Goal: Answer question/provide support: Share knowledge or assist other users

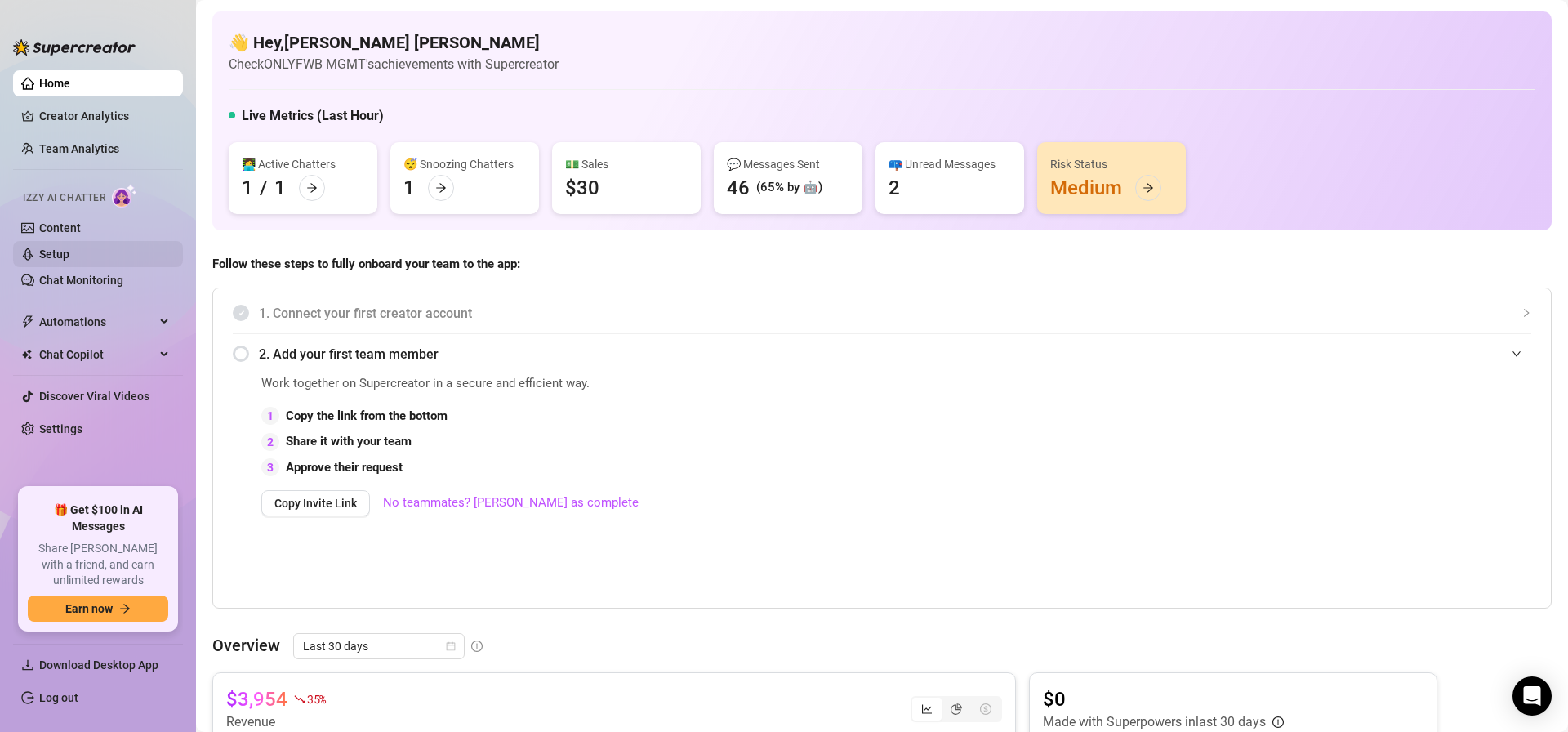
click at [69, 254] on link "Setup" at bounding box center [54, 254] width 30 height 13
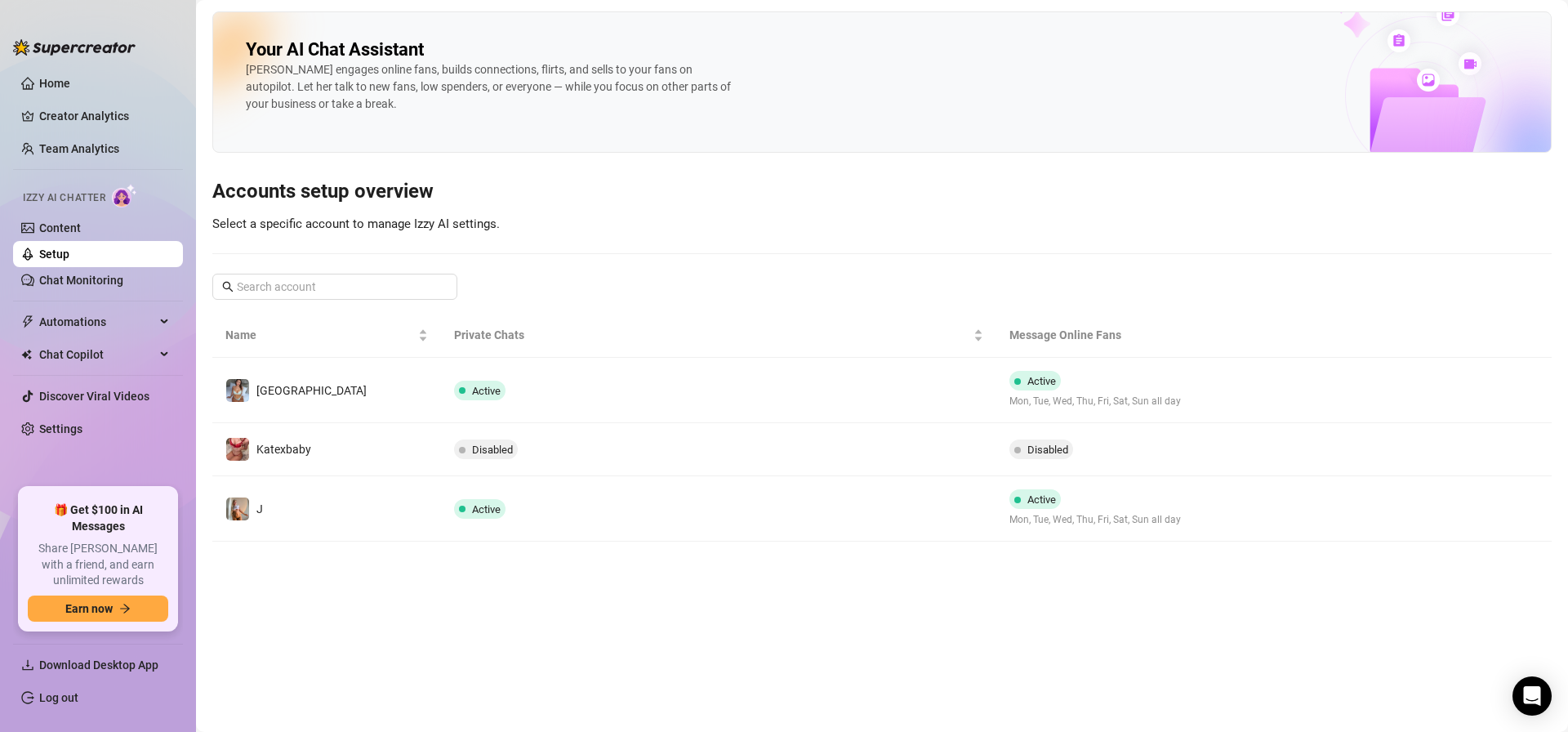
click at [405, 500] on td "J" at bounding box center [327, 509] width 229 height 66
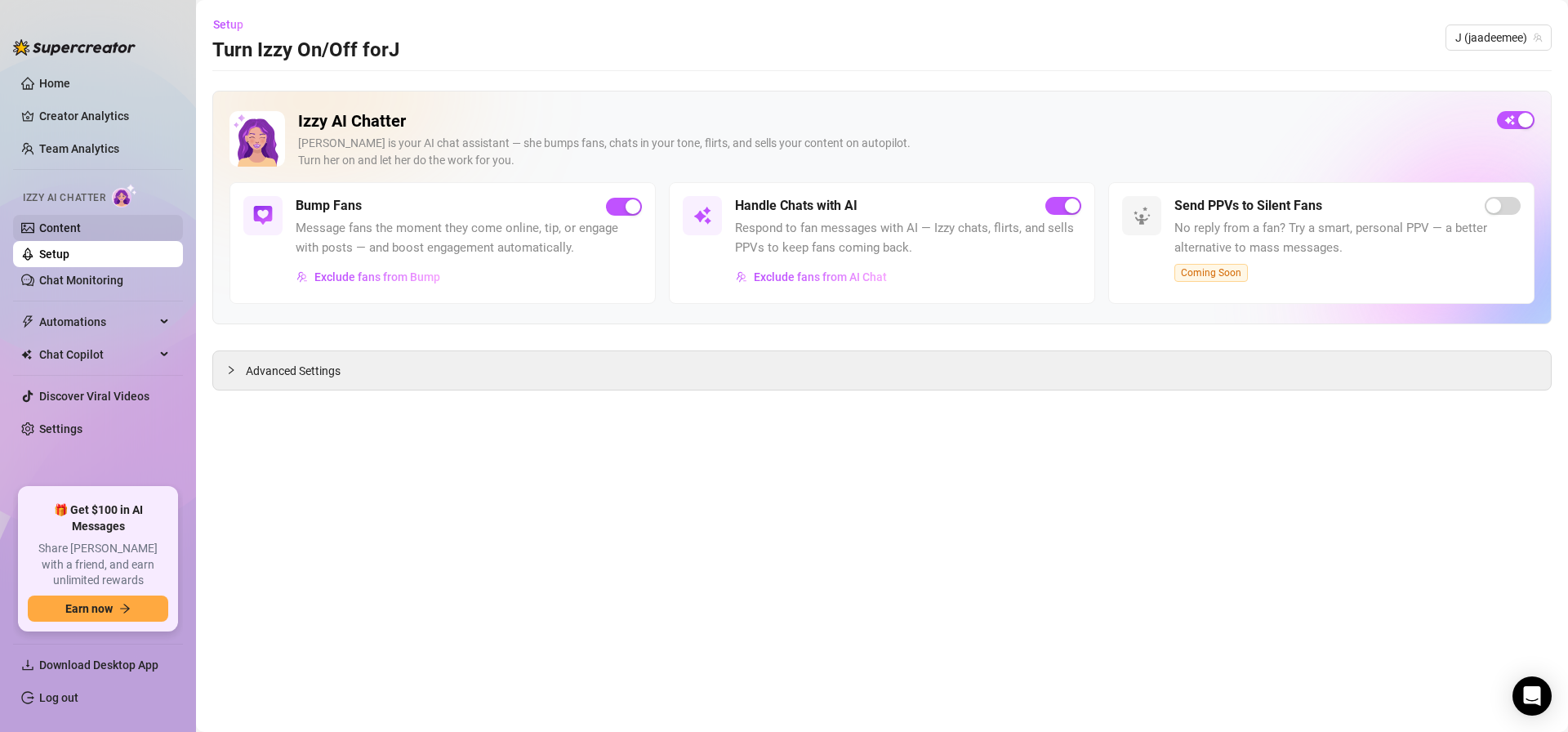
click at [81, 232] on link "Content" at bounding box center [60, 228] width 42 height 13
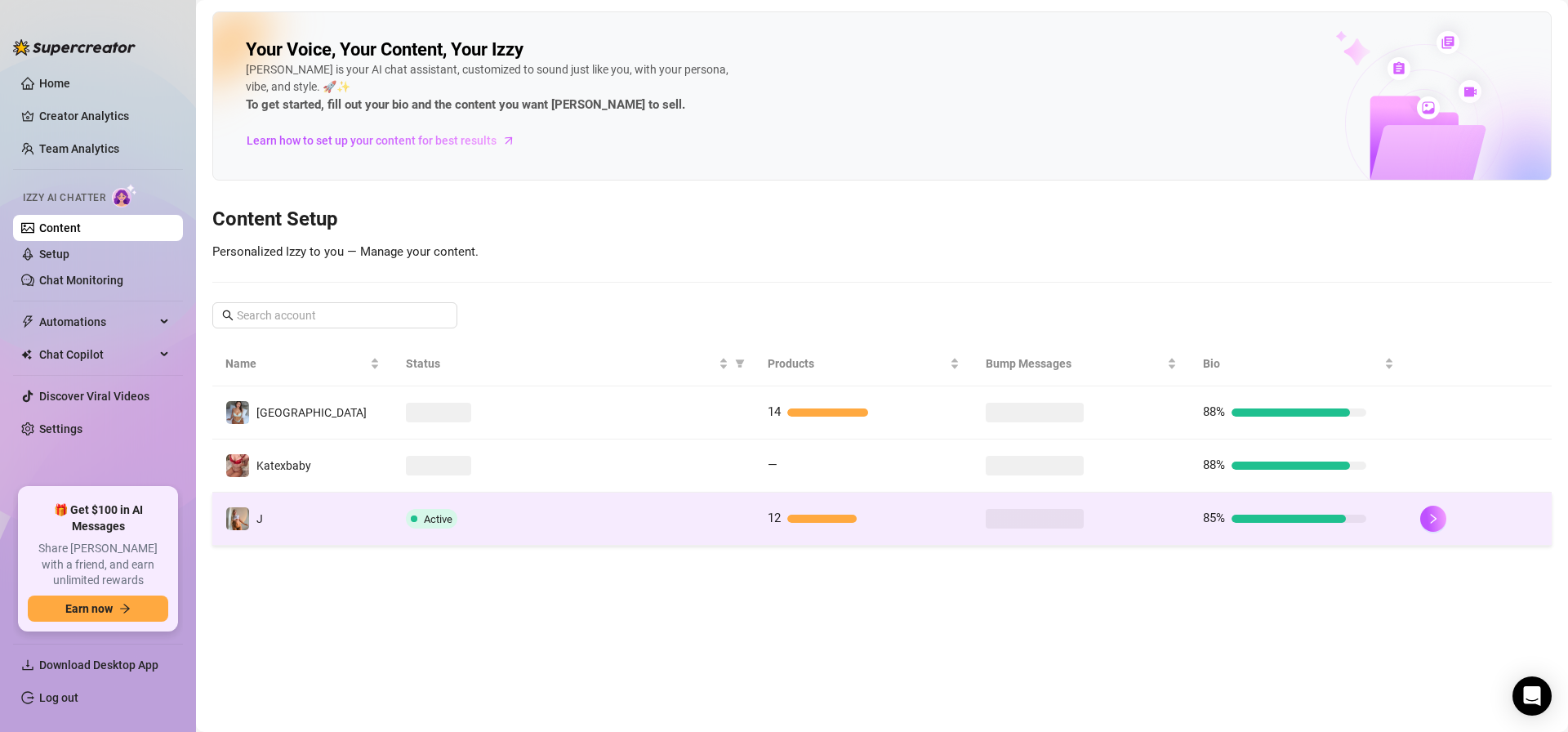
click at [378, 511] on td "J" at bounding box center [303, 519] width 180 height 53
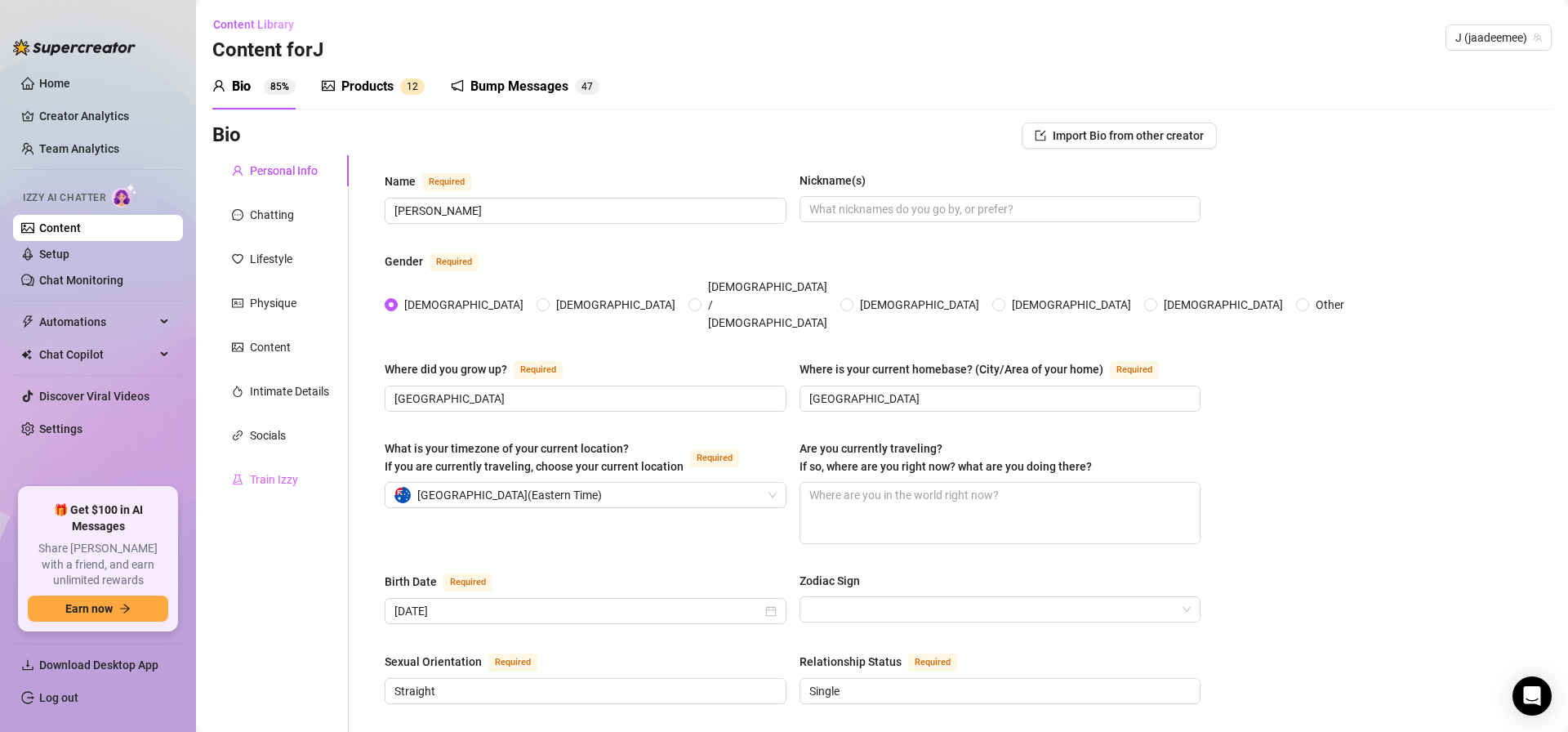
click at [304, 474] on div "Train Izzy" at bounding box center [281, 479] width 137 height 31
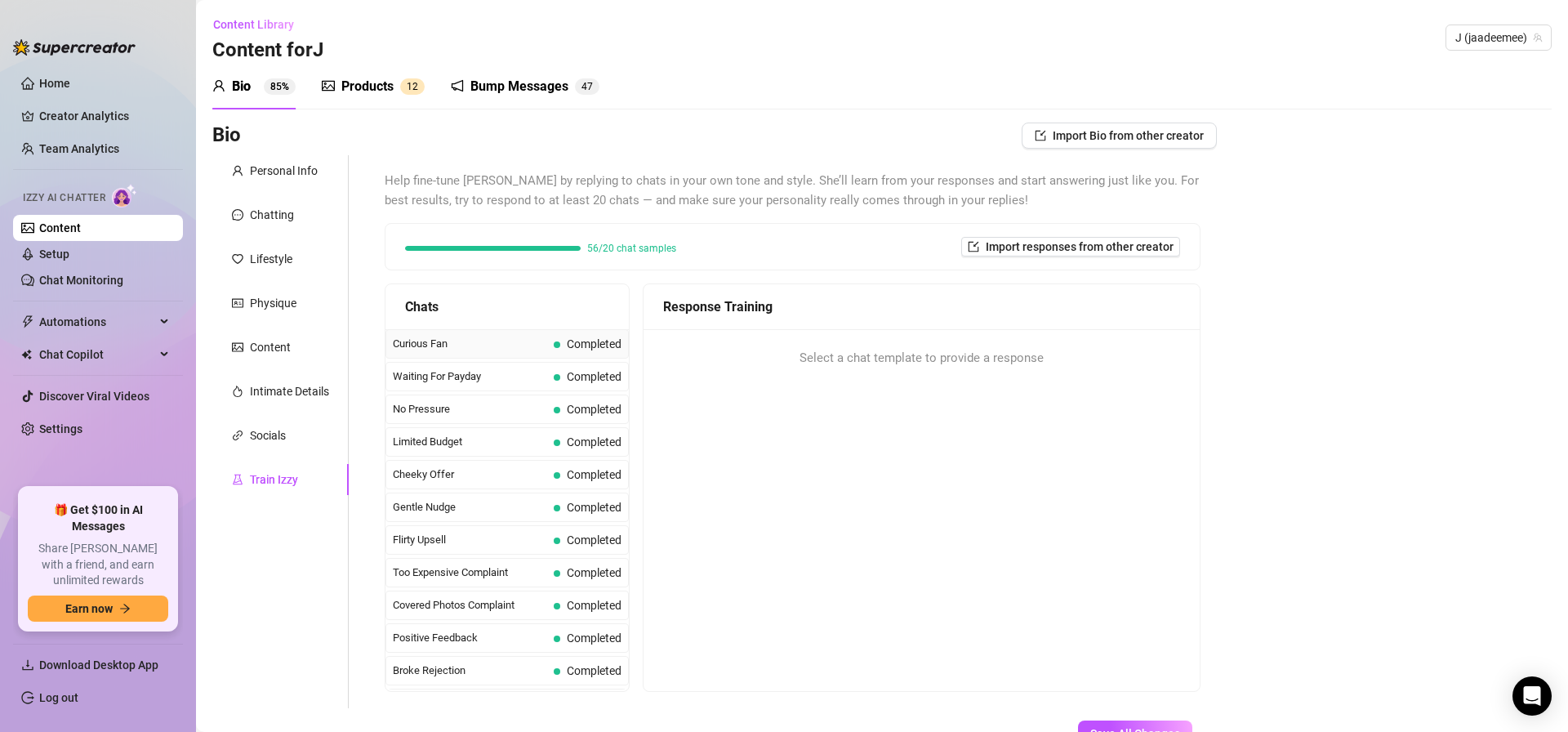
drag, startPoint x: 477, startPoint y: 351, endPoint x: 496, endPoint y: 353, distance: 19.1
click at [477, 351] on span "Curious Fan" at bounding box center [470, 344] width 155 height 16
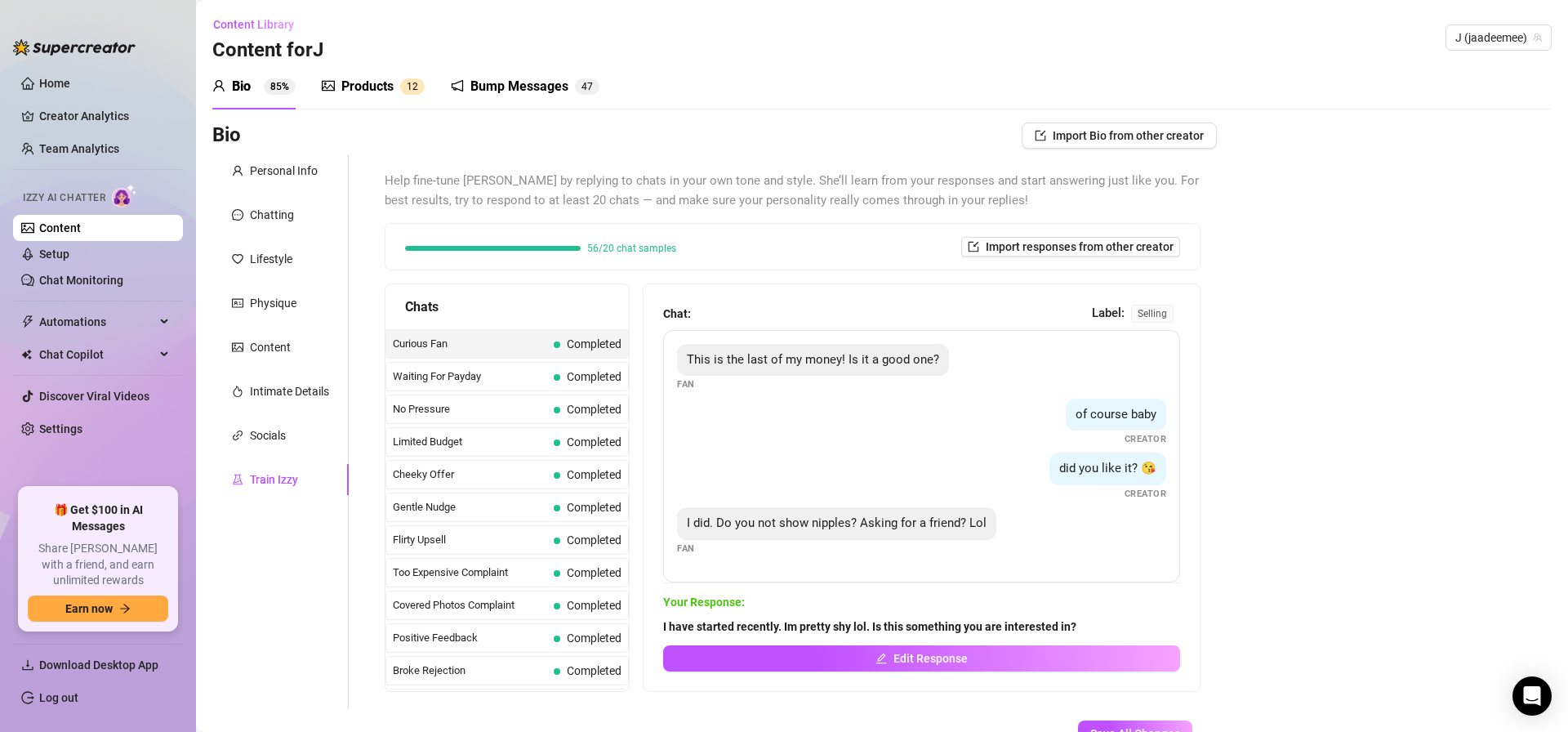
click at [664, 629] on strong "I have started recently. Im pretty shy lol. Is this something you are intereste…" at bounding box center [869, 627] width 413 height 13
click at [664, 628] on strong "I have started recently. Im pretty shy lol. Is this something you are intereste…" at bounding box center [869, 627] width 413 height 13
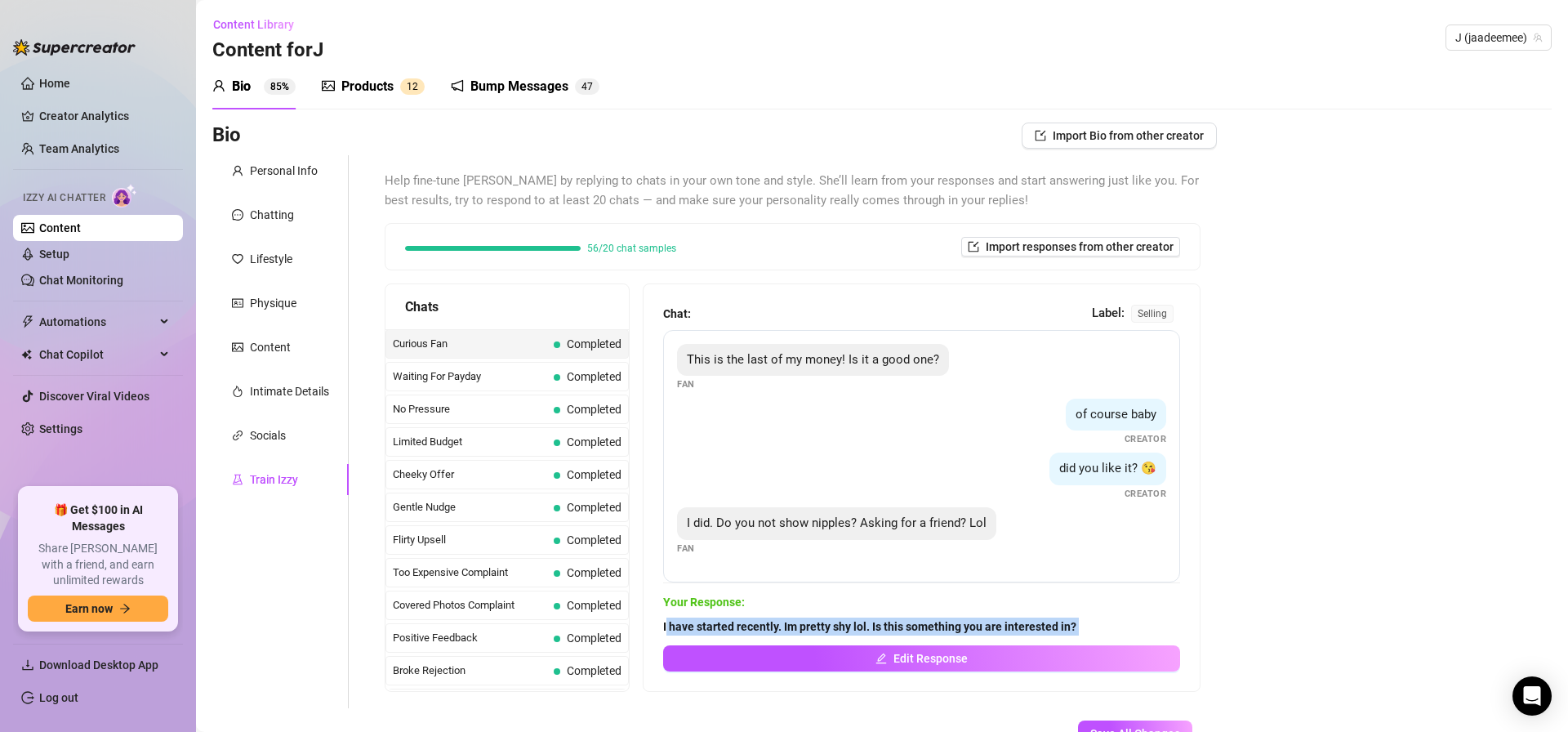
drag, startPoint x: 667, startPoint y: 627, endPoint x: 1172, endPoint y: 641, distance: 505.2
click at [1172, 641] on div "I have started recently. Im pretty shy lol. Is this something you are intereste…" at bounding box center [922, 644] width 517 height 54
click at [1105, 618] on span "I have started recently. Im pretty shy lol. Is this something you are intereste…" at bounding box center [922, 626] width 517 height 18
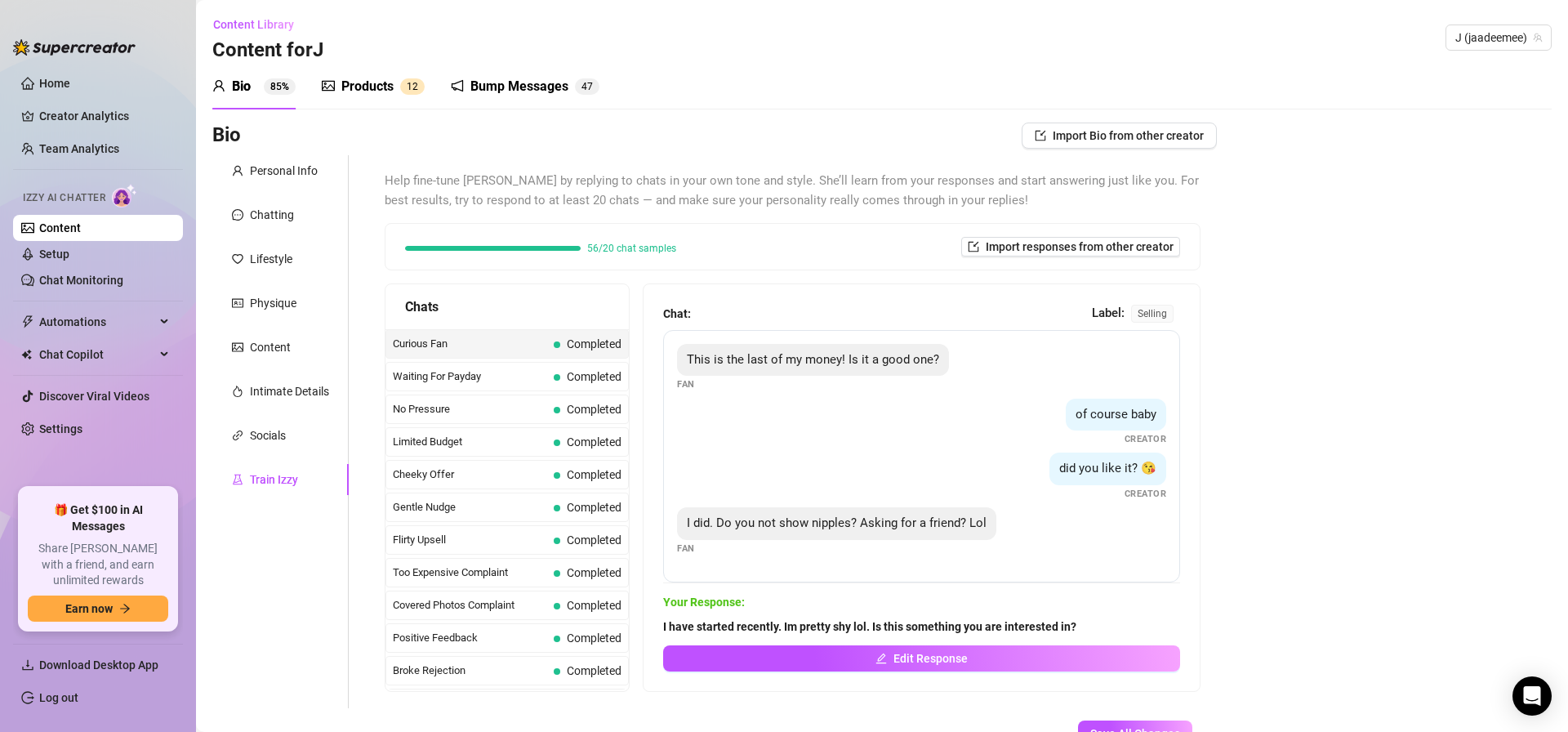
drag, startPoint x: 1022, startPoint y: 626, endPoint x: 729, endPoint y: 626, distance: 293.0
click at [729, 626] on span "I have started recently. Im pretty shy lol. Is this something you are intereste…" at bounding box center [922, 626] width 517 height 18
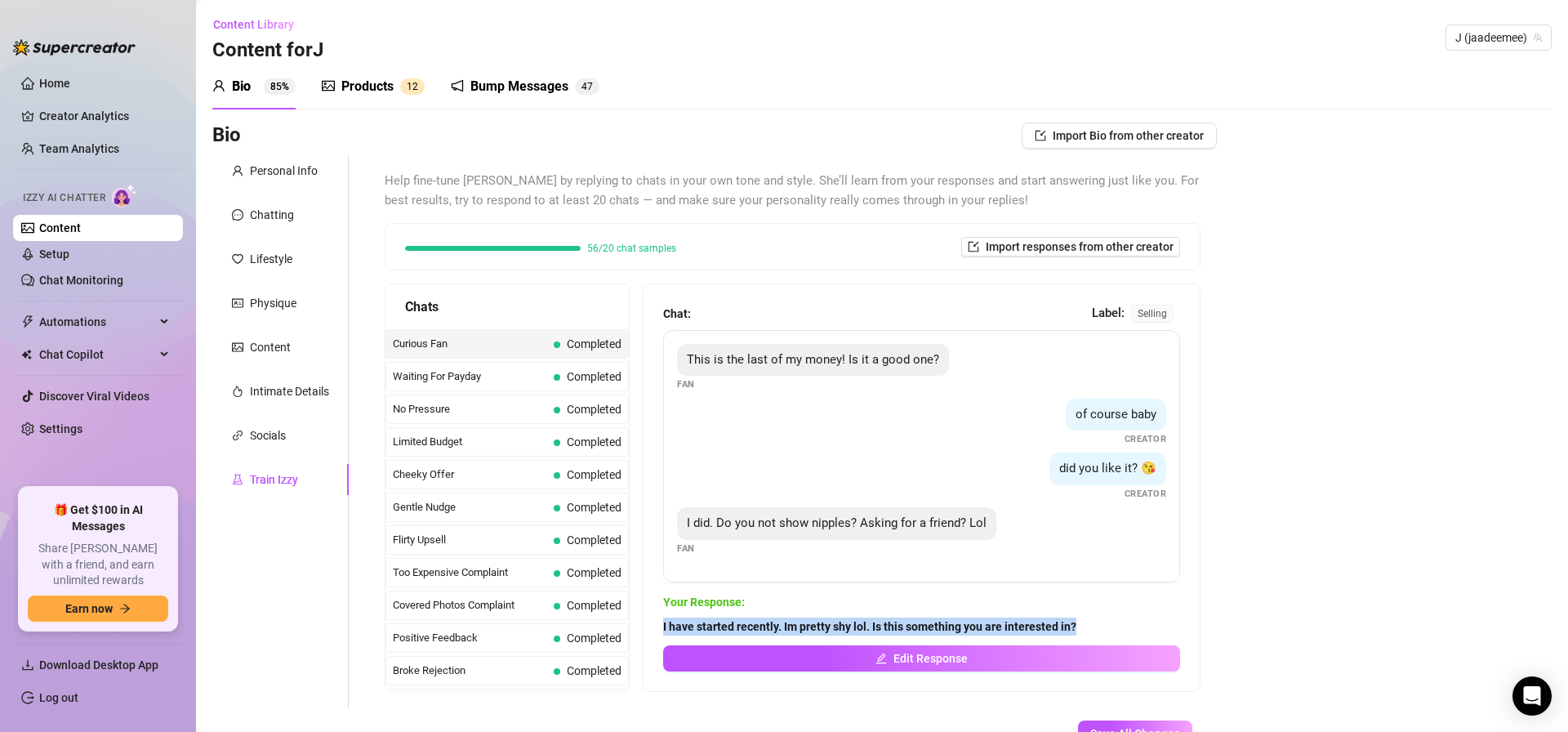
drag, startPoint x: 659, startPoint y: 626, endPoint x: 1119, endPoint y: 630, distance: 460.0
click at [1117, 630] on div "Chat: Label: selling This is the last of my money! Is it a good one? Fan of cou…" at bounding box center [922, 487] width 556 height 407
copy strong "I have started recently. Im pretty shy lol. Is this something you are intereste…"
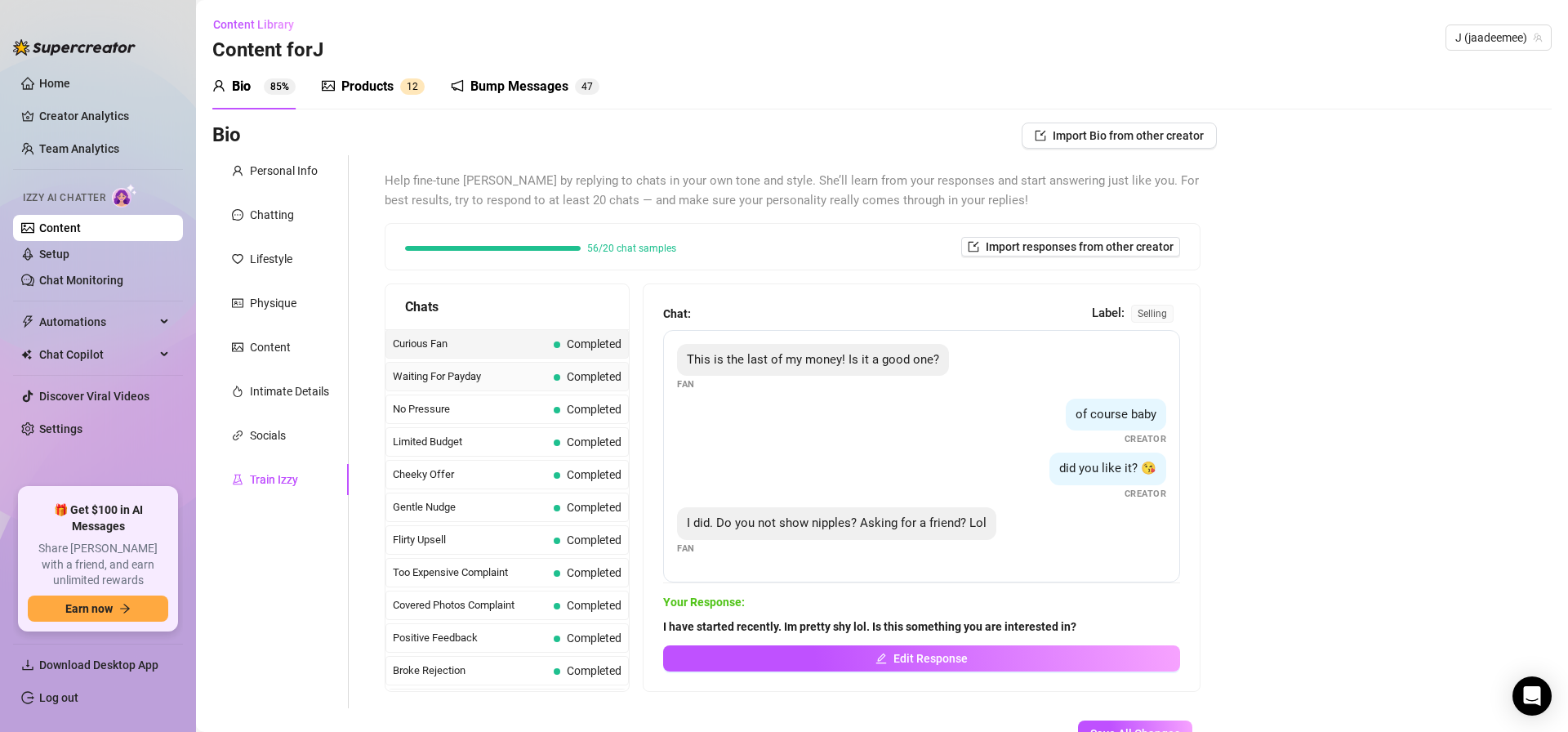
click at [465, 380] on span "Waiting For Payday" at bounding box center [470, 376] width 155 height 16
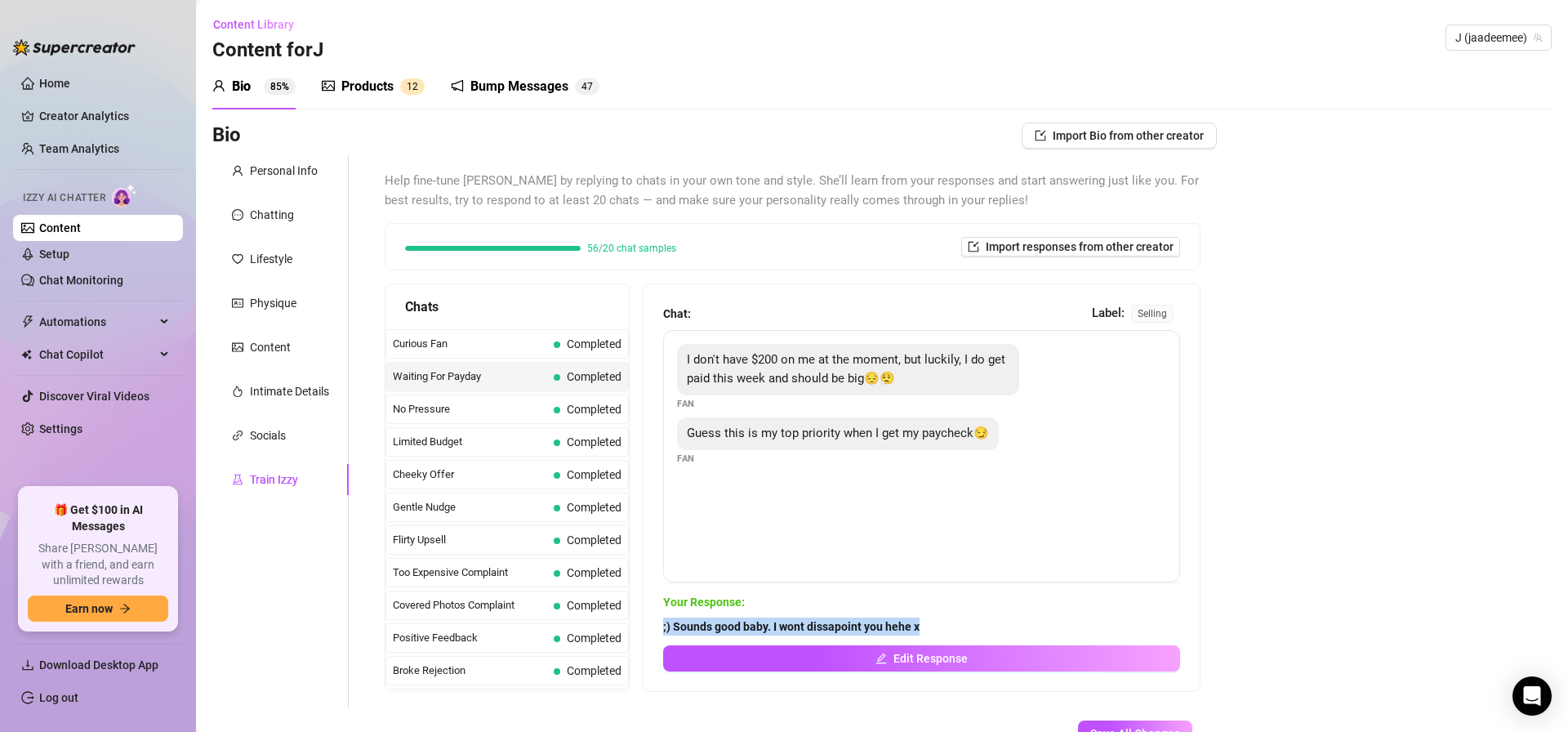
drag, startPoint x: 674, startPoint y: 630, endPoint x: 976, endPoint y: 629, distance: 302.0
click at [975, 629] on div "Chat: Label: selling I don't have $200 on me at the moment, but luckily, I do g…" at bounding box center [922, 487] width 556 height 407
copy strong ";) Sounds good baby. I wont dissapoint you hehe x"
click at [469, 405] on span "No Pressure" at bounding box center [470, 408] width 155 height 16
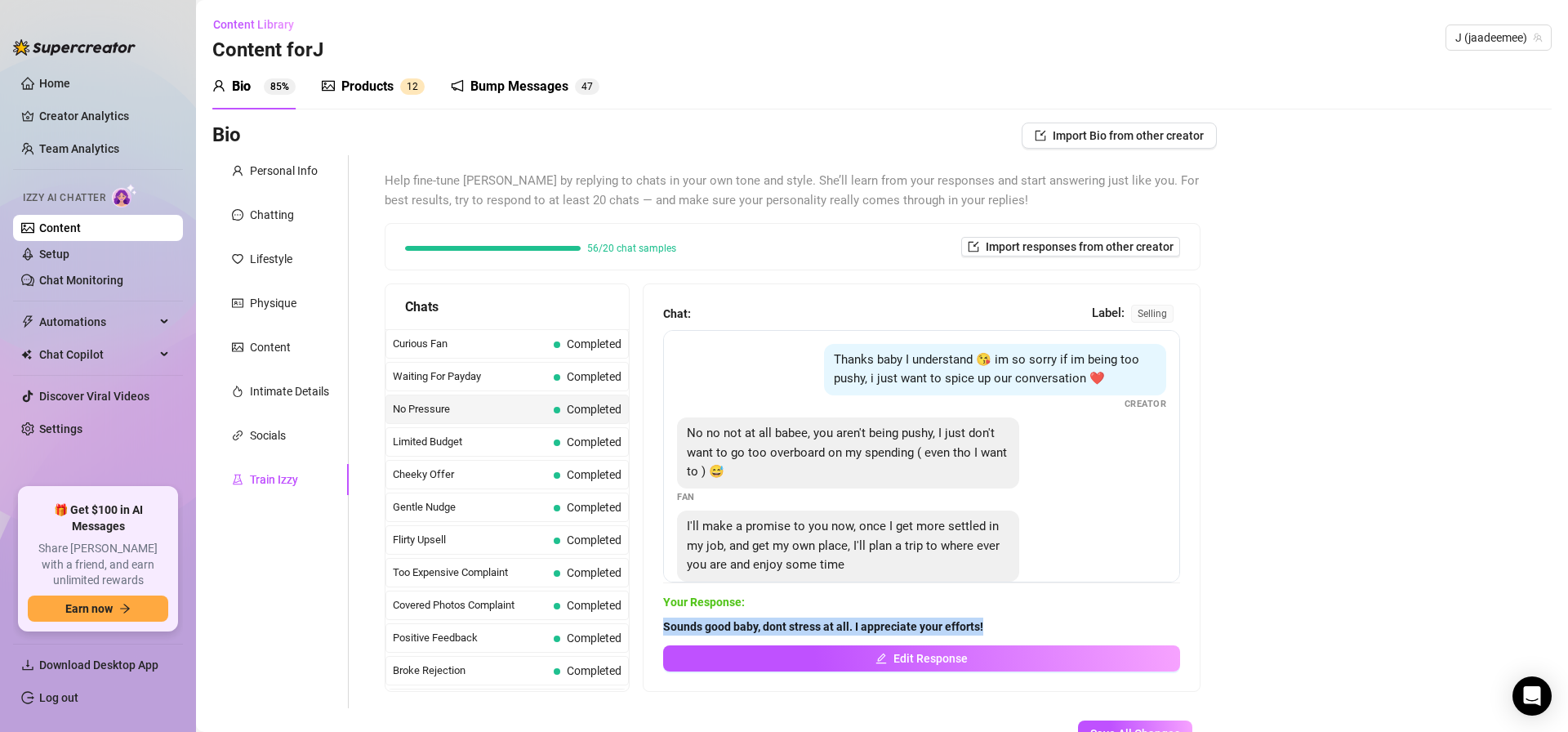
drag, startPoint x: 775, startPoint y: 627, endPoint x: 1014, endPoint y: 628, distance: 239.0
click at [1013, 628] on span "Sounds good baby, dont stress at all. I appreciate your efforts!" at bounding box center [922, 626] width 517 height 18
copy strong "Sounds good baby, dont stress at all. I appreciate your efforts!"
click at [524, 449] on span "Limited Budget" at bounding box center [470, 441] width 155 height 16
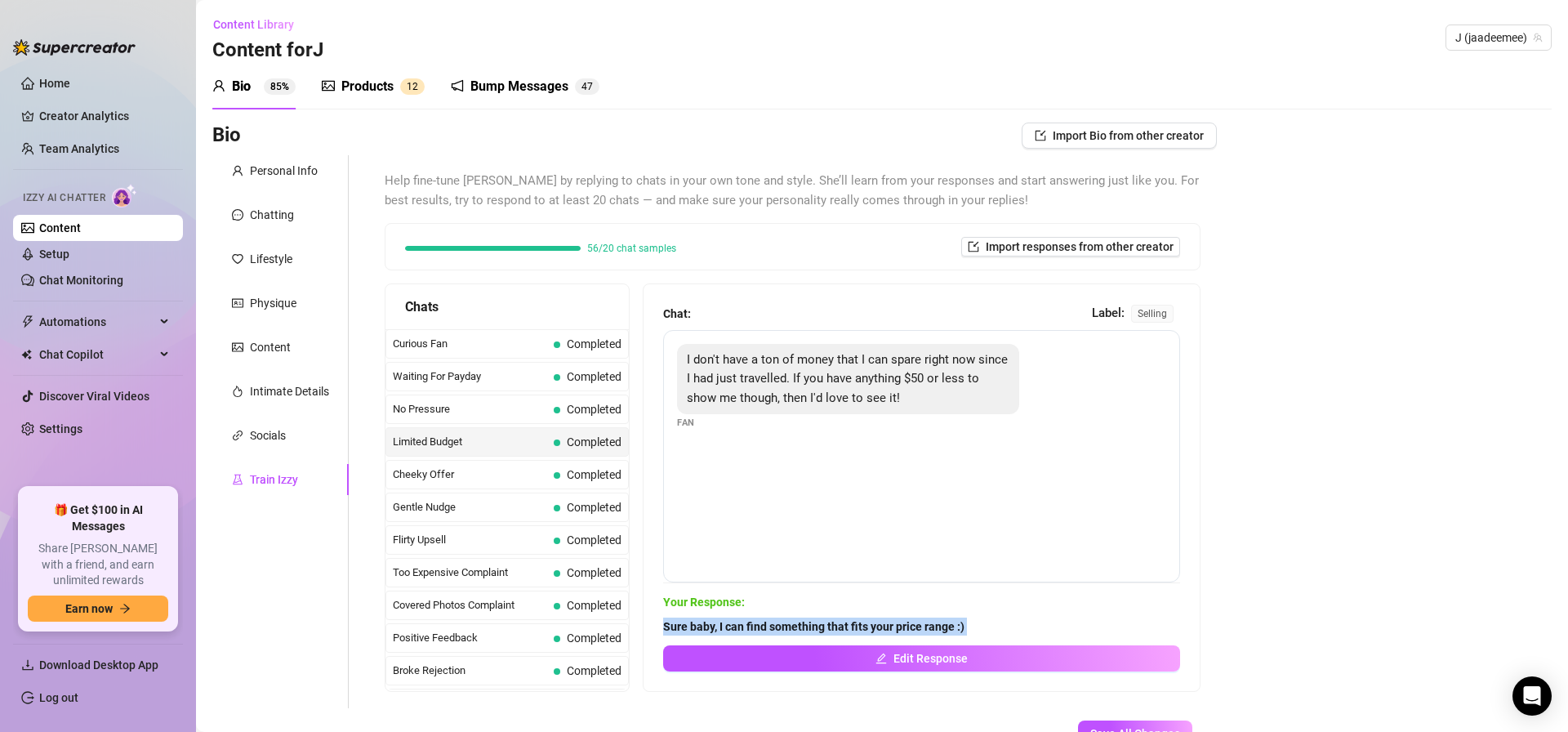
drag, startPoint x: 664, startPoint y: 627, endPoint x: 1016, endPoint y: 641, distance: 352.3
click at [1011, 641] on div "Sure baby, I can find something that fits your price range :) Edit Response" at bounding box center [922, 644] width 517 height 54
copy form "Sure baby, I can find something that fits your price range :) Edit Response Sav…"
click at [489, 466] on span "Cheeky Offer" at bounding box center [470, 474] width 155 height 16
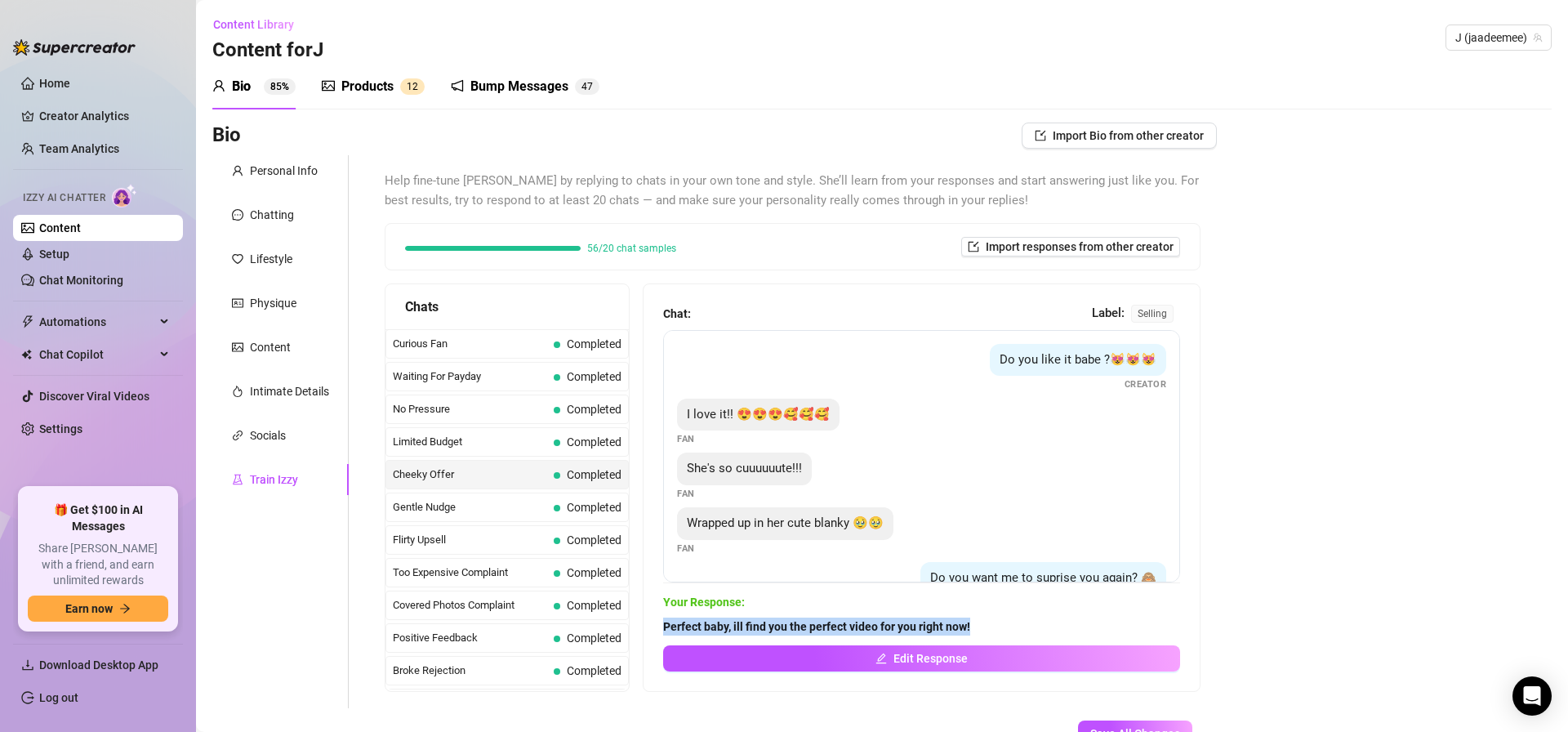
drag, startPoint x: 656, startPoint y: 629, endPoint x: 992, endPoint y: 631, distance: 336.0
click at [992, 631] on div "Chat: Label: selling Do you like it babe ?😻😻😻 Creator I love it!! 😍😍😍🥰🥰🥰 Fan Sh…" at bounding box center [922, 487] width 556 height 407
copy strong "Perfect baby, ill find you the perfect video for you right now!"
click at [447, 504] on span "Gentle Nudge" at bounding box center [470, 507] width 155 height 16
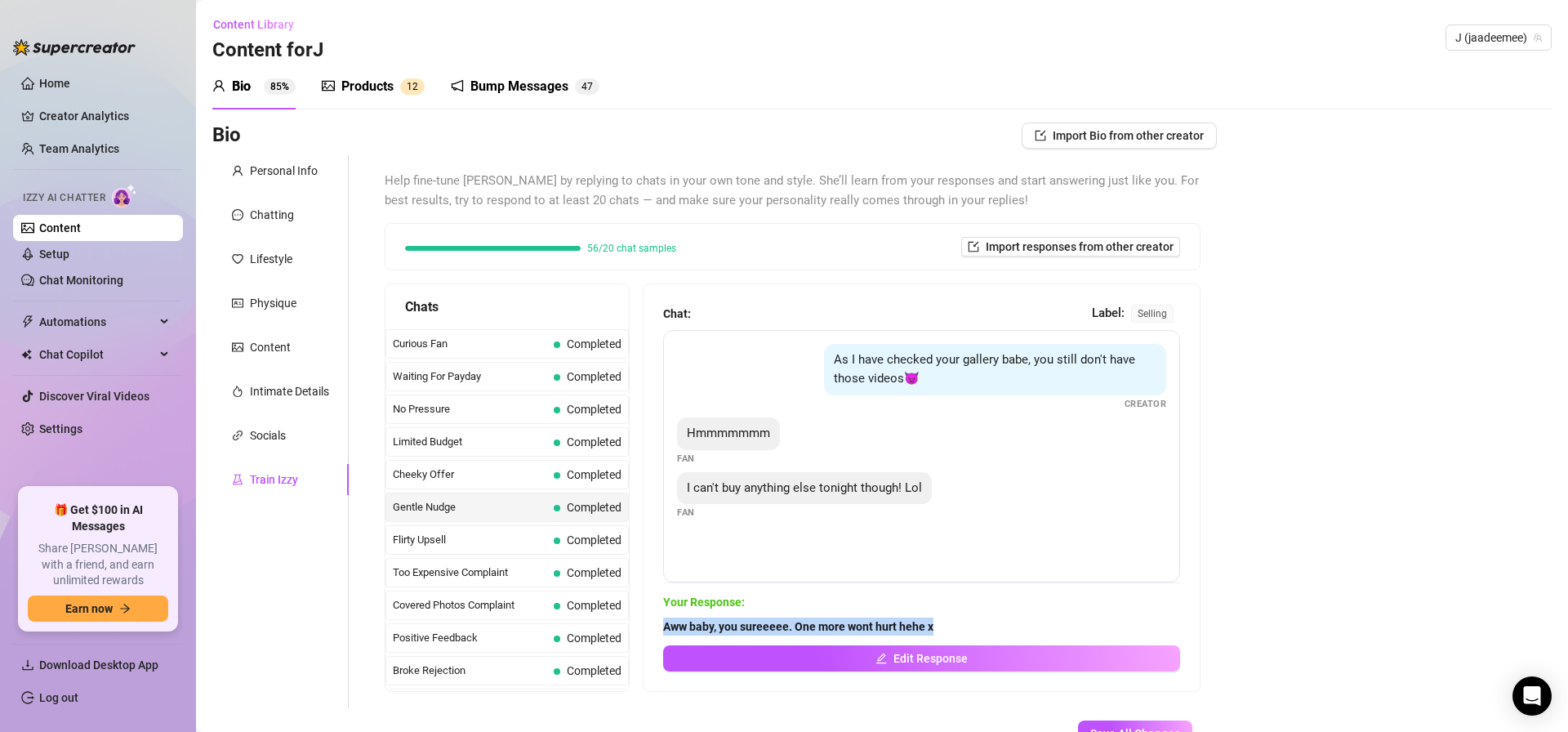
drag, startPoint x: 654, startPoint y: 622, endPoint x: 935, endPoint y: 617, distance: 281.0
click at [945, 621] on div "Chat: Label: selling As I have checked your gallery babe, you still don't have …" at bounding box center [922, 487] width 556 height 407
copy strong "Aww baby, you sureeeee. One more wont hurt hehe x"
click at [556, 546] on span "Completed" at bounding box center [587, 539] width 67 height 18
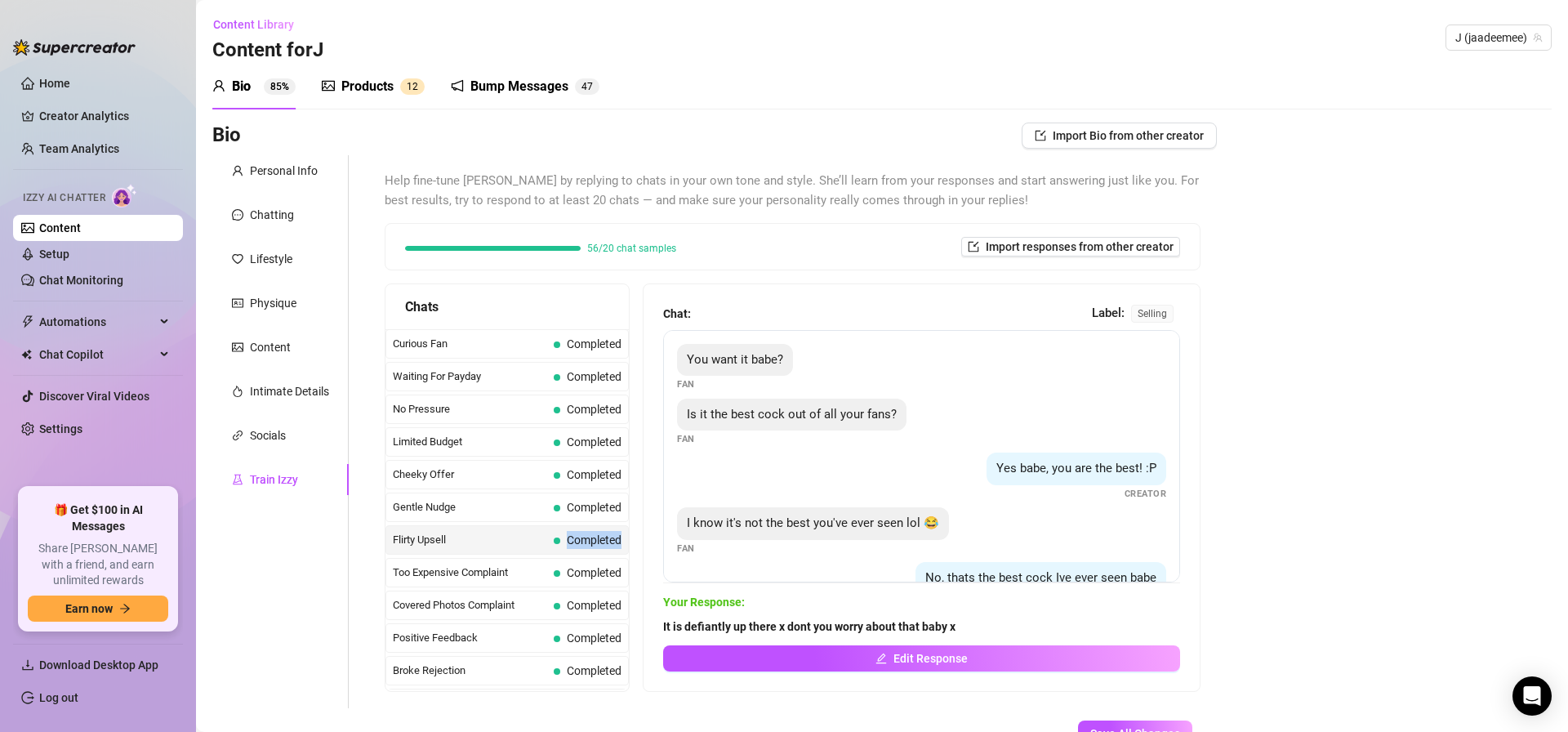
click at [556, 546] on span "Completed" at bounding box center [587, 539] width 67 height 18
drag, startPoint x: 665, startPoint y: 625, endPoint x: 993, endPoint y: 629, distance: 328.0
click at [994, 630] on span "It is defiantly up there x dont you worry about that baby x" at bounding box center [922, 626] width 517 height 18
copy strong "It is defiantly up there x dont you worry about that baby x"
drag, startPoint x: 992, startPoint y: 629, endPoint x: 1533, endPoint y: 600, distance: 541.8
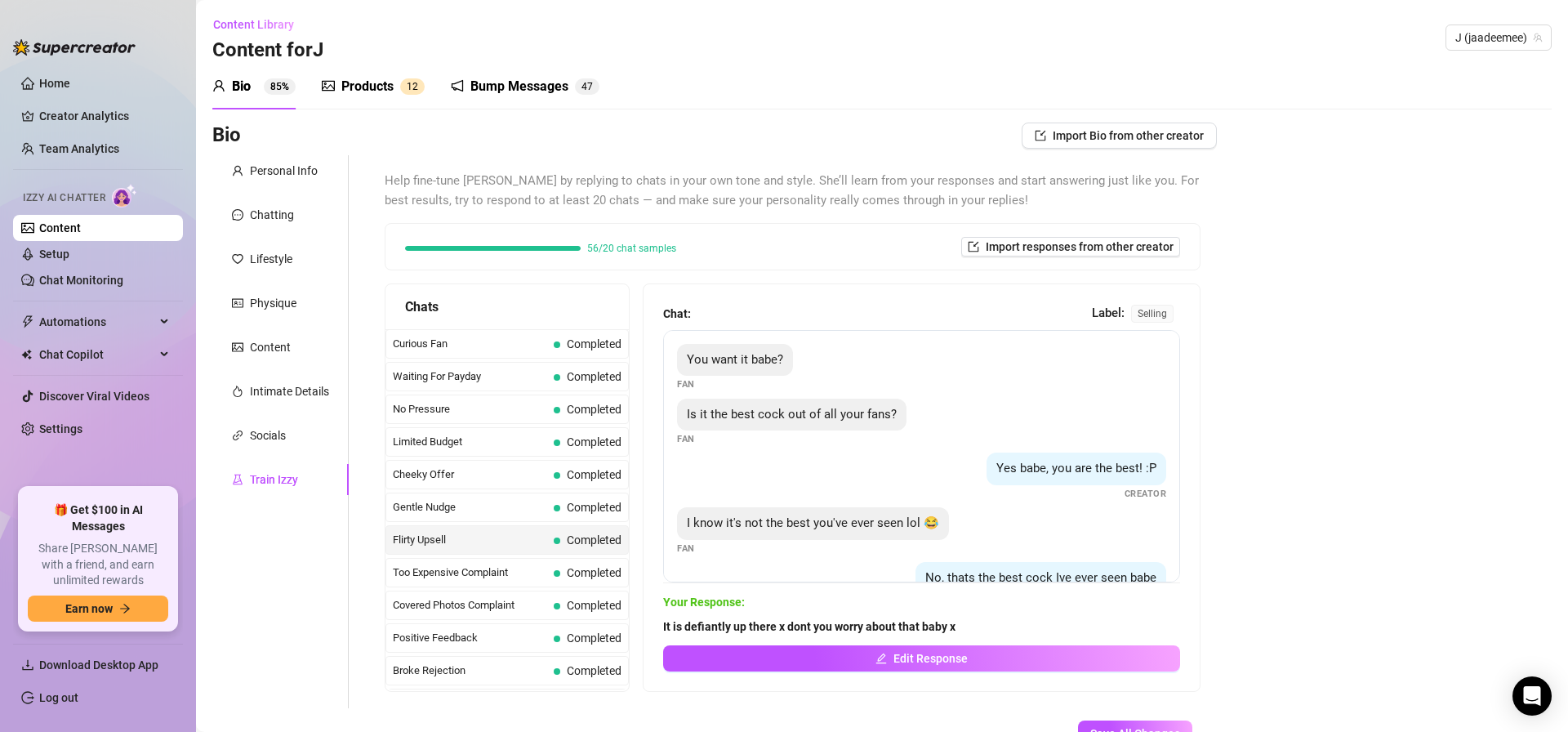
click at [1005, 629] on span "It is defiantly up there x dont you worry about that baby x" at bounding box center [922, 626] width 517 height 18
drag, startPoint x: 475, startPoint y: 578, endPoint x: 508, endPoint y: 580, distance: 33.1
click at [474, 579] on span "Too Expensive Complaint" at bounding box center [470, 572] width 155 height 16
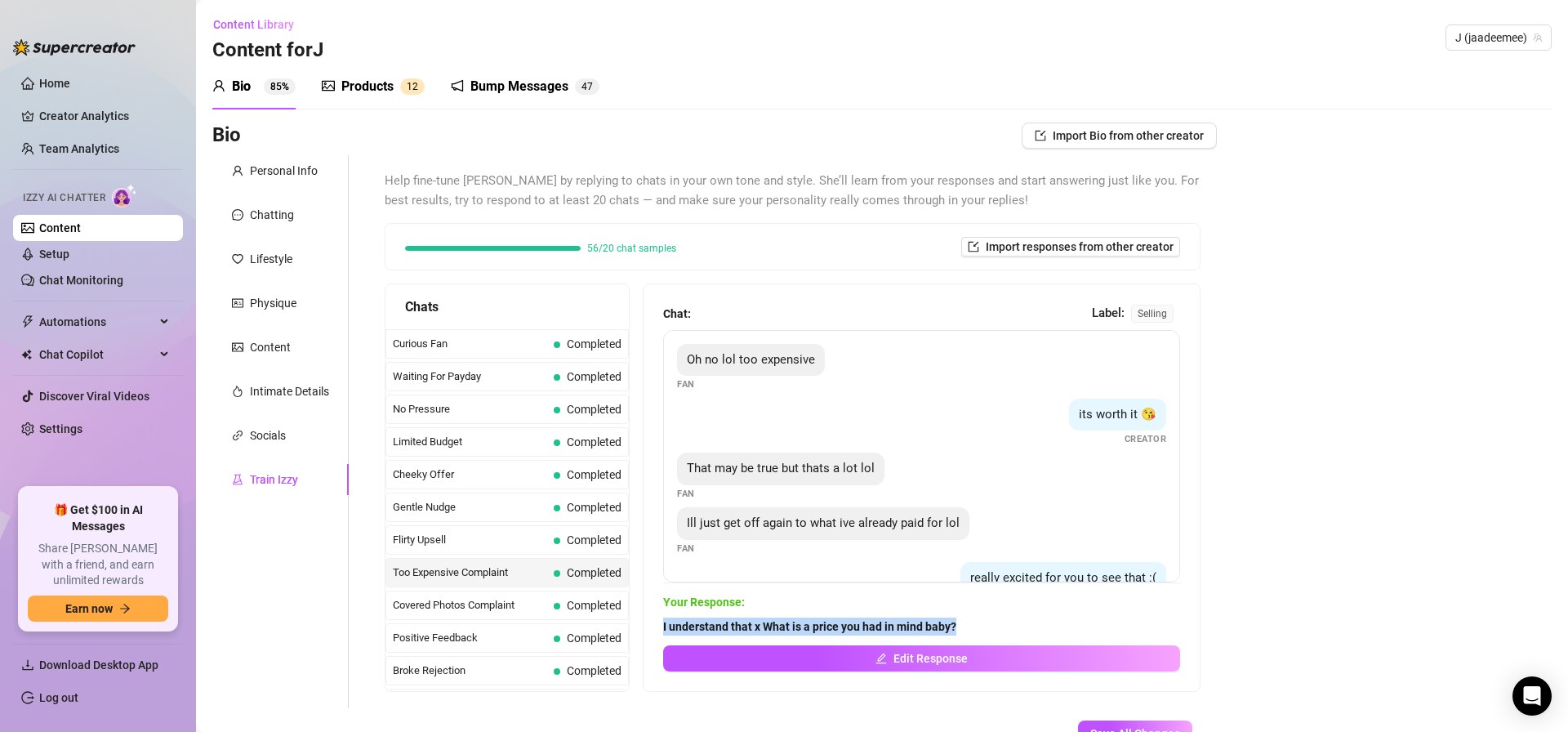
drag, startPoint x: 694, startPoint y: 629, endPoint x: 1027, endPoint y: 635, distance: 333.1
click at [1020, 635] on div "Chat: Label: selling Oh no lol too expensive Fan its worth it 😘 Creator That ma…" at bounding box center [922, 487] width 556 height 407
copy strong "I understand that x What is a price you had in mind baby?"
click at [546, 602] on span "Covered Photos Complaint" at bounding box center [470, 605] width 155 height 16
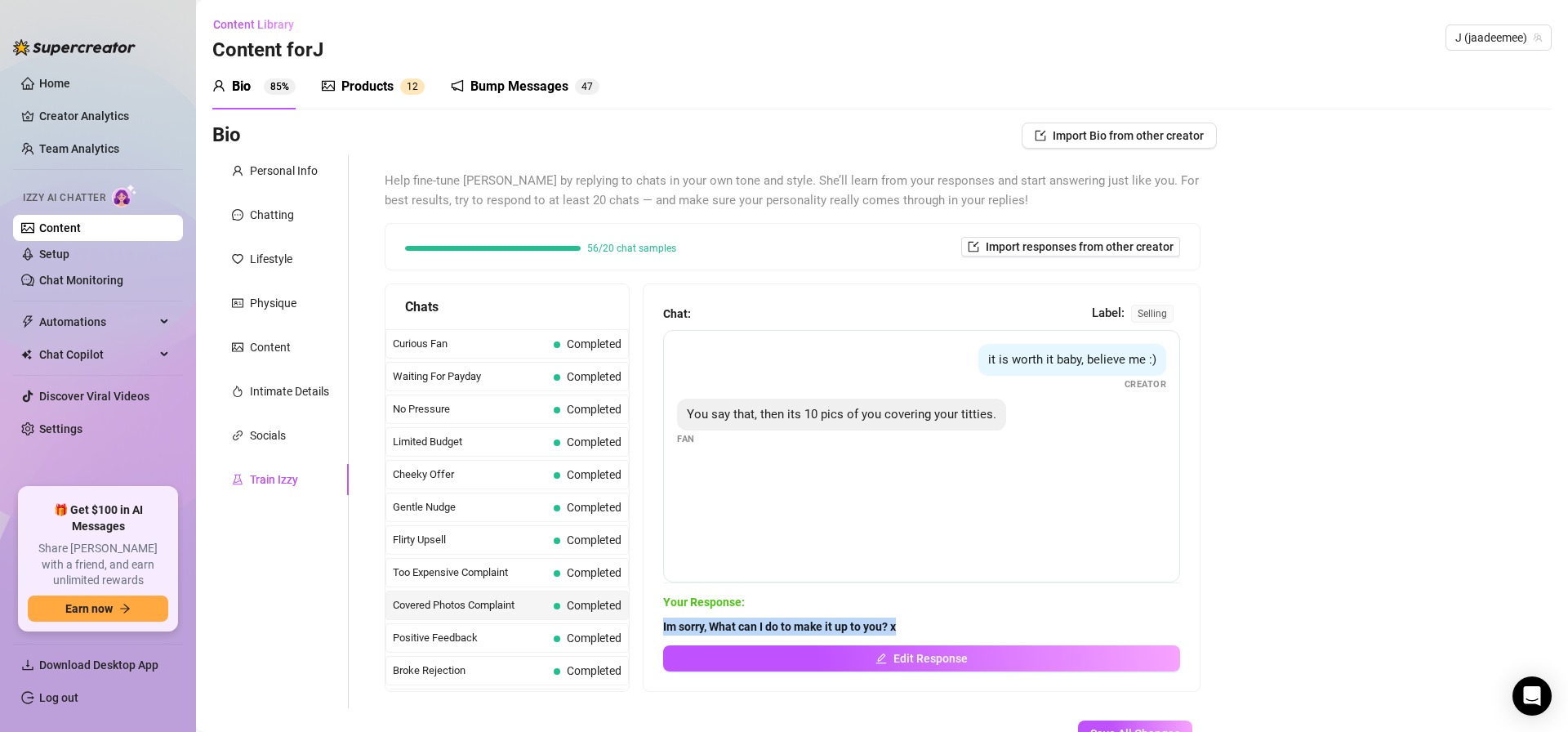
drag, startPoint x: 659, startPoint y: 624, endPoint x: 1062, endPoint y: 635, distance: 403.2
click at [1047, 632] on div "Chat: Label: selling it is worth it baby, believe me :) Creator You say that, t…" at bounding box center [922, 487] width 556 height 407
copy strong "Im sorry, What can I do to make it up to you? x"
click at [466, 642] on span "Positive Feedback" at bounding box center [470, 637] width 155 height 16
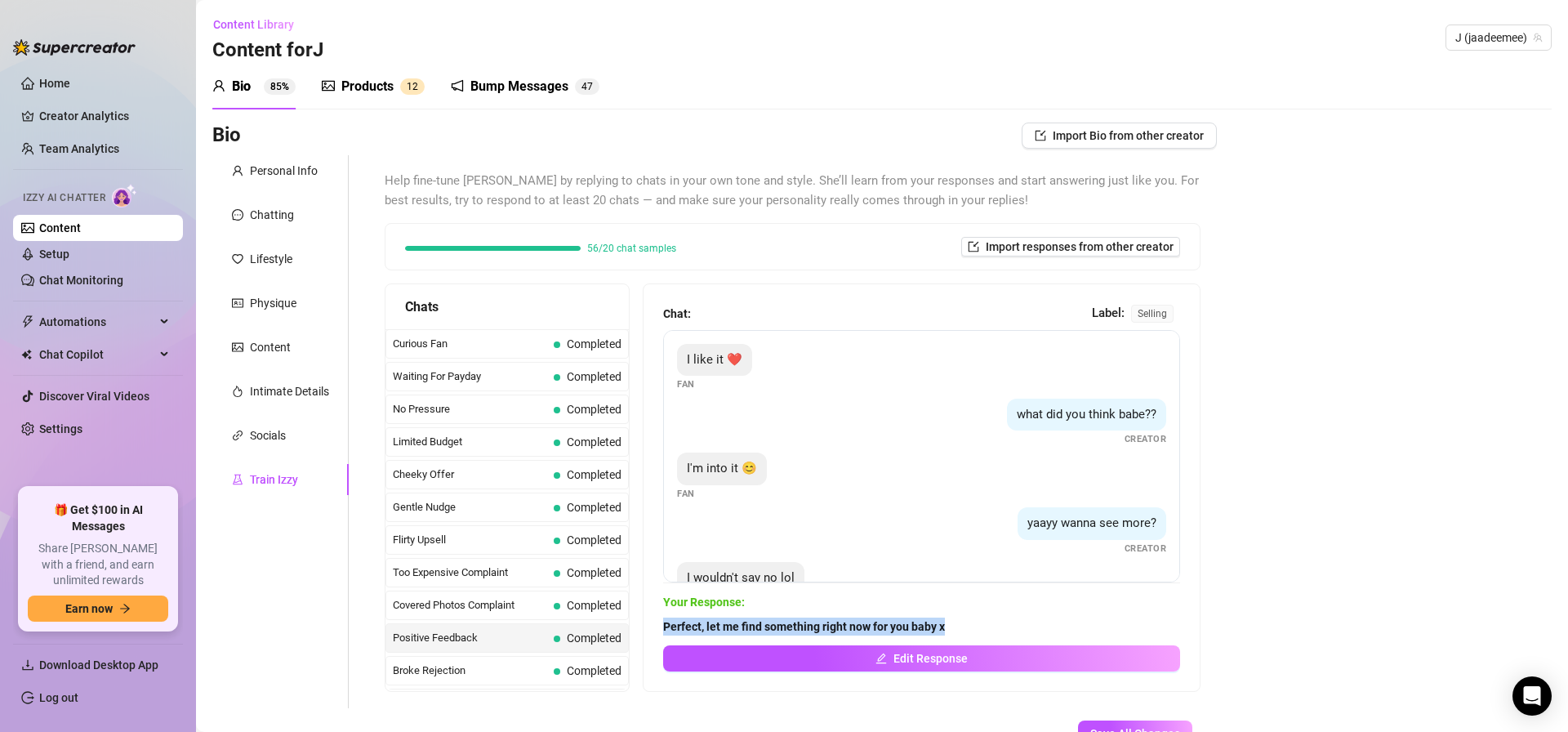
drag, startPoint x: 692, startPoint y: 626, endPoint x: 993, endPoint y: 626, distance: 301.0
click at [996, 625] on span "Perfect, let me find something right now for you baby x" at bounding box center [922, 626] width 517 height 18
copy strong "Perfect, let me find something right now for you baby x"
click at [499, 672] on span "Broke Rejection" at bounding box center [470, 670] width 155 height 16
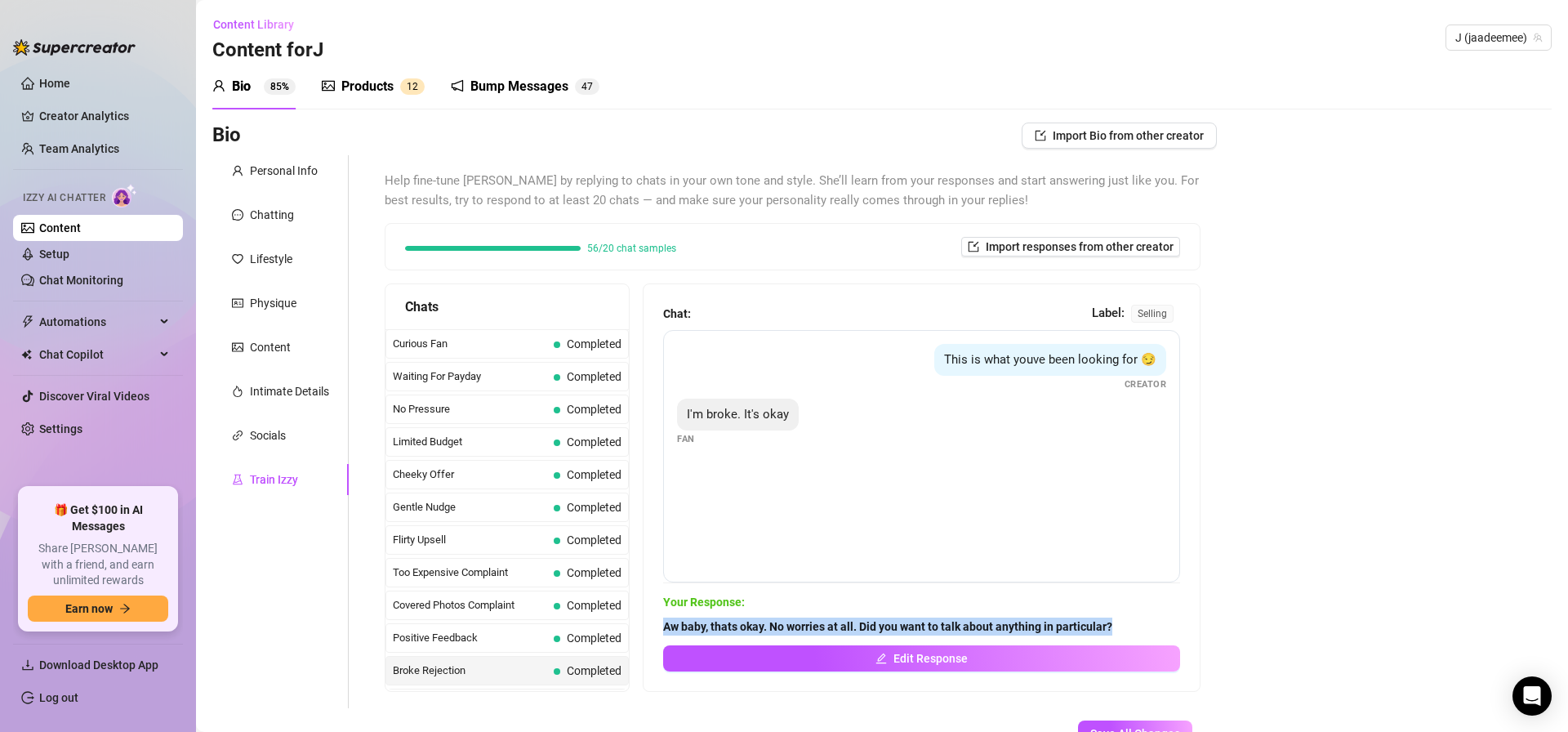
drag, startPoint x: 731, startPoint y: 629, endPoint x: 1260, endPoint y: 634, distance: 529.0
click at [1260, 633] on div "Bio Import Bio from other creator Personal Info Chatting Lifestyle Physique Con…" at bounding box center [882, 462] width 1339 height 680
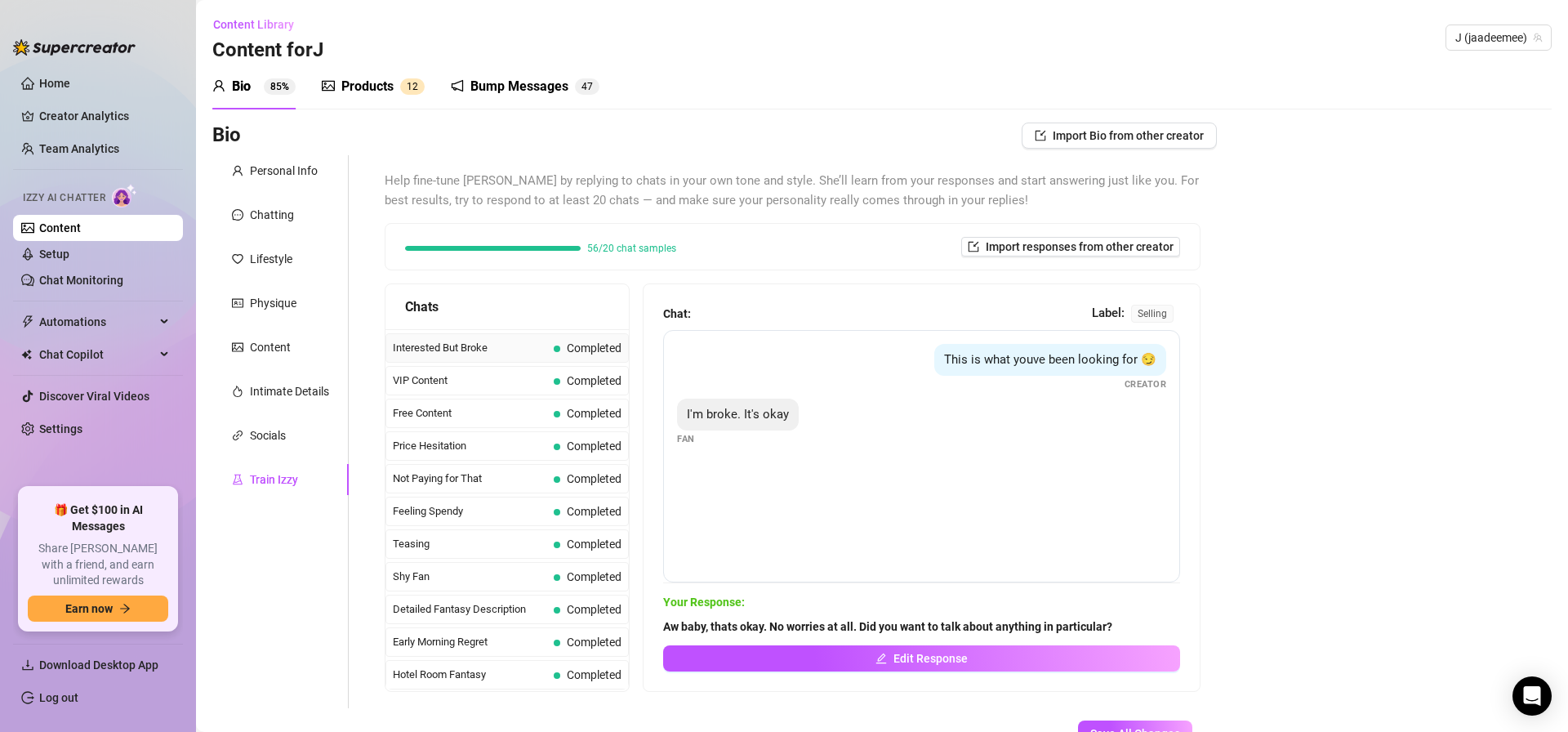
click at [420, 352] on span "Interested But Broke" at bounding box center [470, 347] width 155 height 16
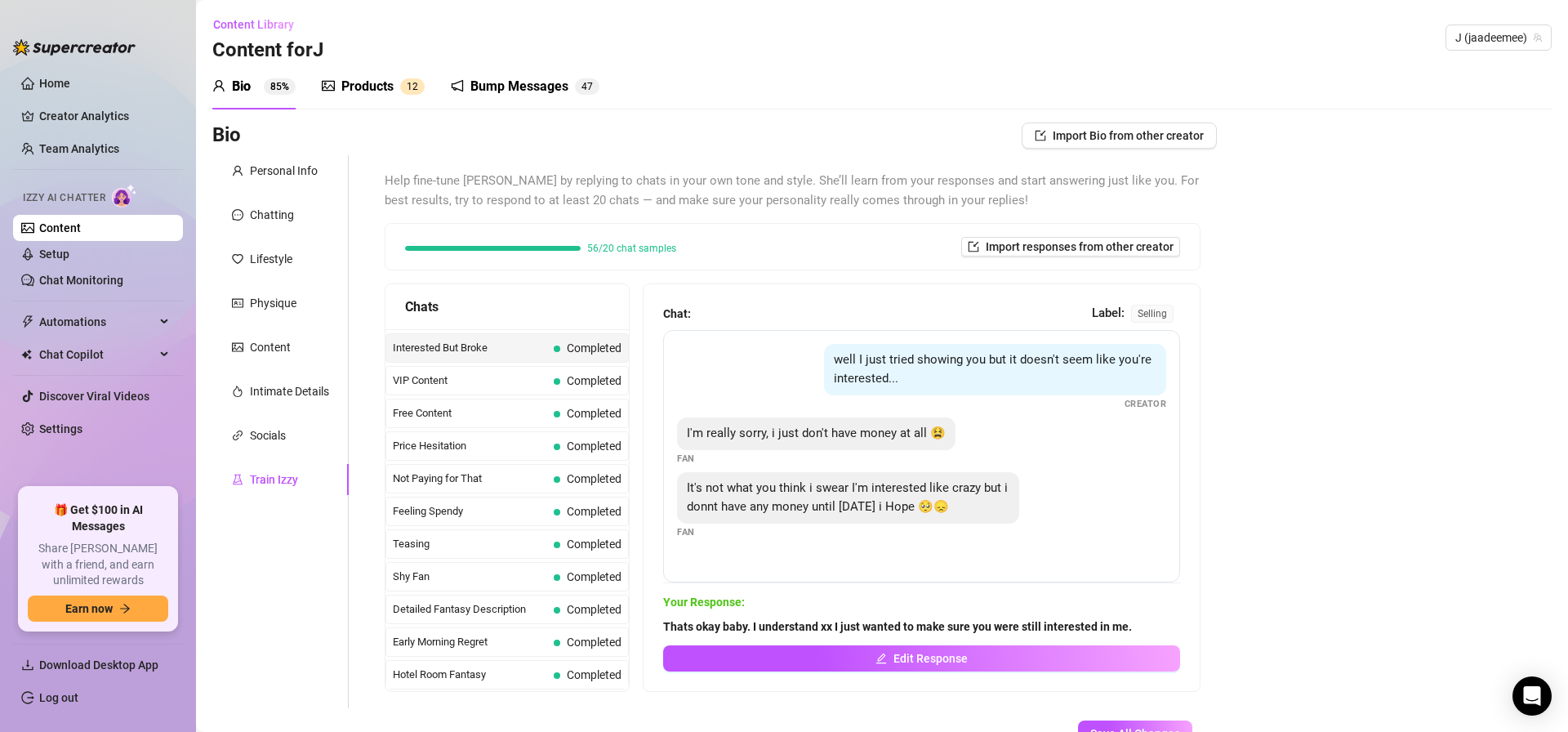
click at [526, 338] on div "Interested But Broke Completed" at bounding box center [507, 347] width 243 height 29
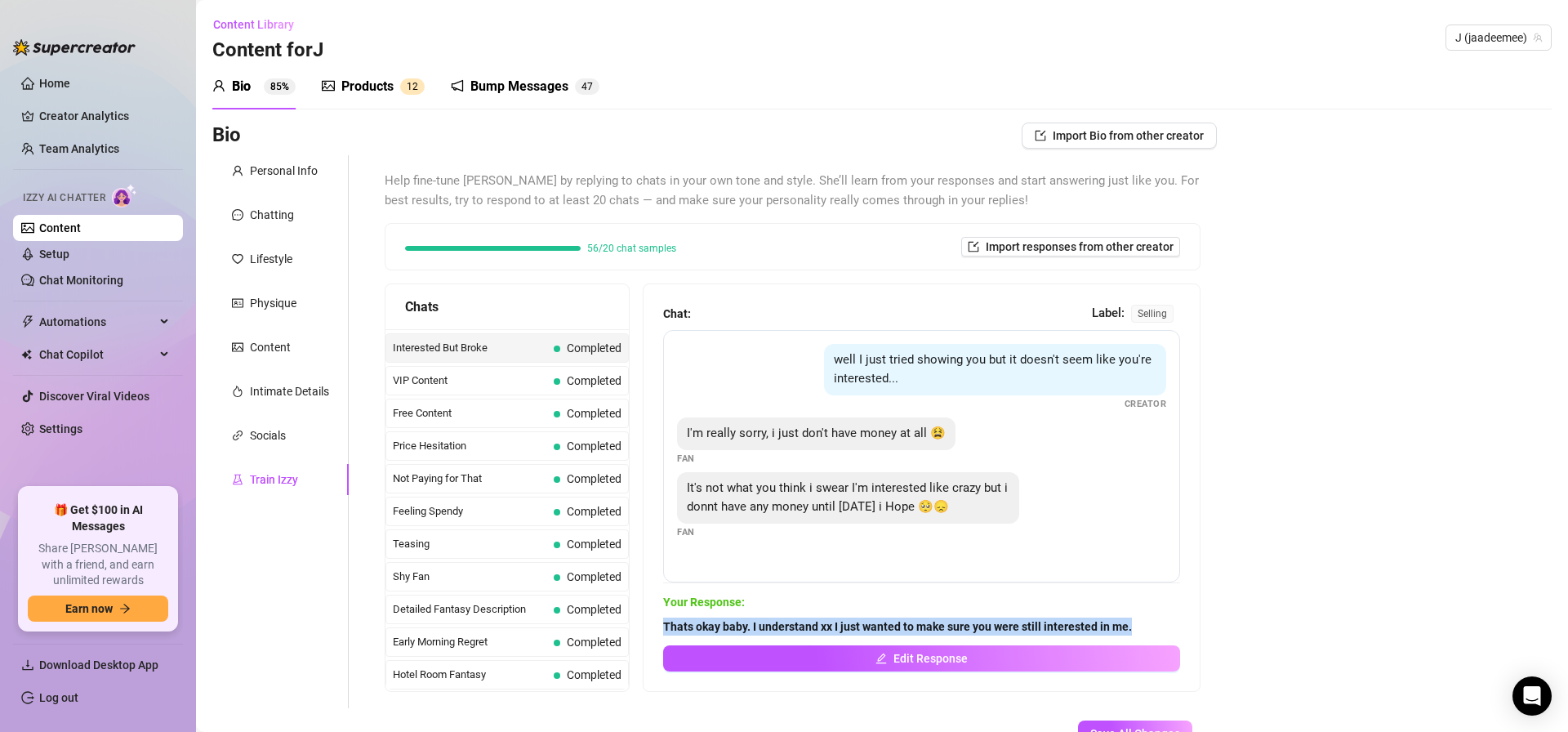
drag, startPoint x: 673, startPoint y: 622, endPoint x: 1203, endPoint y: 625, distance: 530.0
click at [1194, 625] on div "Chat: Label: selling well I just tried showing you but it doesn't seem like you…" at bounding box center [922, 487] width 556 height 407
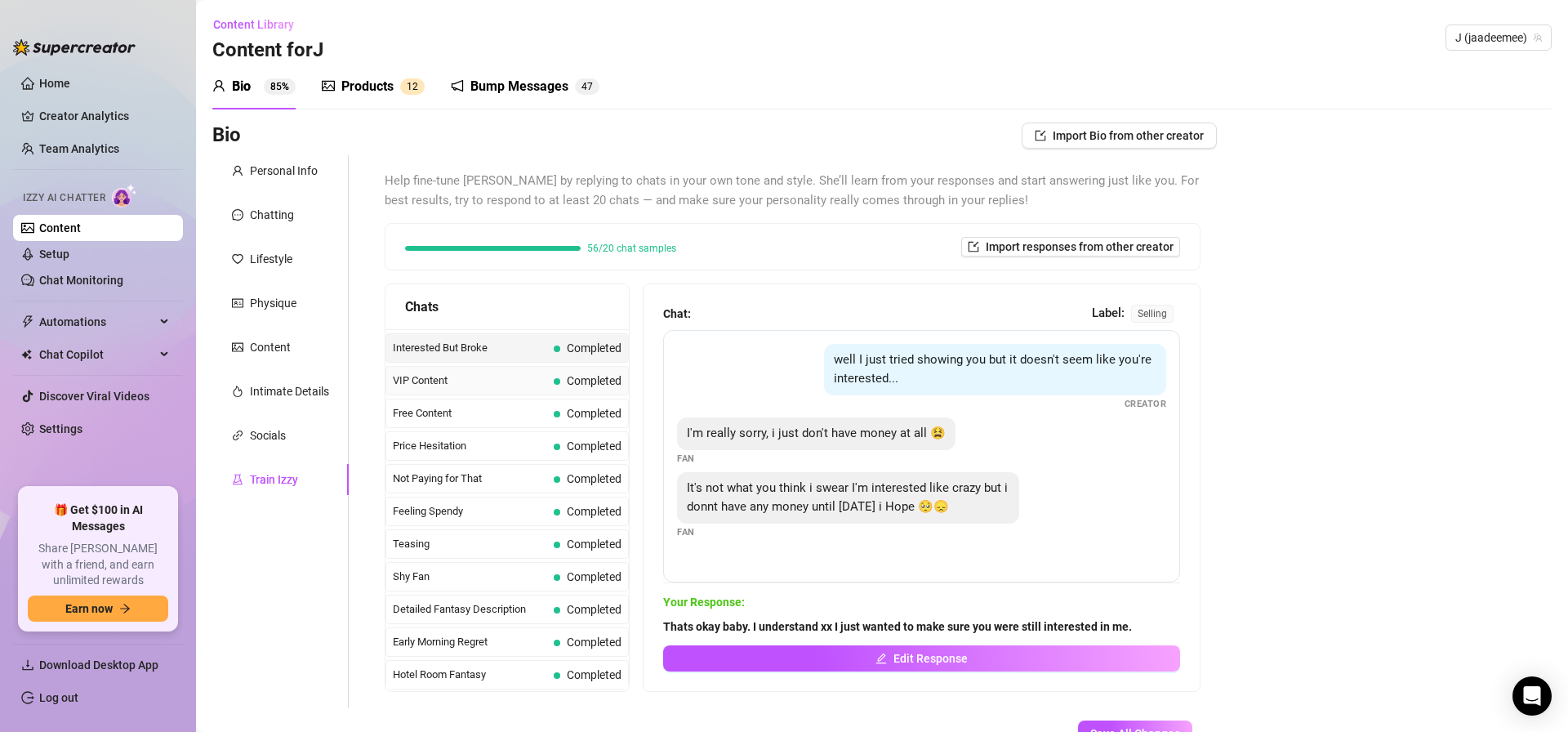
click at [468, 382] on span "VIP Content" at bounding box center [470, 380] width 155 height 16
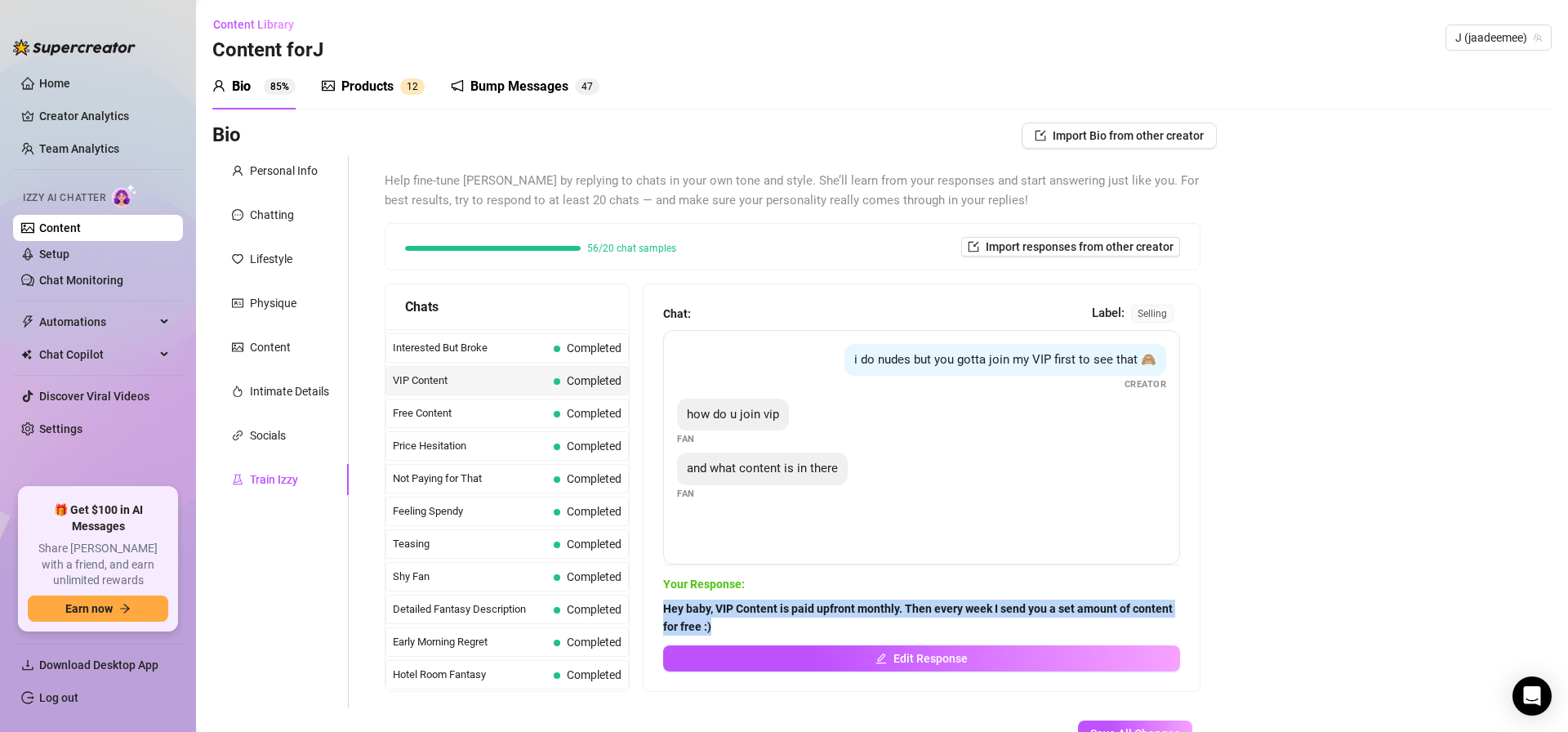
drag, startPoint x: 712, startPoint y: 614, endPoint x: 745, endPoint y: 624, distance: 34.5
click at [740, 624] on div "Chat: Label: selling i do nudes but you gotta join my VIP first to see that 🙈 C…" at bounding box center [922, 487] width 556 height 407
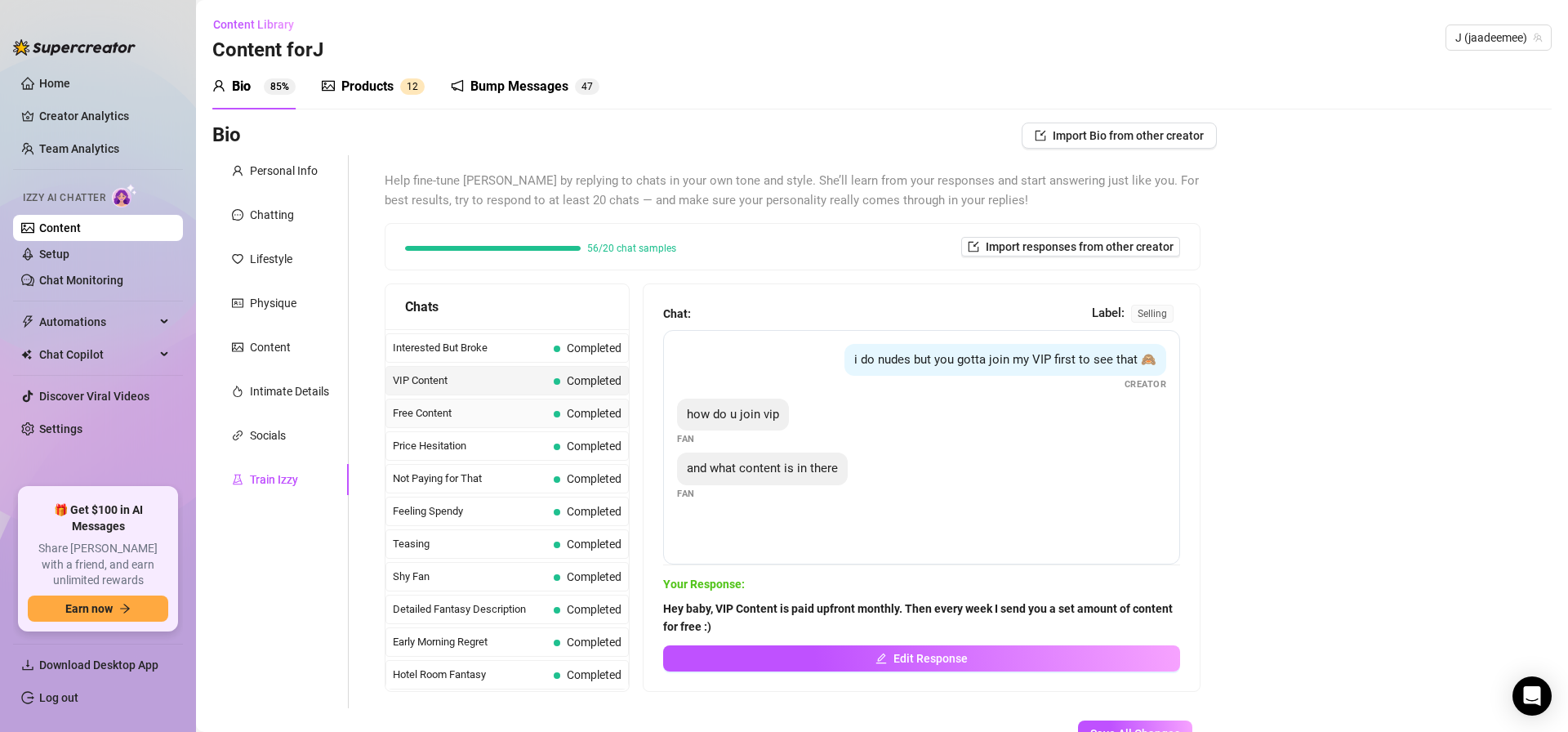
click at [512, 410] on span "Free Content" at bounding box center [470, 413] width 155 height 16
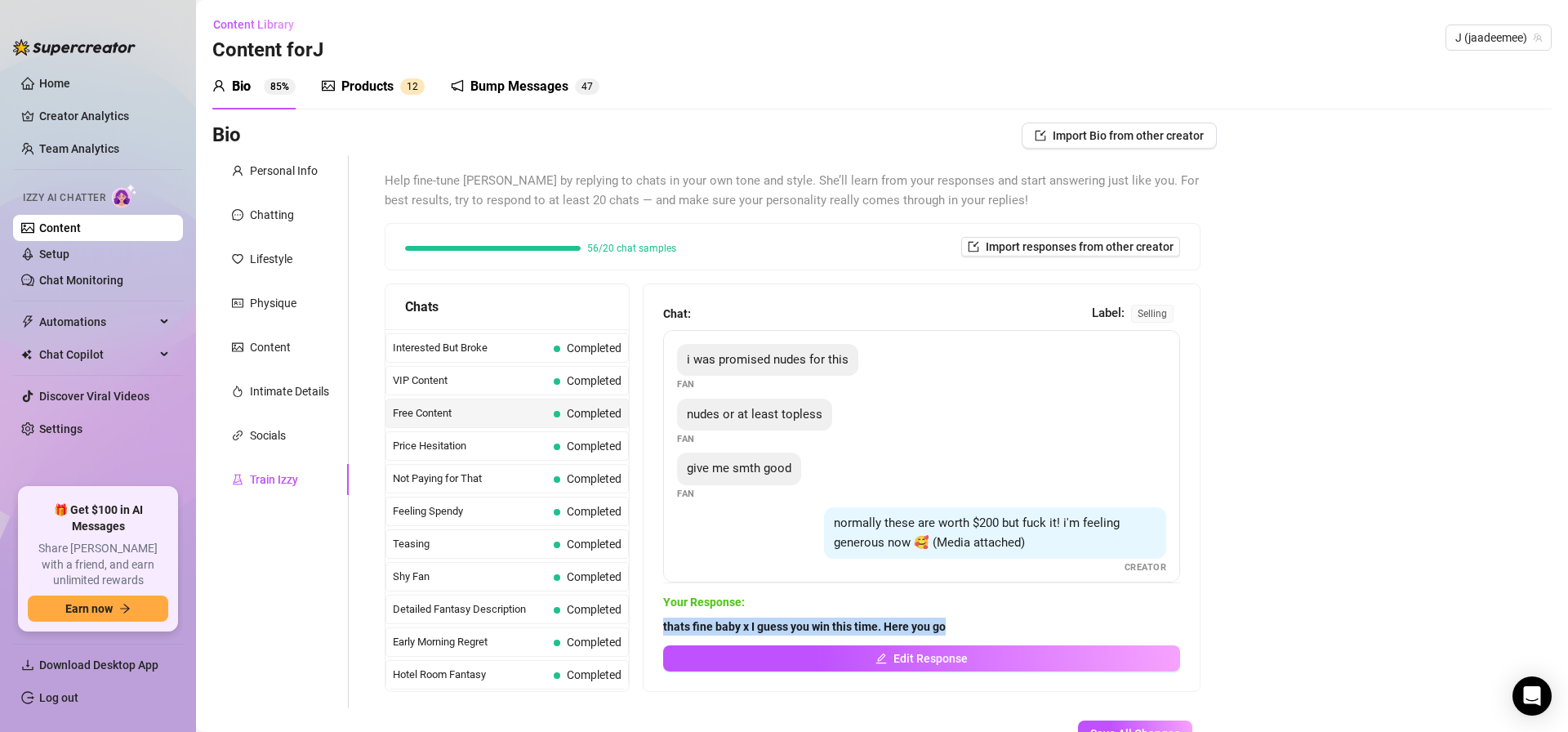
drag, startPoint x: 676, startPoint y: 629, endPoint x: 993, endPoint y: 620, distance: 317.1
click at [1000, 623] on div "Chat: Label: selling i was promised nudes for this Fan nudes or at least toples…" at bounding box center [922, 487] width 556 height 407
click at [436, 443] on span "Price Hesitation" at bounding box center [470, 445] width 155 height 16
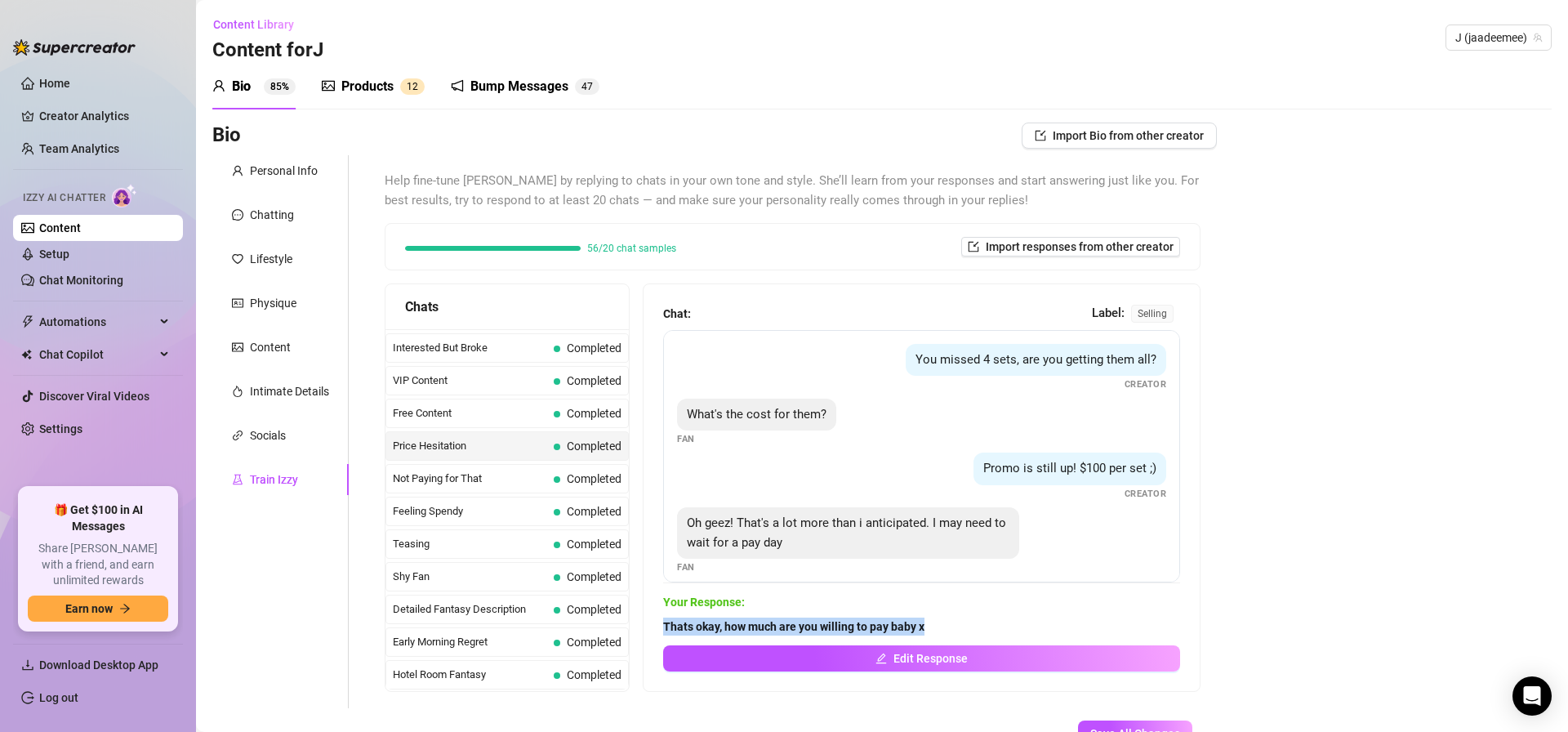
drag, startPoint x: 666, startPoint y: 629, endPoint x: 980, endPoint y: 629, distance: 314.0
click at [979, 629] on span "Thats okay, how much are you willing to pay baby x" at bounding box center [922, 626] width 517 height 18
click at [513, 479] on span "Not Paying for That" at bounding box center [470, 479] width 155 height 16
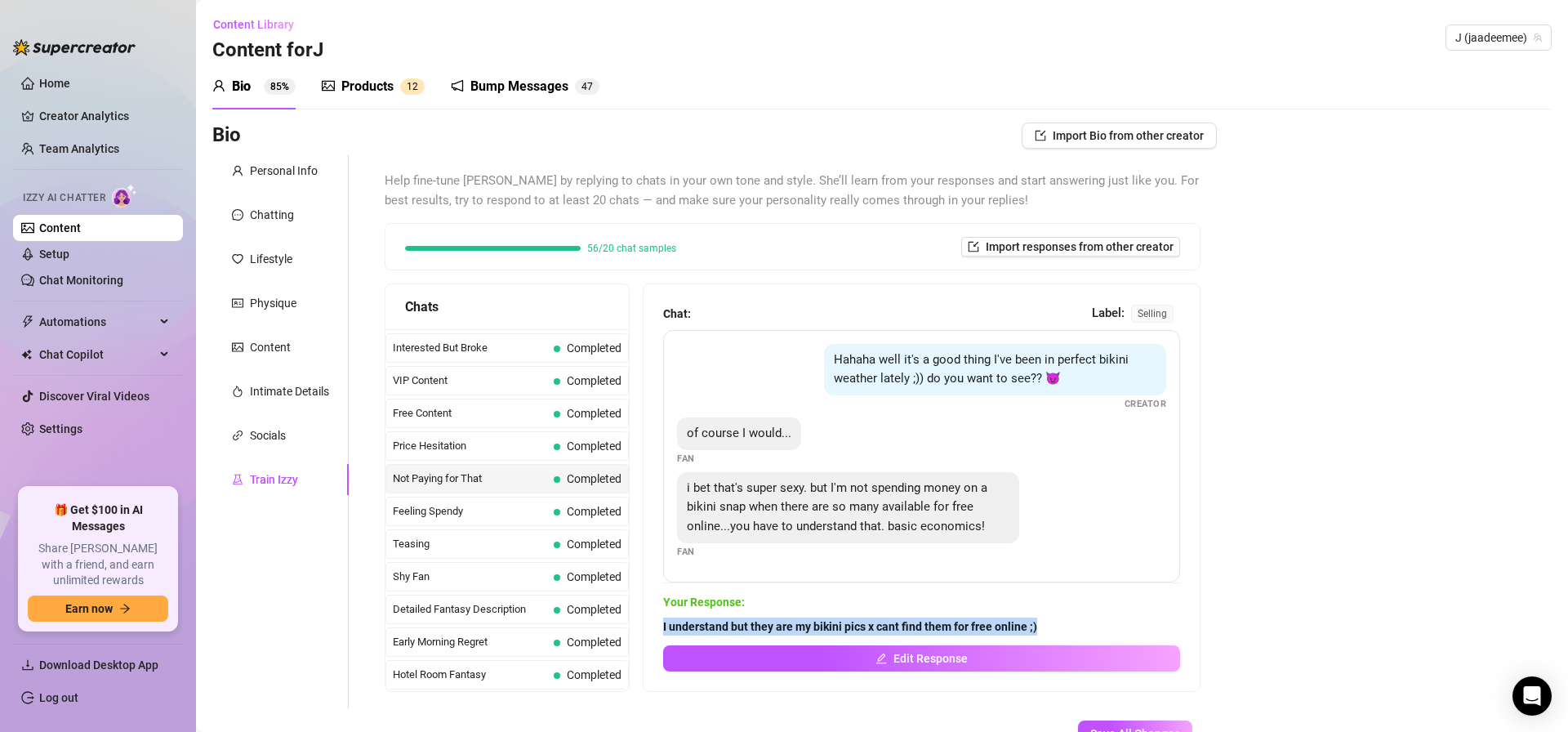
drag, startPoint x: 678, startPoint y: 629, endPoint x: 1091, endPoint y: 627, distance: 413.0
click at [1088, 630] on div "Chat: Label: selling Hahaha well it's a good thing I've been in perfect bikini …" at bounding box center [922, 487] width 556 height 407
click at [505, 512] on span "Feeling Spendy" at bounding box center [470, 511] width 155 height 16
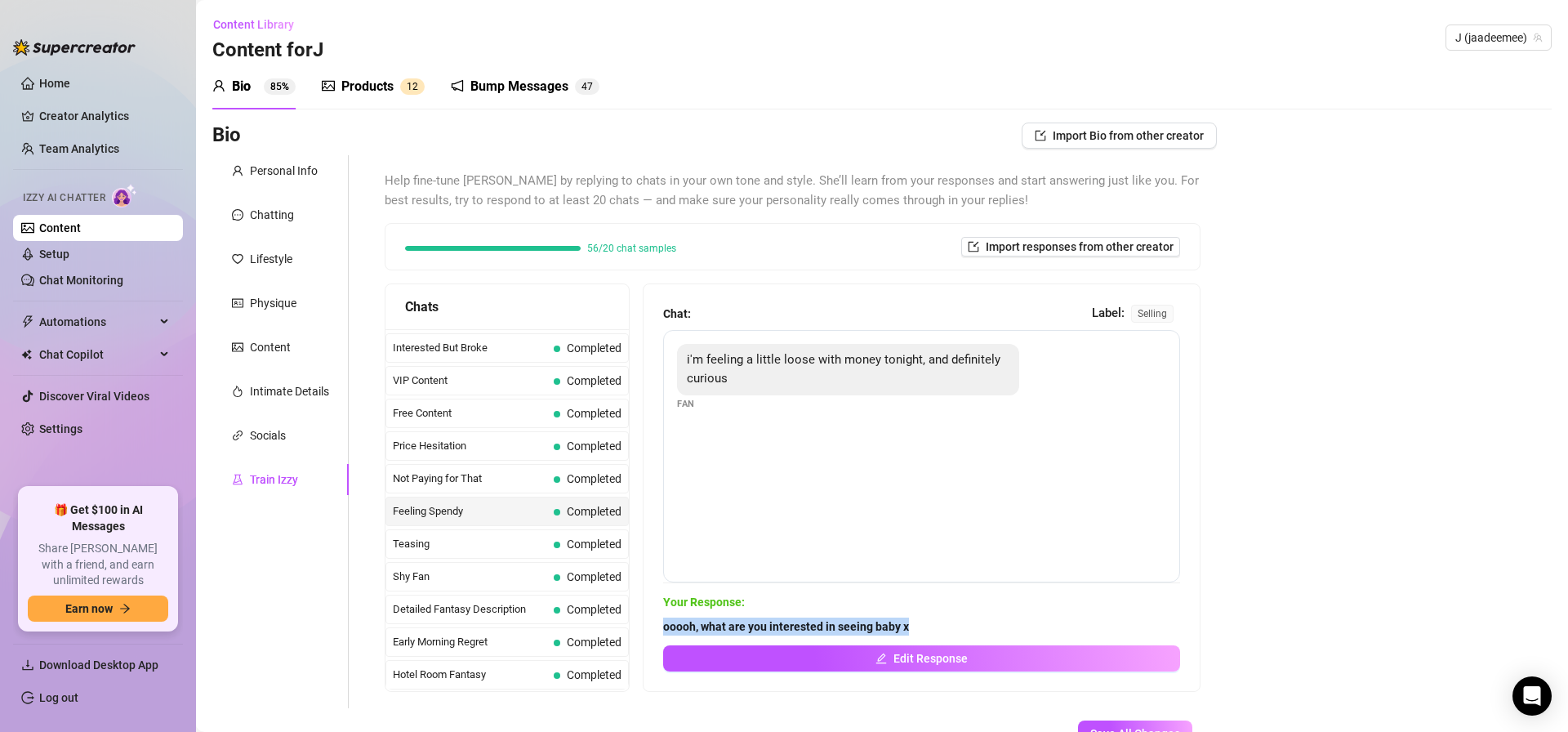
drag, startPoint x: 687, startPoint y: 631, endPoint x: 909, endPoint y: 626, distance: 222.1
click at [909, 626] on div "Chat: Label: selling i'm feeling a little loose with money tonight, and definit…" at bounding box center [922, 487] width 556 height 407
click at [448, 549] on span "Teasing" at bounding box center [470, 543] width 155 height 16
click at [448, 548] on span "Teasing" at bounding box center [470, 543] width 155 height 16
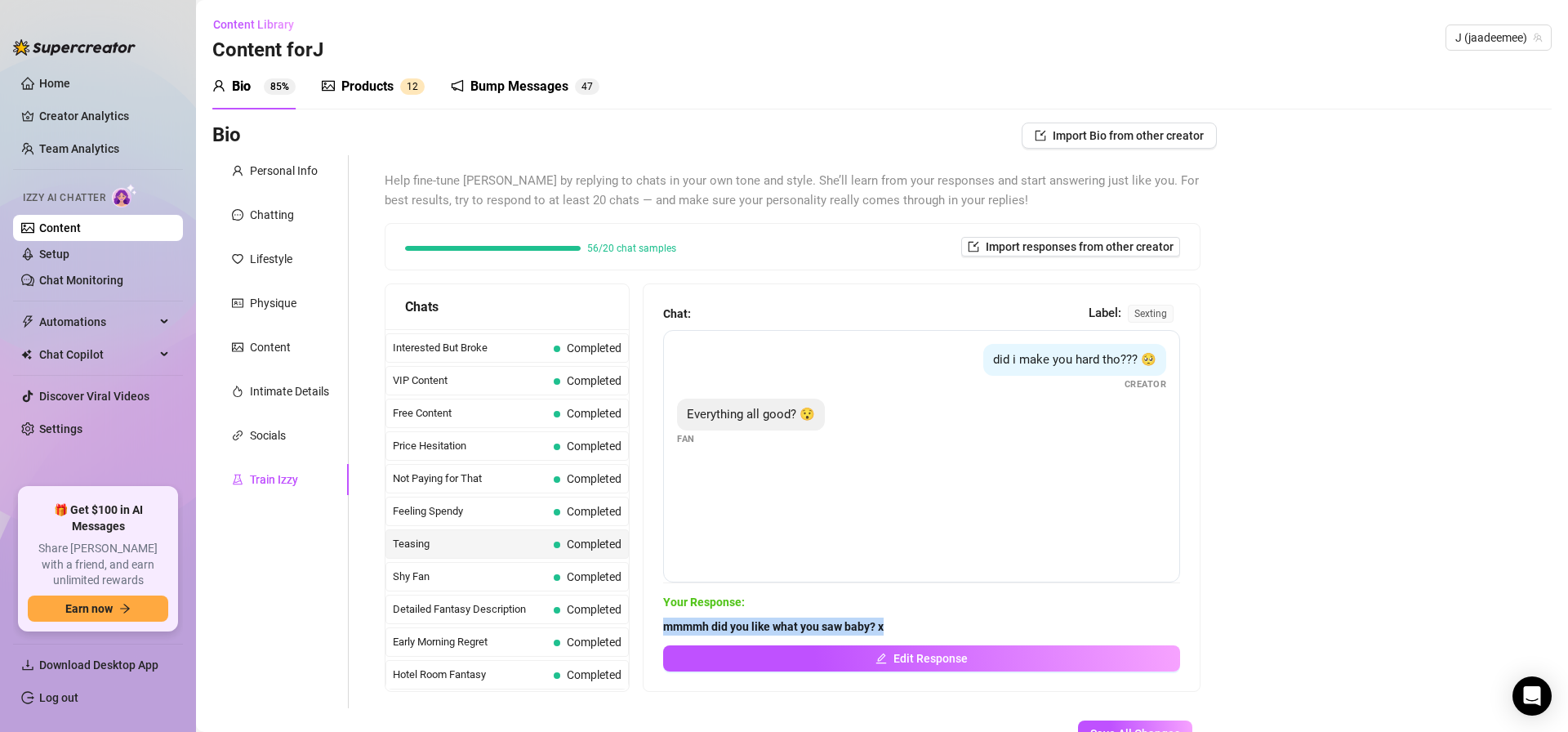
drag, startPoint x: 669, startPoint y: 629, endPoint x: 915, endPoint y: 625, distance: 246.0
click at [911, 622] on span "mmmmh did you like what you saw baby? x" at bounding box center [922, 626] width 517 height 18
click at [557, 584] on span "Completed" at bounding box center [587, 576] width 67 height 18
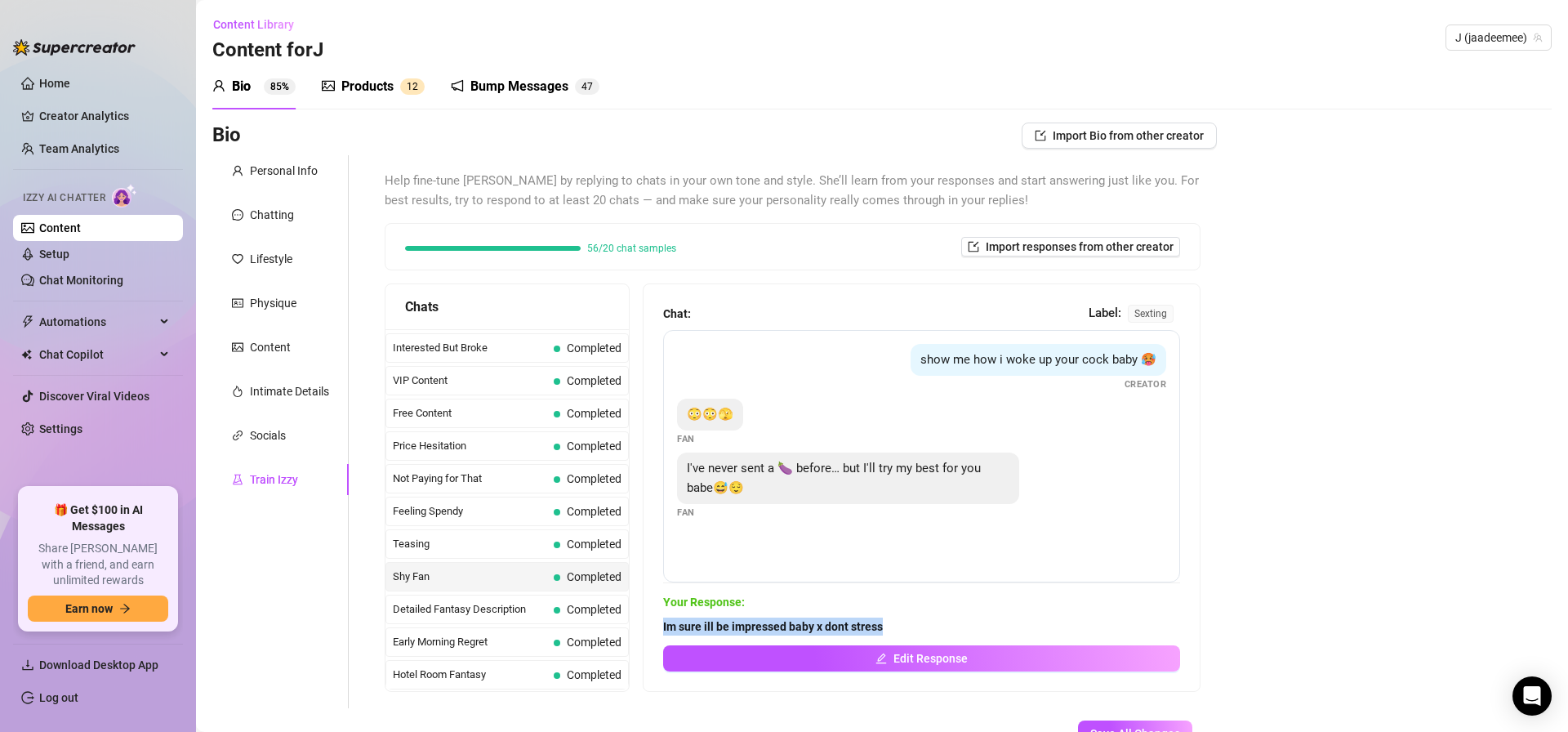
drag, startPoint x: 663, startPoint y: 624, endPoint x: 1051, endPoint y: 623, distance: 388.0
click at [969, 624] on div "Chat: Label: sexting show me how i woke up your cock baby 🥵 Creator 😳😳🫣 Fan I'v…" at bounding box center [922, 487] width 556 height 407
click at [526, 609] on span "Detailed Fantasy Description" at bounding box center [470, 609] width 155 height 16
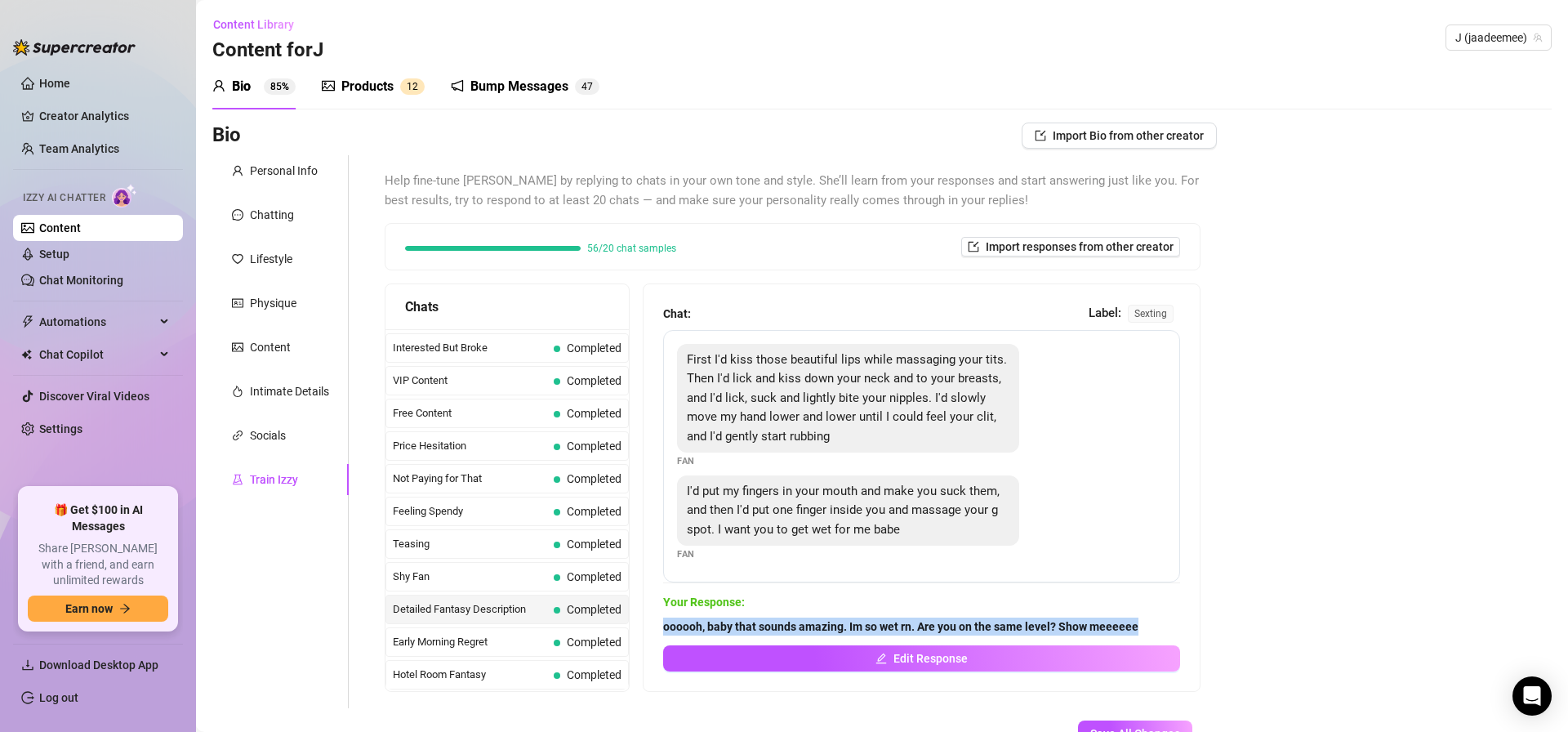
drag, startPoint x: 660, startPoint y: 623, endPoint x: 1223, endPoint y: 622, distance: 563.0
click at [1223, 622] on div "Bio Import Bio from other creator Personal Info Chatting Lifestyle Physique Con…" at bounding box center [882, 462] width 1339 height 680
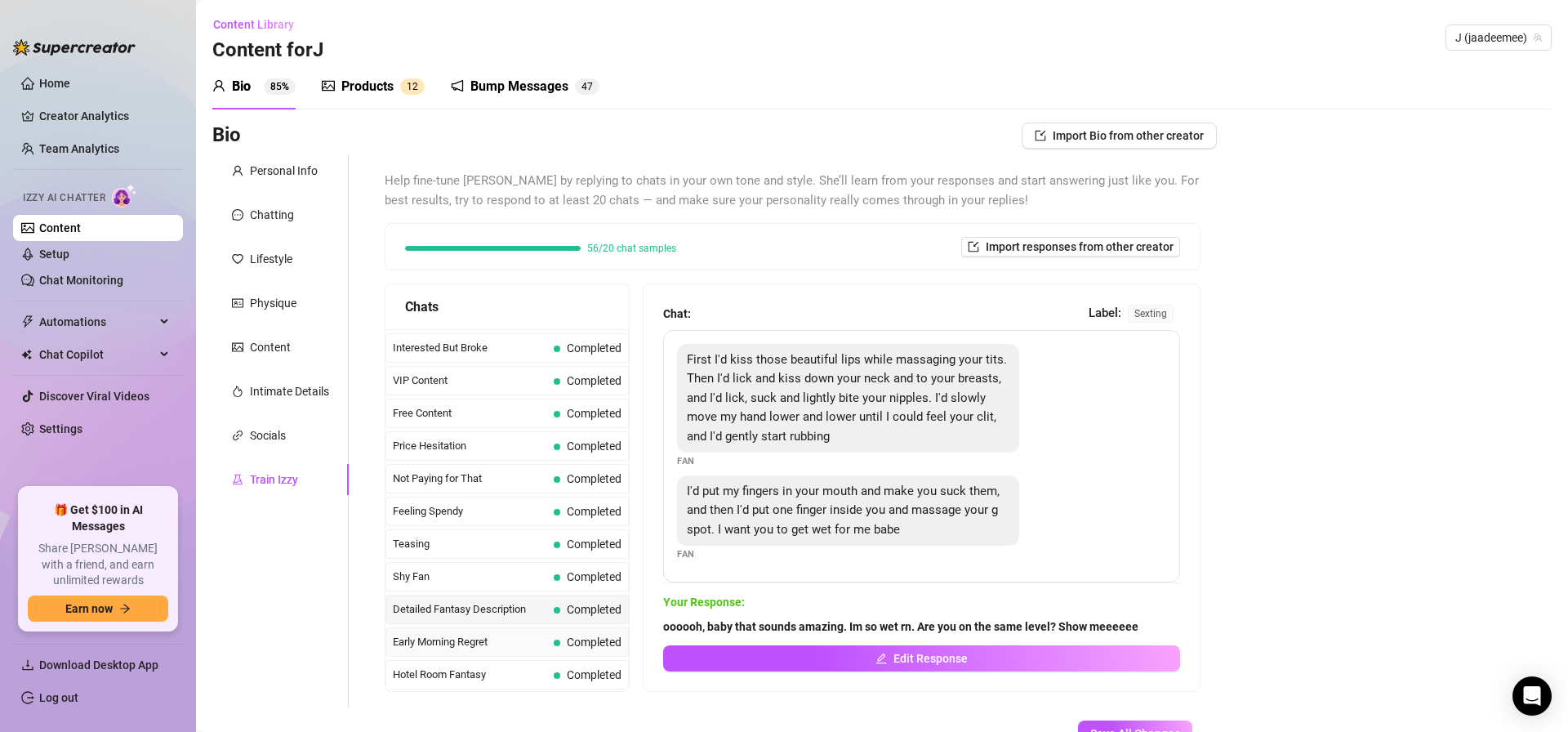
click at [573, 640] on span "Completed" at bounding box center [594, 642] width 55 height 13
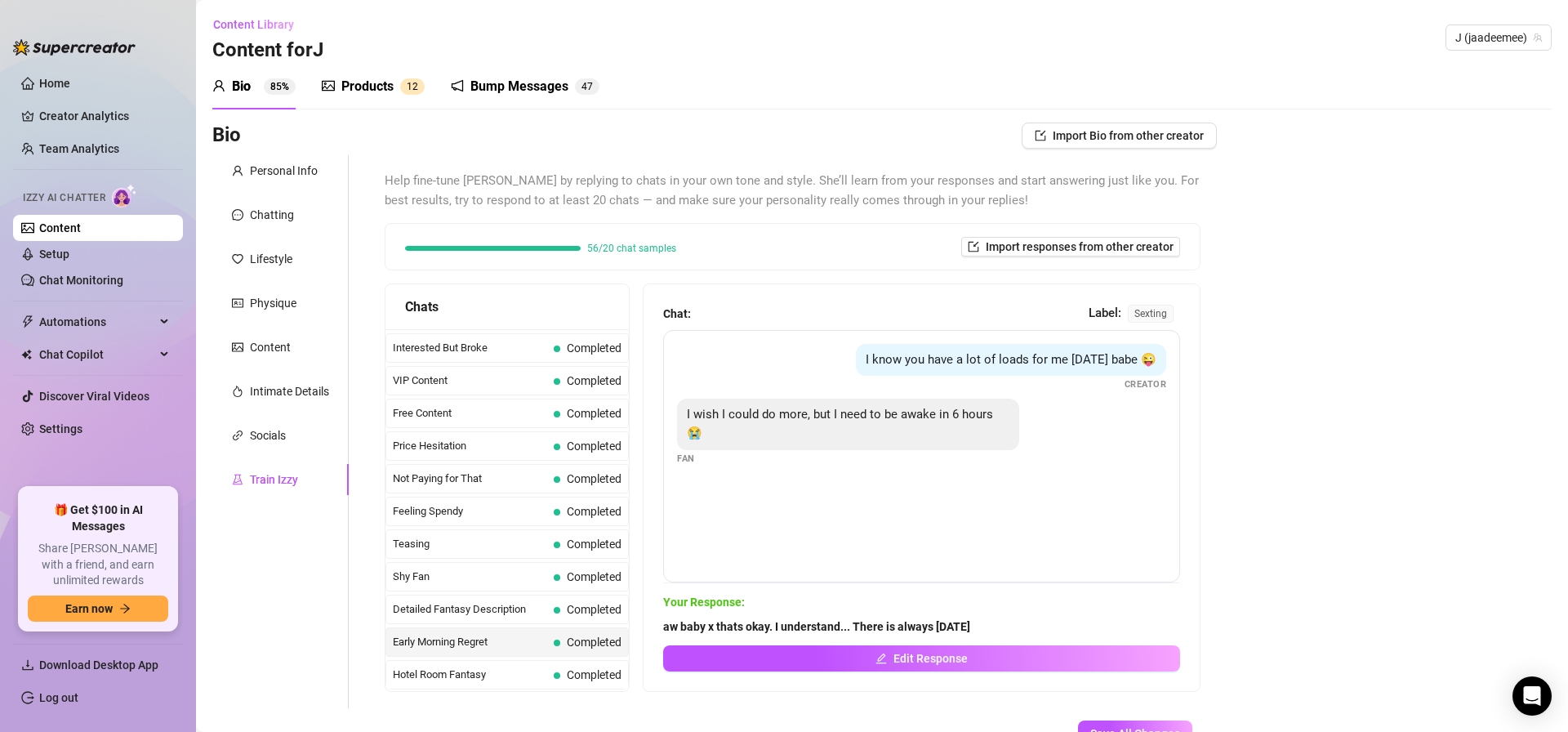
drag, startPoint x: 737, startPoint y: 624, endPoint x: 1071, endPoint y: 624, distance: 334.0
click at [1063, 624] on div "Chat: Label: sexting I know you have a lot of loads for me [DATE] babe 😜 Creato…" at bounding box center [922, 487] width 556 height 407
click at [532, 661] on div "Hotel Room Fantasy Completed" at bounding box center [507, 674] width 243 height 29
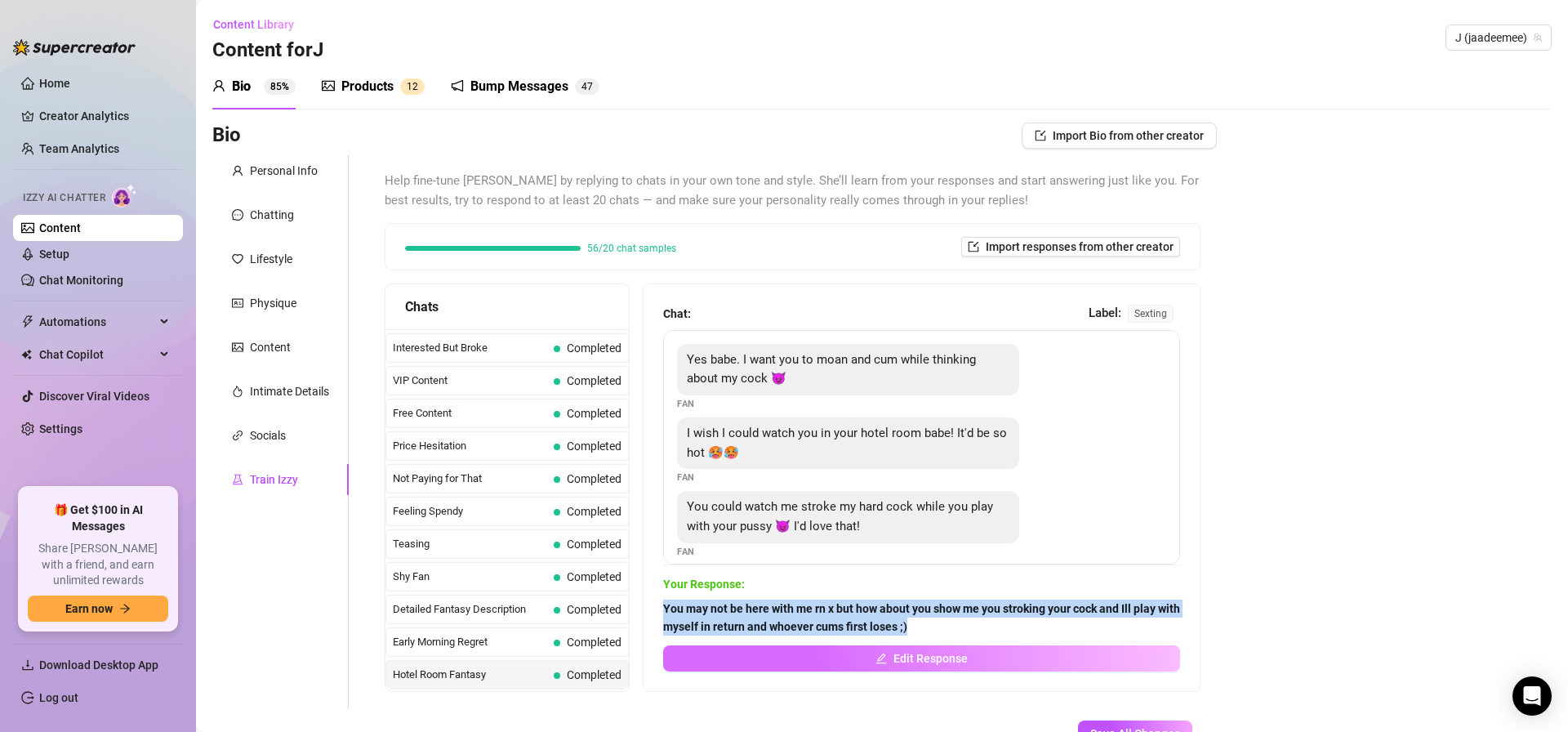
drag, startPoint x: 663, startPoint y: 608, endPoint x: 1111, endPoint y: 647, distance: 449.7
click at [1017, 641] on div "Chat: Label: sexting Yes babe. I want you to moan and cum while thinking about …" at bounding box center [922, 487] width 556 height 407
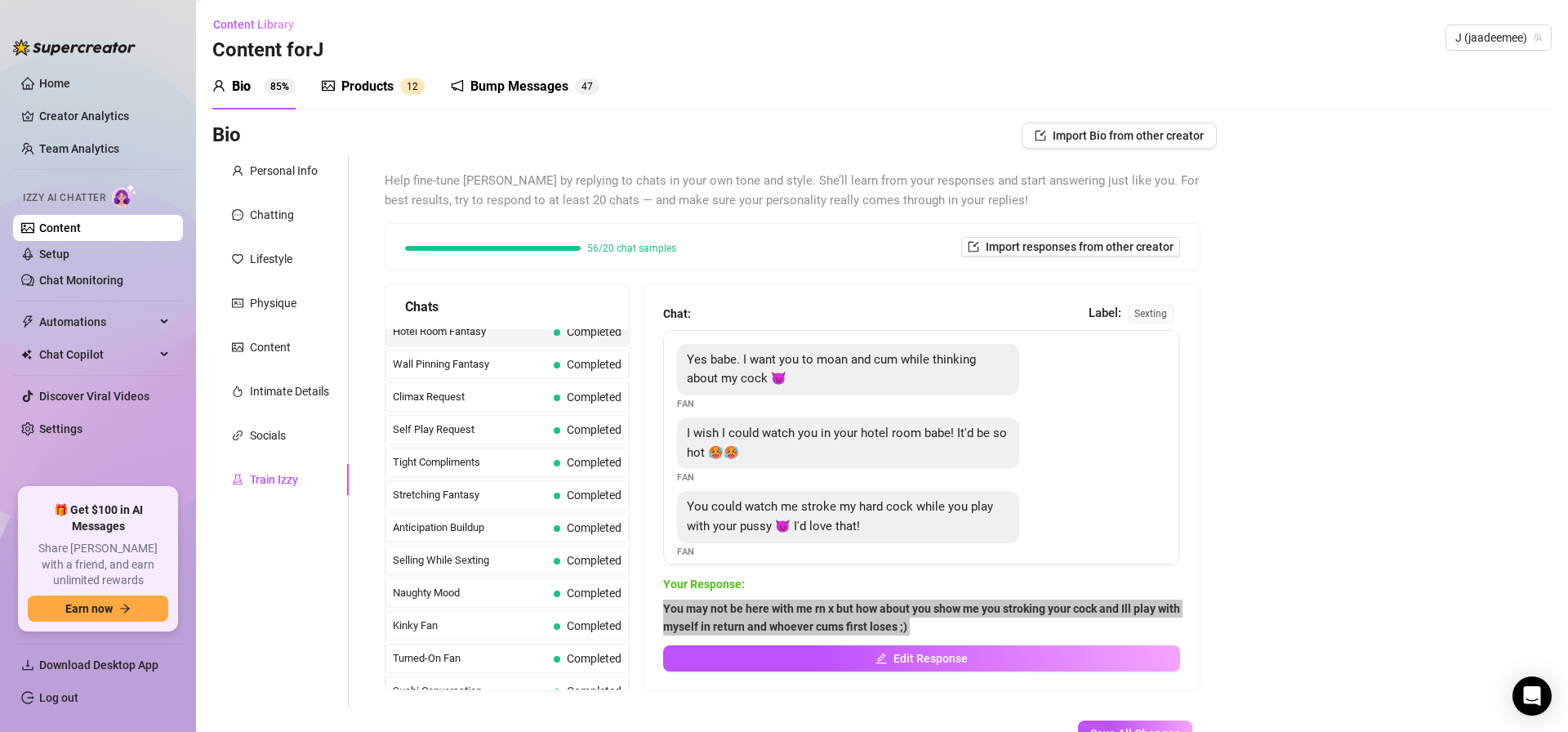
scroll to position [718, 0]
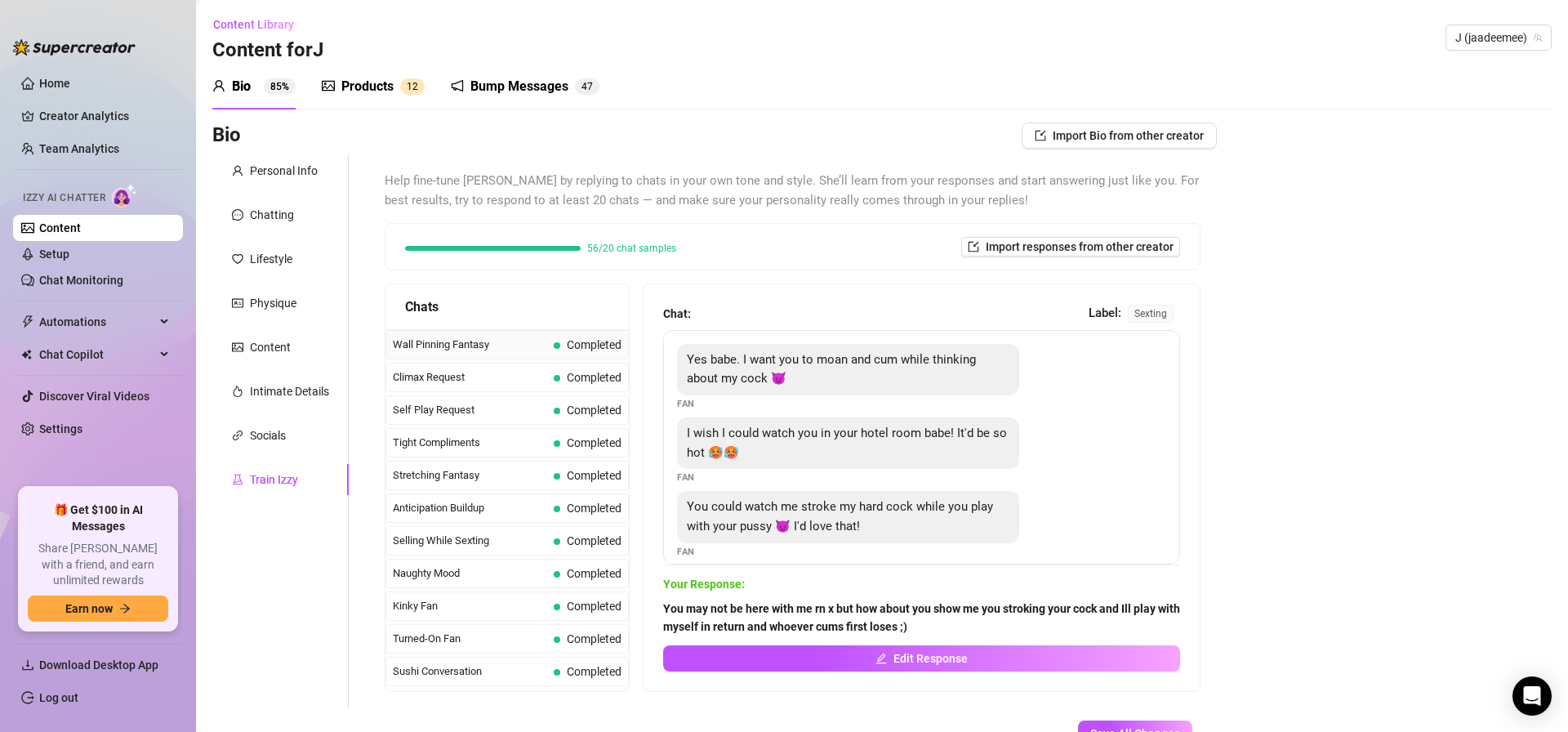
click at [529, 347] on span "Wall Pinning Fantasy" at bounding box center [470, 345] width 155 height 16
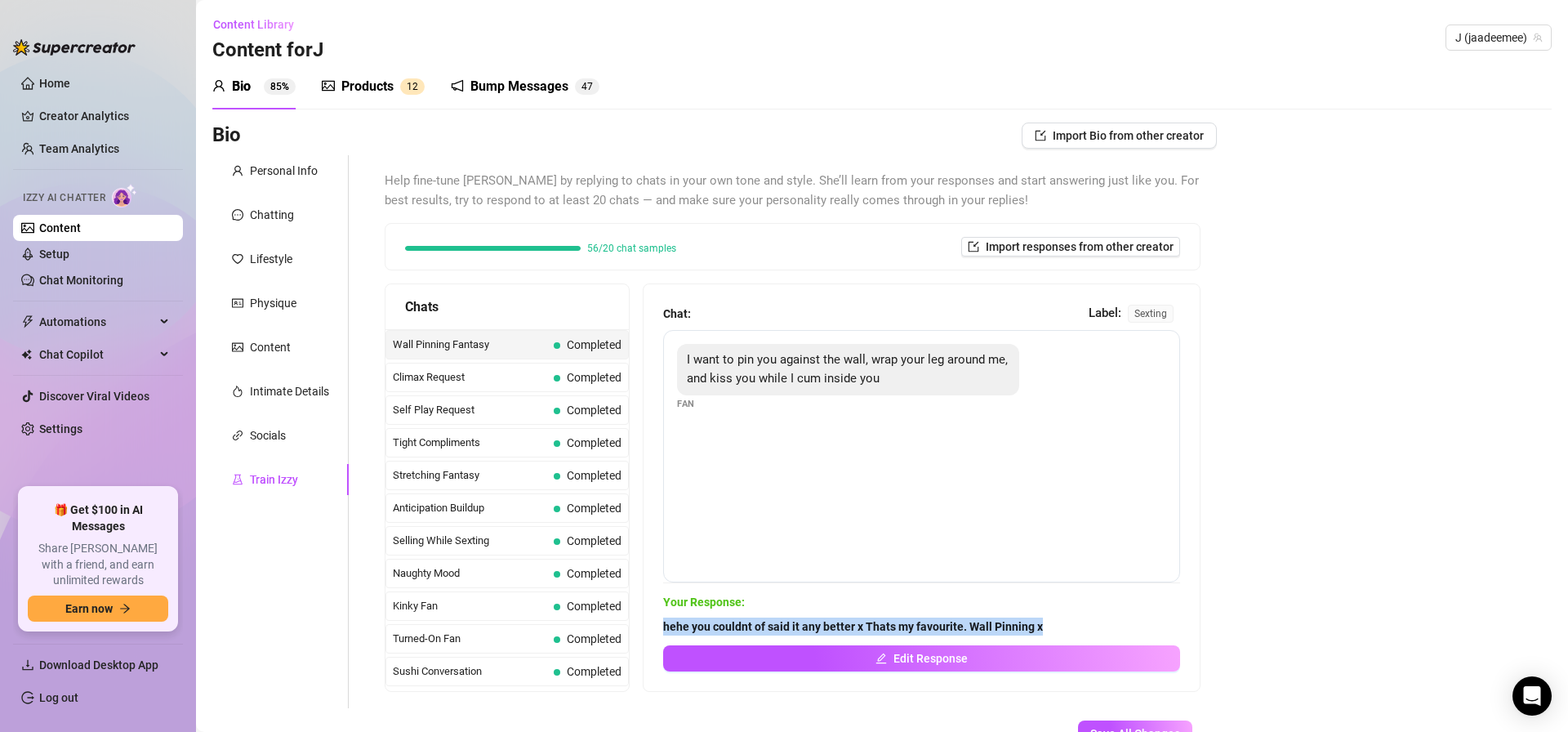
drag, startPoint x: 662, startPoint y: 617, endPoint x: 1072, endPoint y: 623, distance: 410.0
click at [1071, 622] on div "Chat: Label: sexting I want to pin you against the wall, wrap your leg around m…" at bounding box center [922, 487] width 556 height 407
click at [506, 376] on span "Climax Request" at bounding box center [470, 377] width 155 height 16
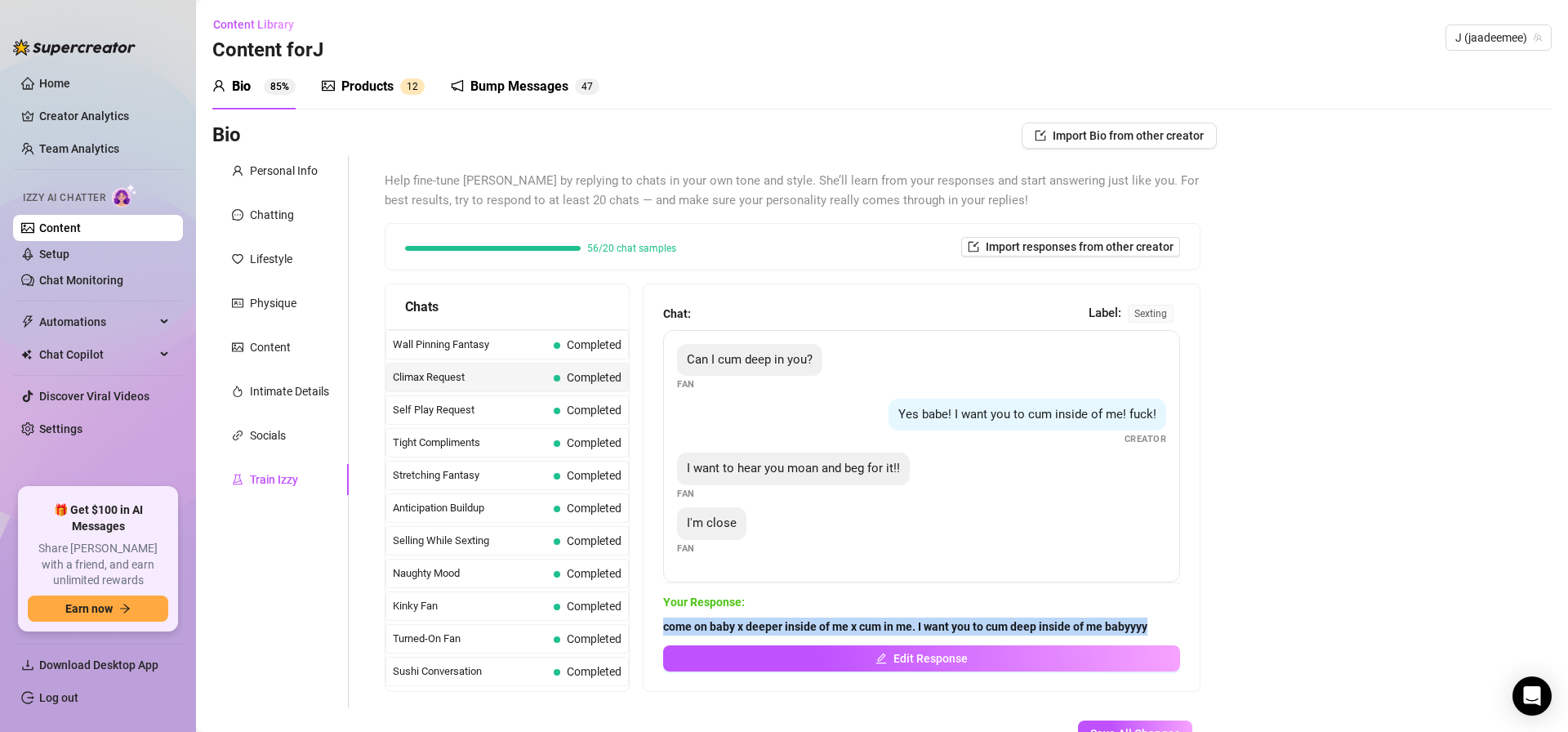
drag, startPoint x: 685, startPoint y: 627, endPoint x: 1237, endPoint y: 637, distance: 552.1
click at [1223, 635] on div "Bio Import Bio from other creator Personal Info Chatting Lifestyle Physique Con…" at bounding box center [882, 462] width 1339 height 680
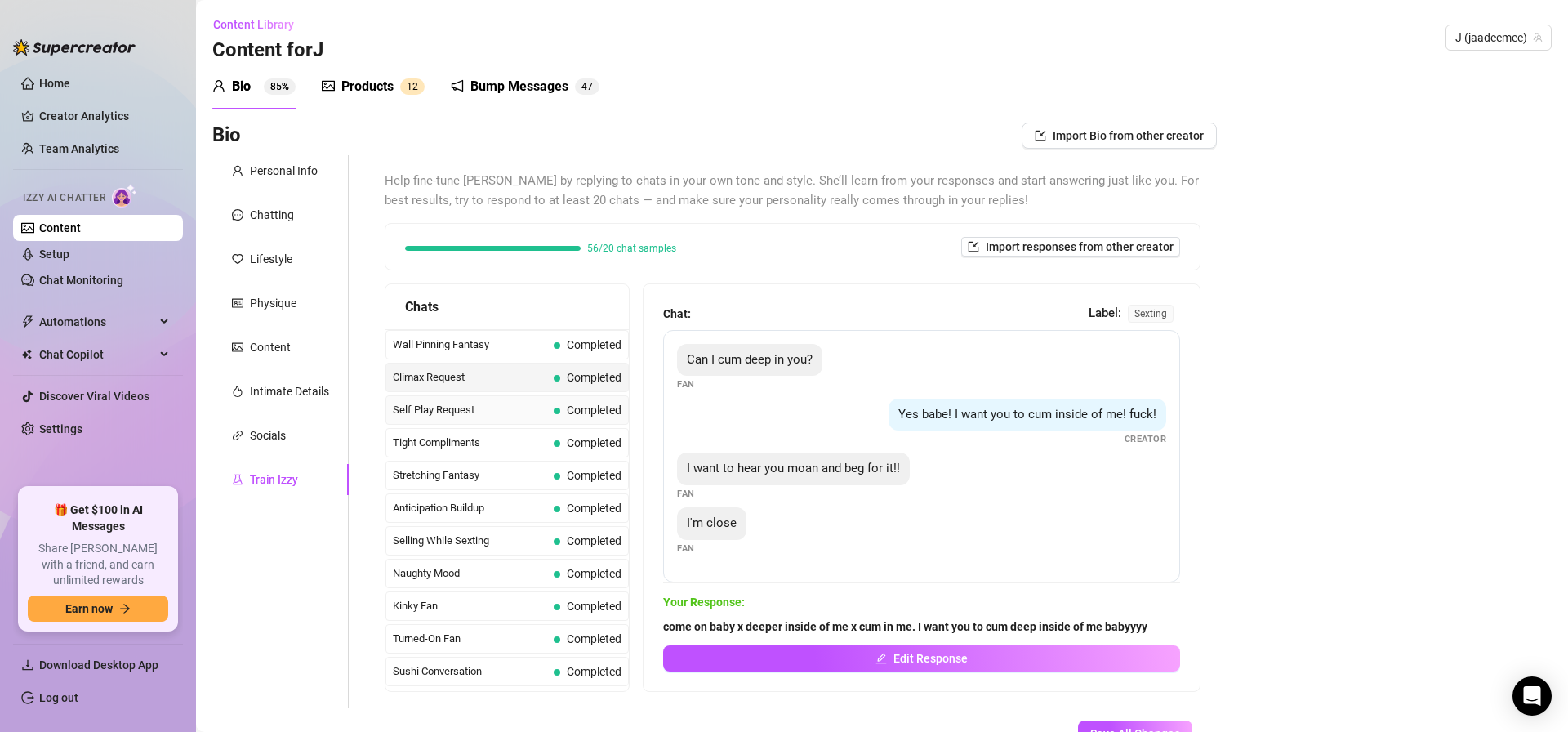
click at [487, 404] on span "Self Play Request" at bounding box center [470, 409] width 155 height 16
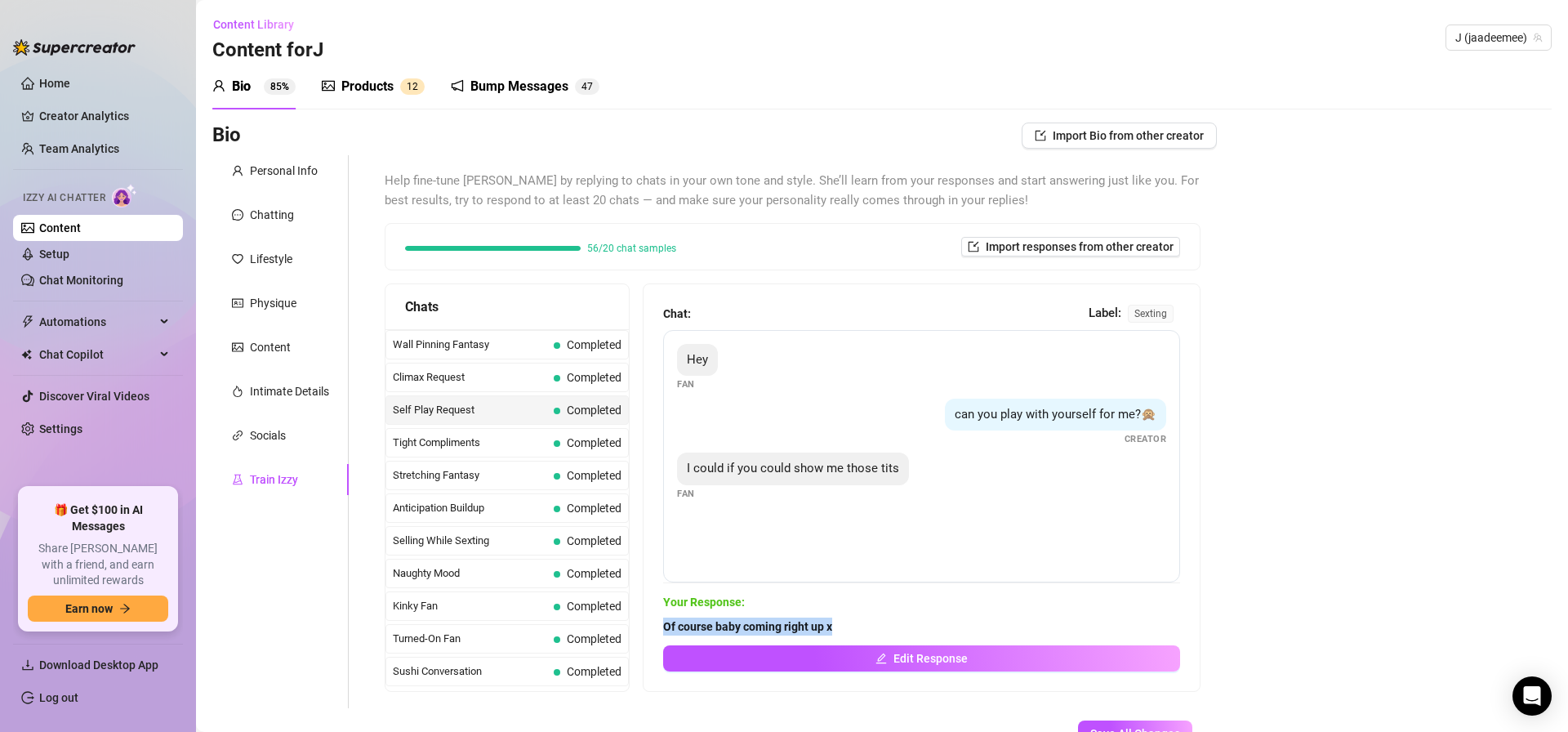
drag, startPoint x: 656, startPoint y: 626, endPoint x: 864, endPoint y: 623, distance: 208.0
click at [864, 623] on div "Chat: Label: sexting Hey Fan can you play with yourself for me?🙊 Creator I coul…" at bounding box center [922, 487] width 556 height 407
click at [607, 438] on span "Completed" at bounding box center [594, 442] width 55 height 13
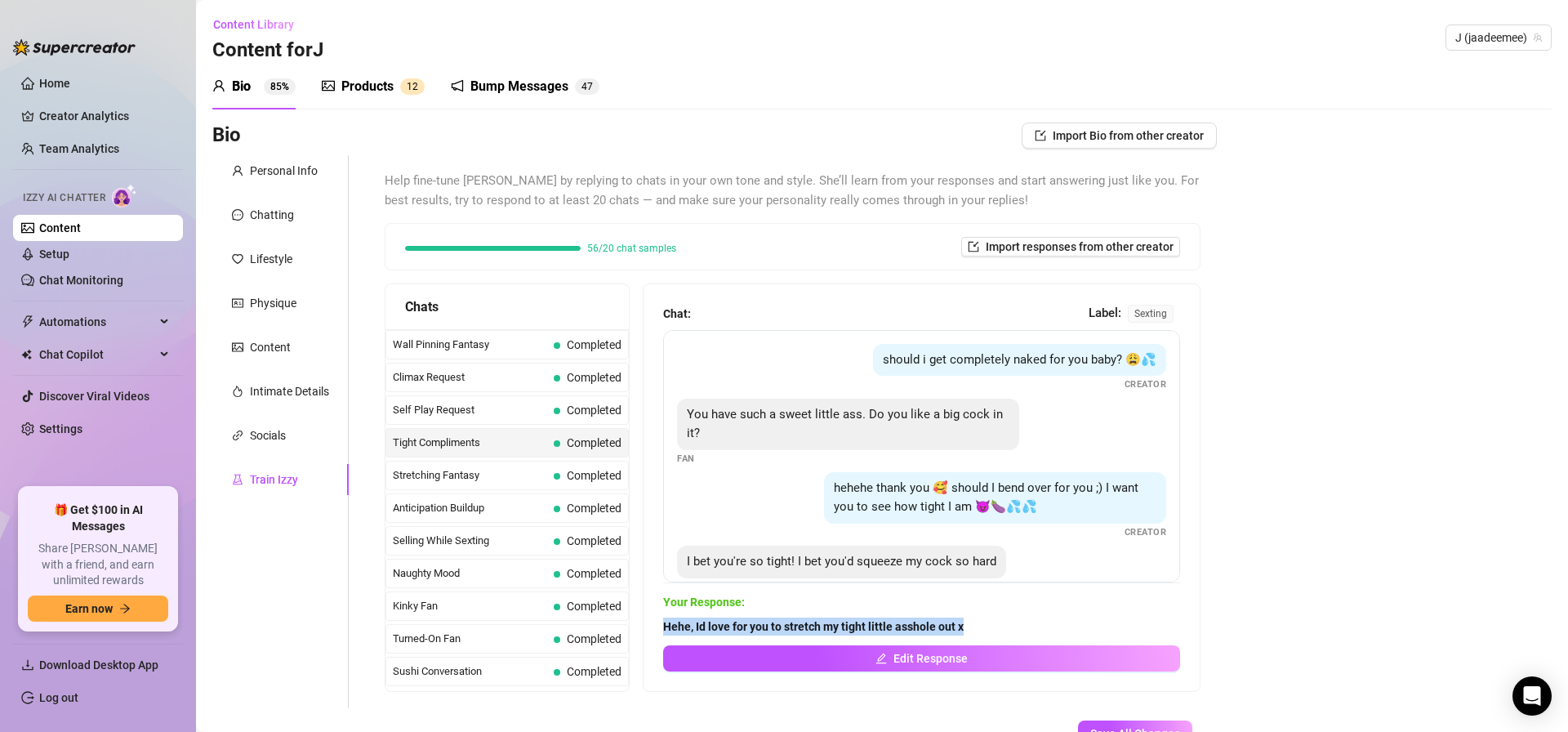
drag, startPoint x: 664, startPoint y: 625, endPoint x: 997, endPoint y: 619, distance: 333.1
click at [997, 619] on span "Hehe, Id love for you to stretch my tight little asshole out x" at bounding box center [922, 626] width 517 height 18
click at [578, 479] on span "Completed" at bounding box center [594, 476] width 55 height 13
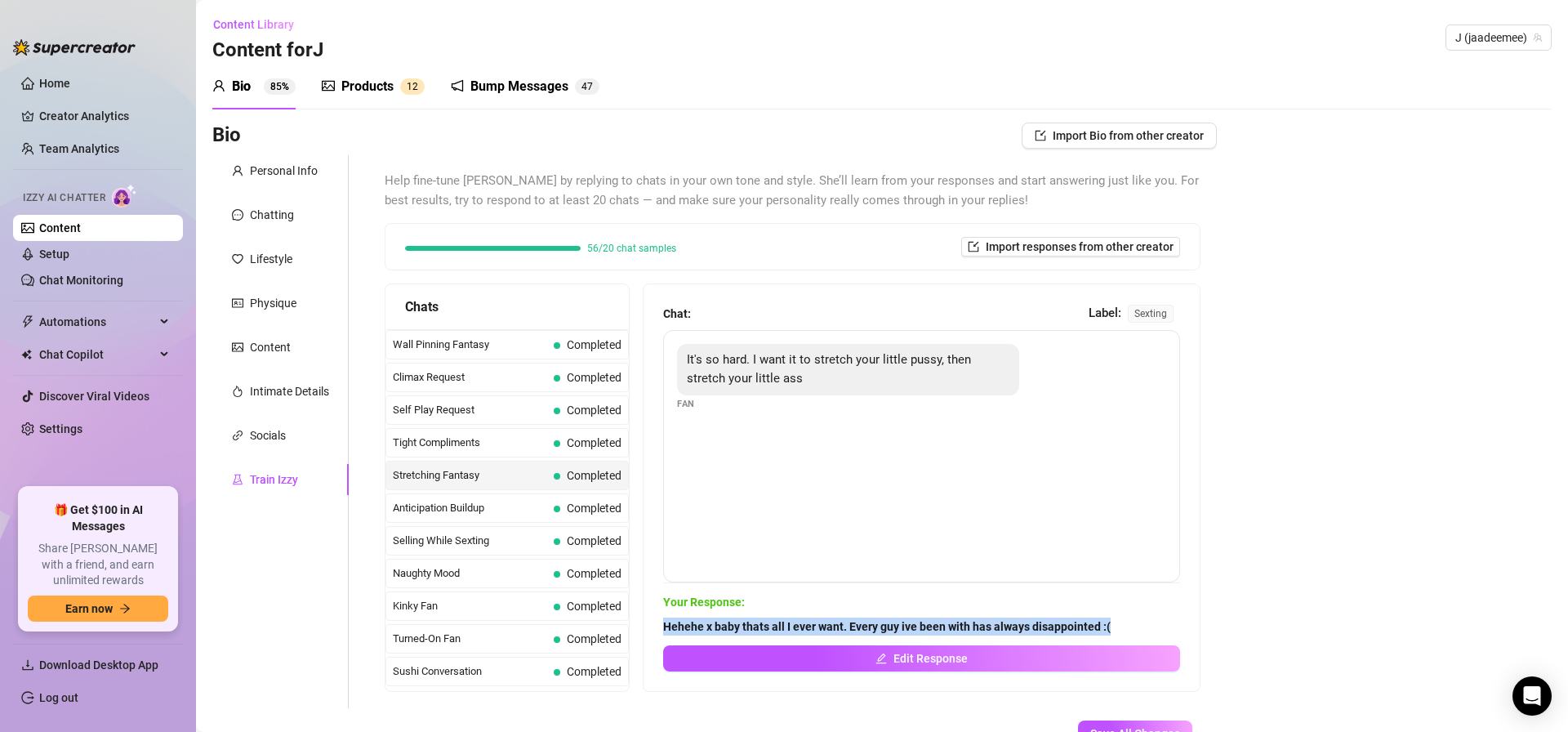
drag, startPoint x: 711, startPoint y: 623, endPoint x: 1133, endPoint y: 623, distance: 422.0
click at [1128, 625] on div "Chat: Label: sexting It's so hard. I want it to stretch your little pussy, then…" at bounding box center [922, 487] width 556 height 407
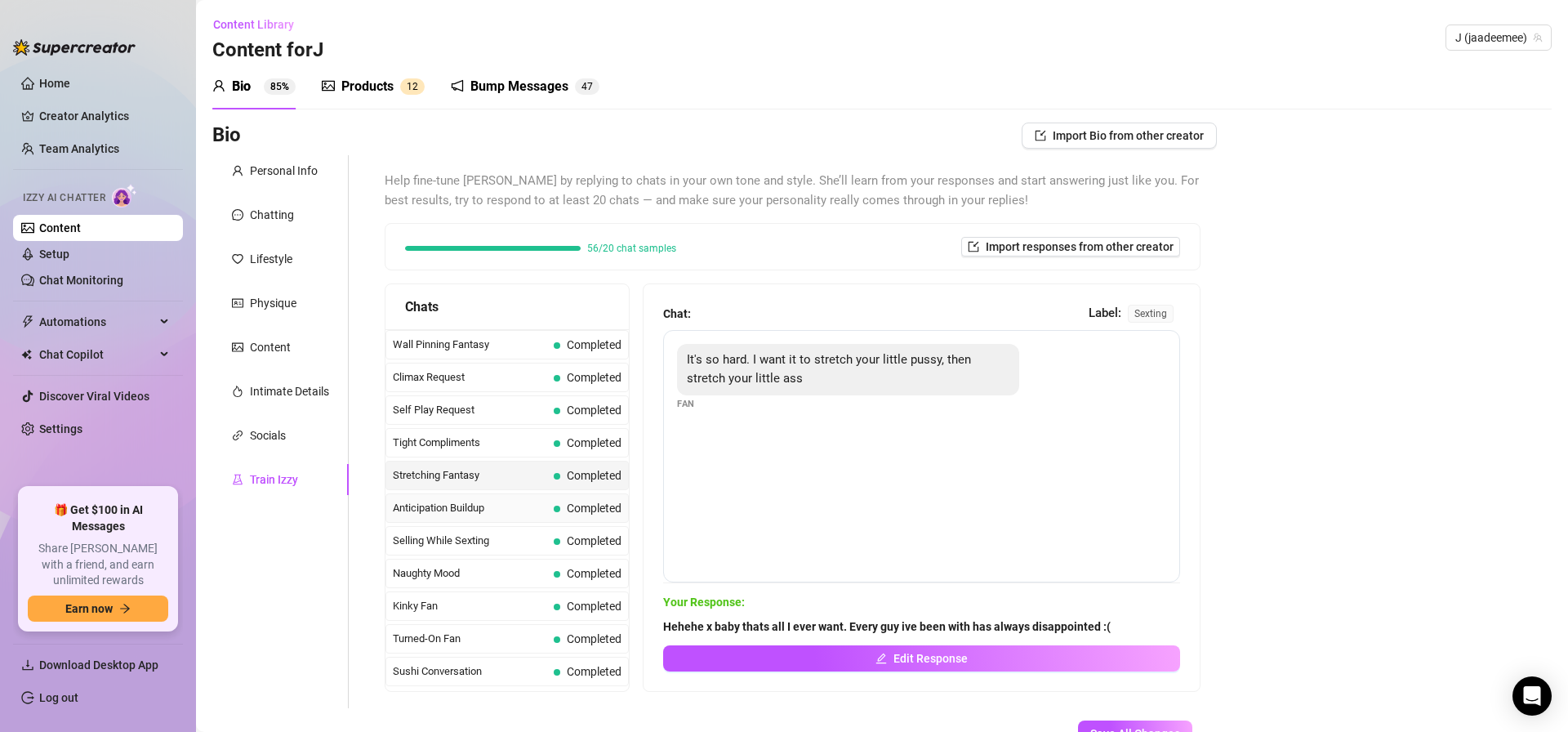
click at [573, 506] on span "Completed" at bounding box center [594, 508] width 55 height 13
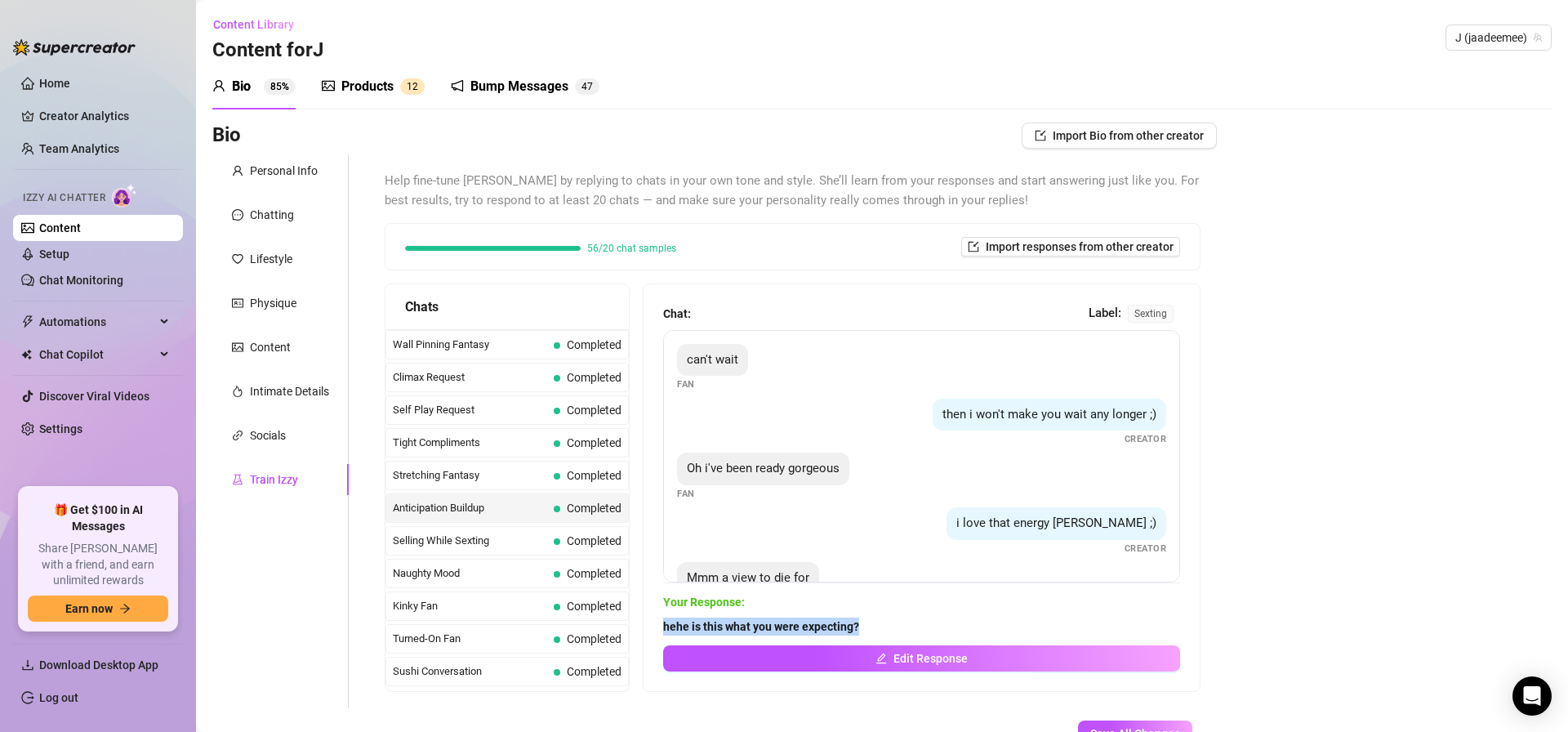
drag, startPoint x: 661, startPoint y: 620, endPoint x: 902, endPoint y: 621, distance: 241.0
click at [902, 621] on div "Chat: Label: sexting can't wait Fan then i won't make you wait any longer ;) Cr…" at bounding box center [922, 487] width 556 height 407
click at [413, 545] on span "Selling While Sexting" at bounding box center [470, 540] width 155 height 16
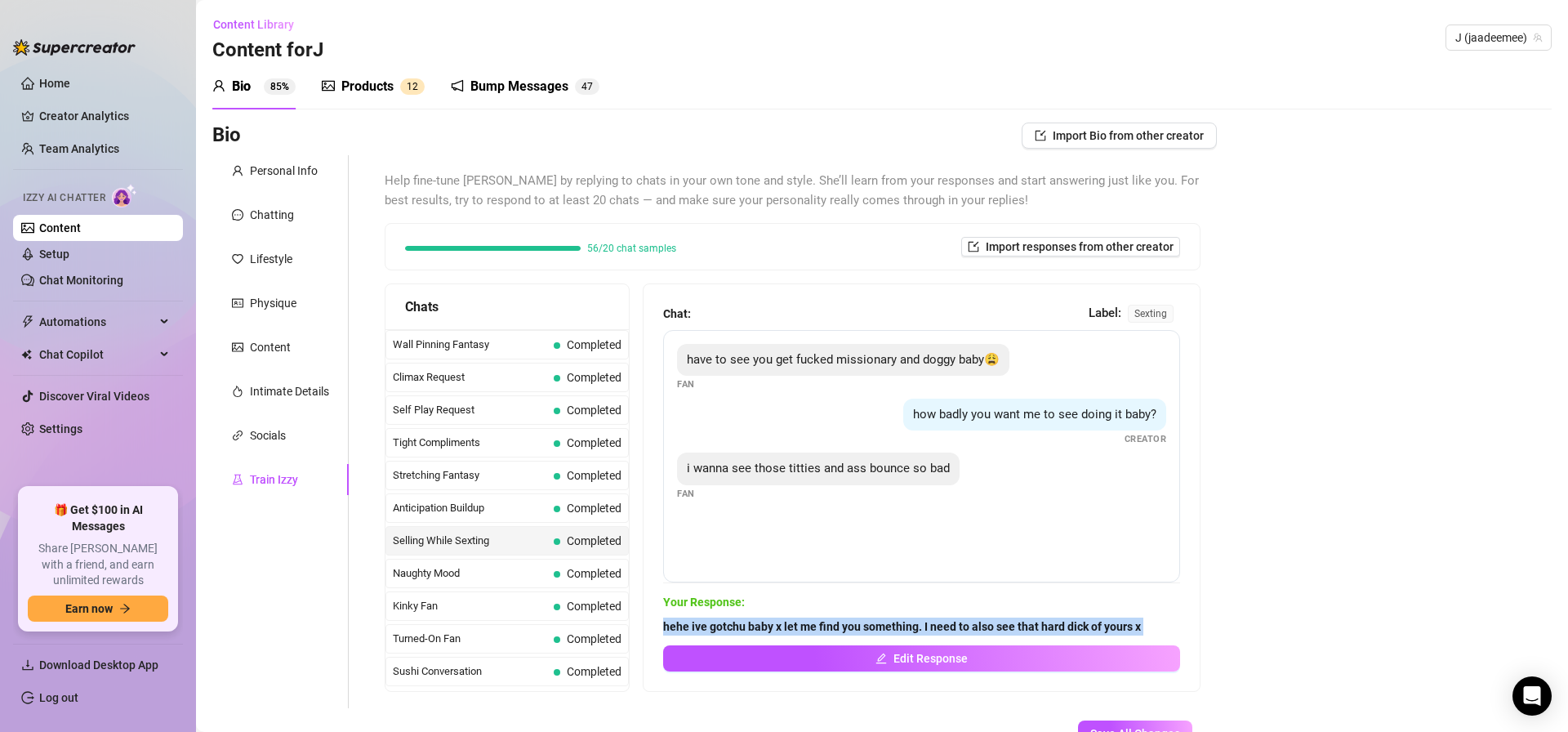
drag, startPoint x: 752, startPoint y: 628, endPoint x: 1233, endPoint y: 642, distance: 481.2
click at [1233, 642] on div "Bio Import Bio from other creator Personal Info Chatting Lifestyle Physique Con…" at bounding box center [882, 462] width 1339 height 680
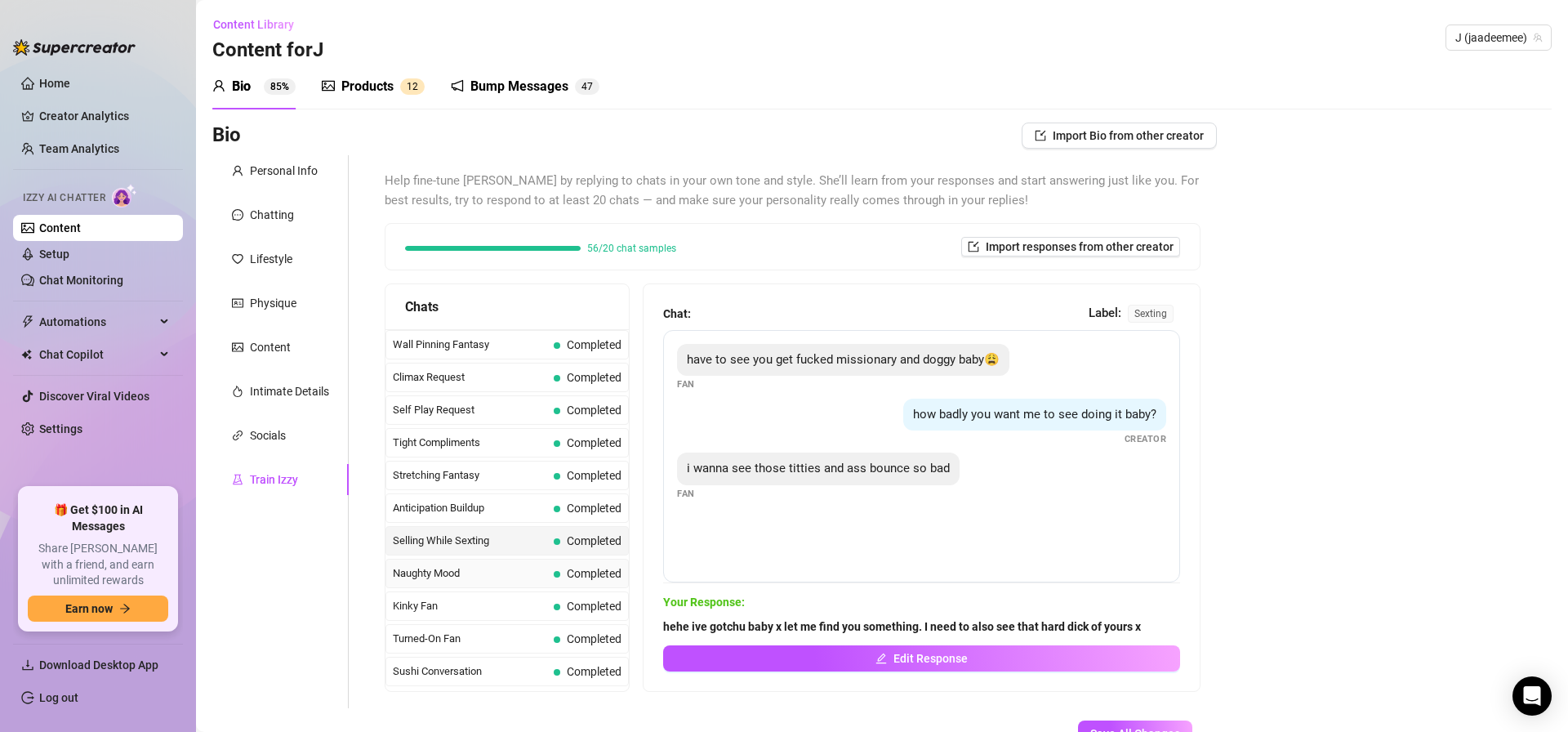
click at [524, 576] on span "Naughty Mood" at bounding box center [470, 572] width 155 height 16
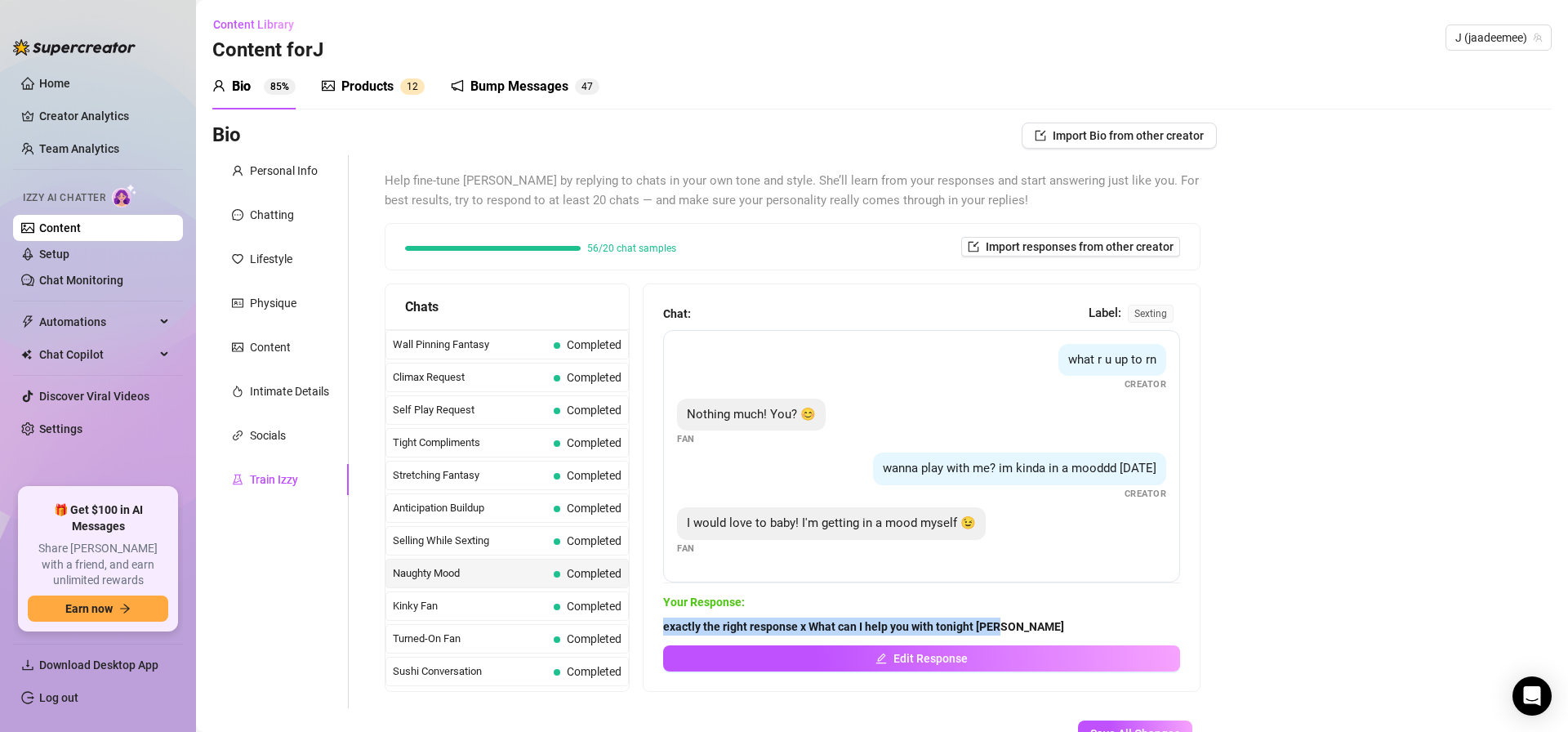
drag, startPoint x: 666, startPoint y: 629, endPoint x: 1024, endPoint y: 624, distance: 358.0
click at [1022, 624] on div "Chat: Label: sexting what r u up to rn Creator Nothing much! You? 😊 Fan wanna p…" at bounding box center [922, 487] width 556 height 407
click at [577, 605] on span "Completed" at bounding box center [594, 607] width 55 height 13
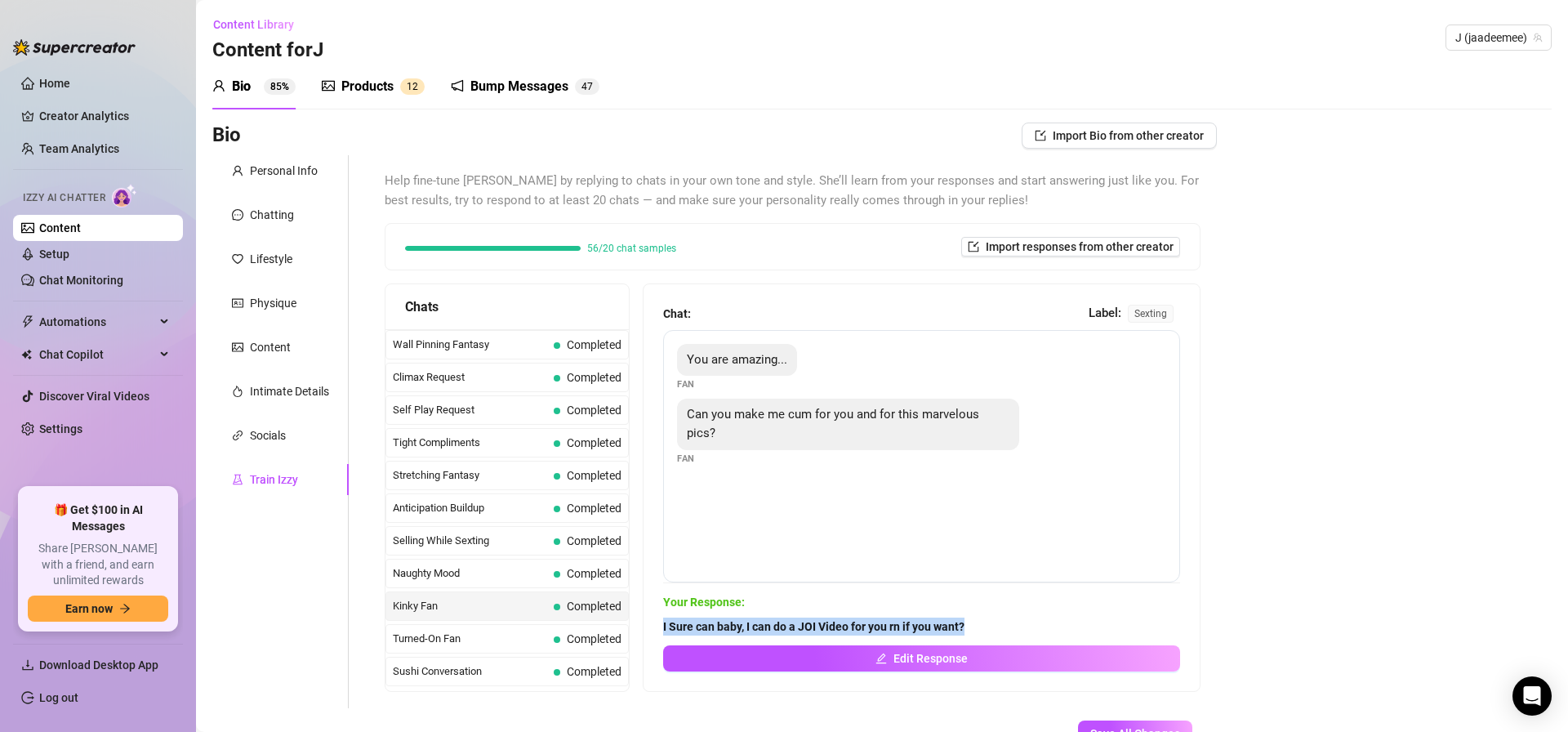
drag, startPoint x: 660, startPoint y: 629, endPoint x: 1007, endPoint y: 622, distance: 347.1
click at [1003, 621] on div "Chat: Label: sexting You are amazing... Fan Can you make me cum for you and for…" at bounding box center [922, 487] width 556 height 407
click at [492, 630] on span "Turned-On Fan" at bounding box center [470, 638] width 155 height 16
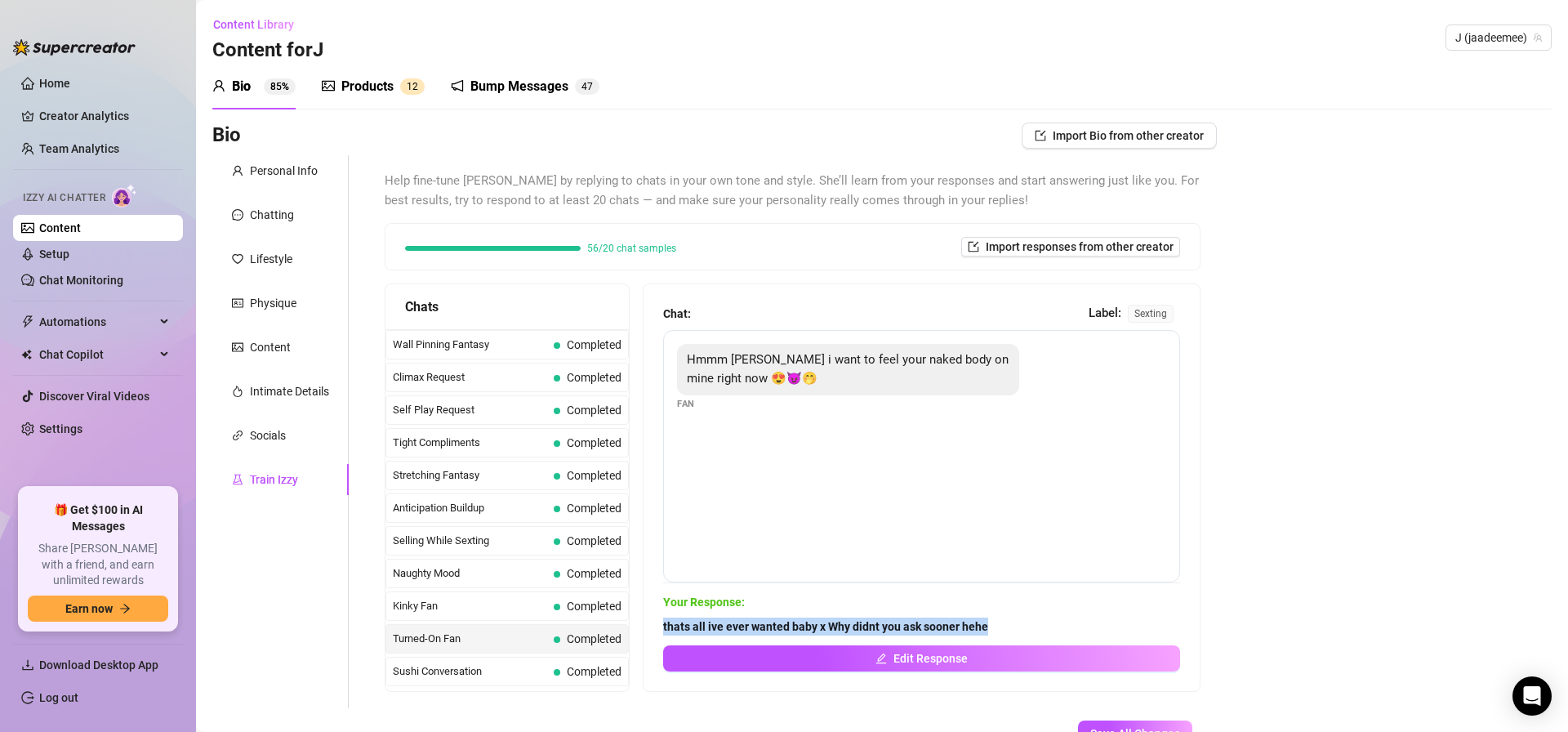
drag, startPoint x: 659, startPoint y: 627, endPoint x: 1021, endPoint y: 630, distance: 362.0
click at [1021, 631] on div "Chat: Label: sexting Hmmm [PERSON_NAME] i want to feel your naked body on mine …" at bounding box center [922, 487] width 556 height 407
click at [503, 667] on span "Sushi Conversation" at bounding box center [470, 671] width 155 height 16
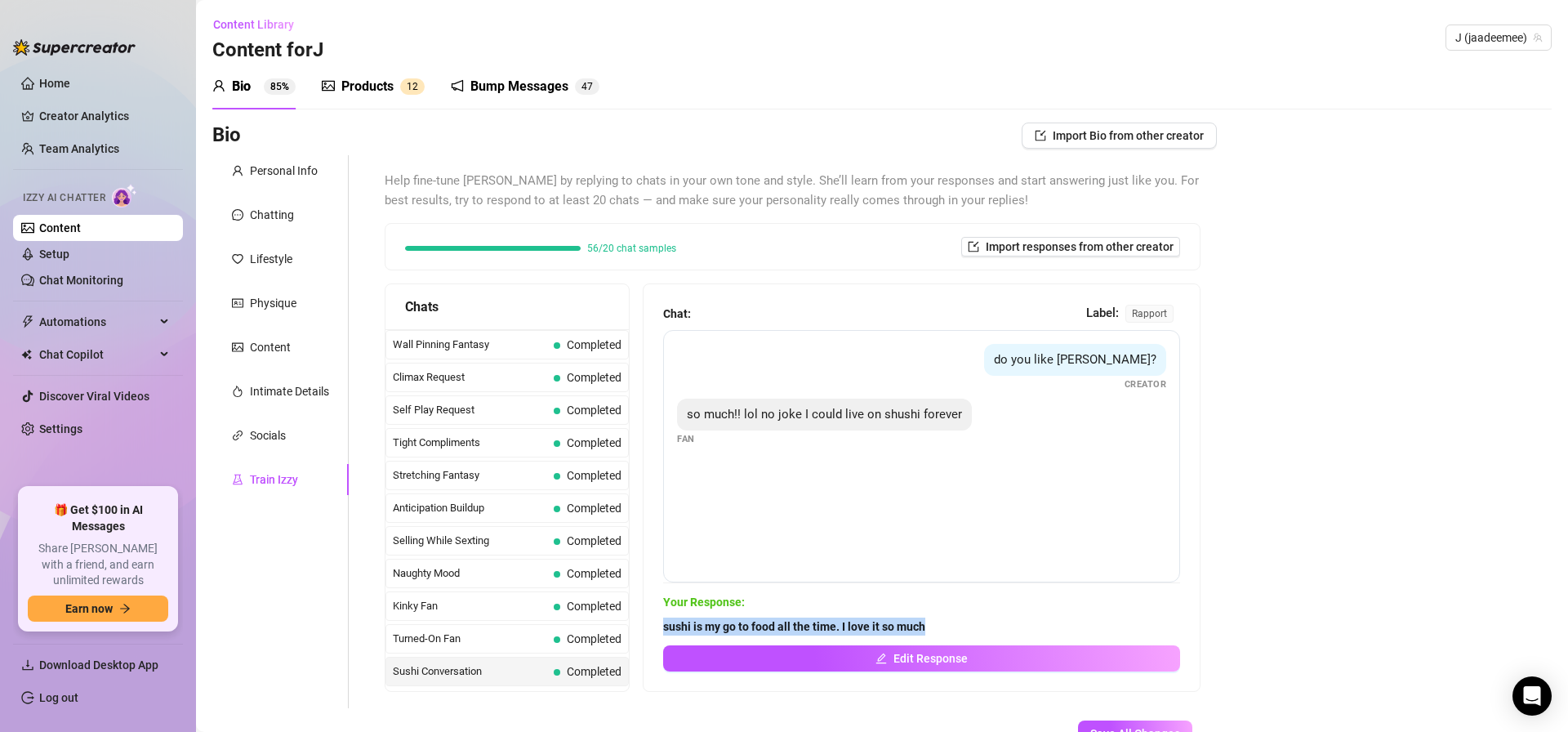
drag, startPoint x: 738, startPoint y: 623, endPoint x: 984, endPoint y: 620, distance: 246.0
click at [984, 620] on div "Chat: Label: rapport do you like shushi? Creator so much!! lol no joke I could …" at bounding box center [922, 487] width 556 height 407
click at [489, 347] on span "Just Checking In" at bounding box center [470, 346] width 155 height 16
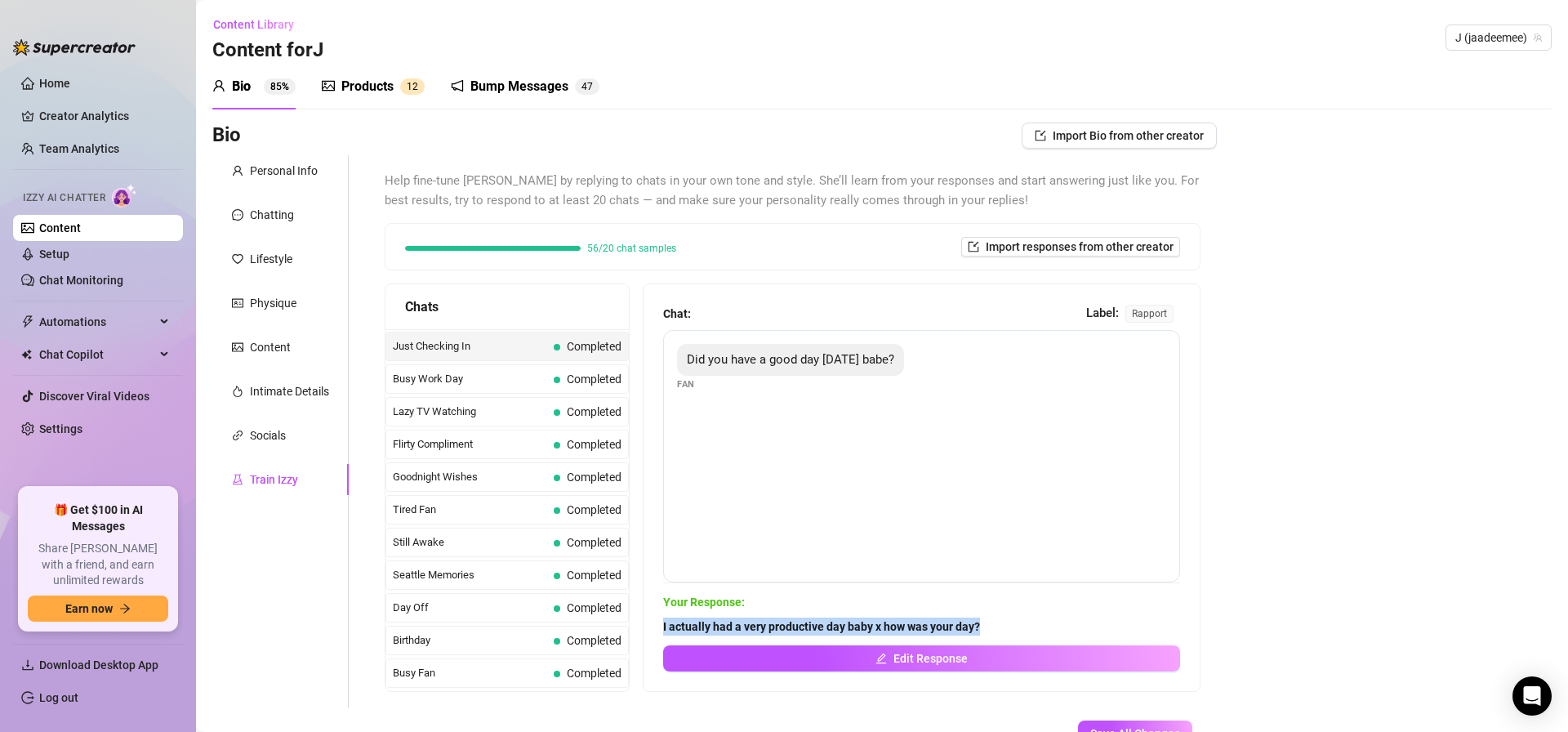
drag, startPoint x: 717, startPoint y: 623, endPoint x: 1008, endPoint y: 621, distance: 291.0
click at [1009, 621] on div "Chat: Label: rapport Did you have a good day [DATE] babe? Fan Your Response: I …" at bounding box center [922, 487] width 556 height 407
click at [556, 385] on span "Completed" at bounding box center [587, 379] width 67 height 18
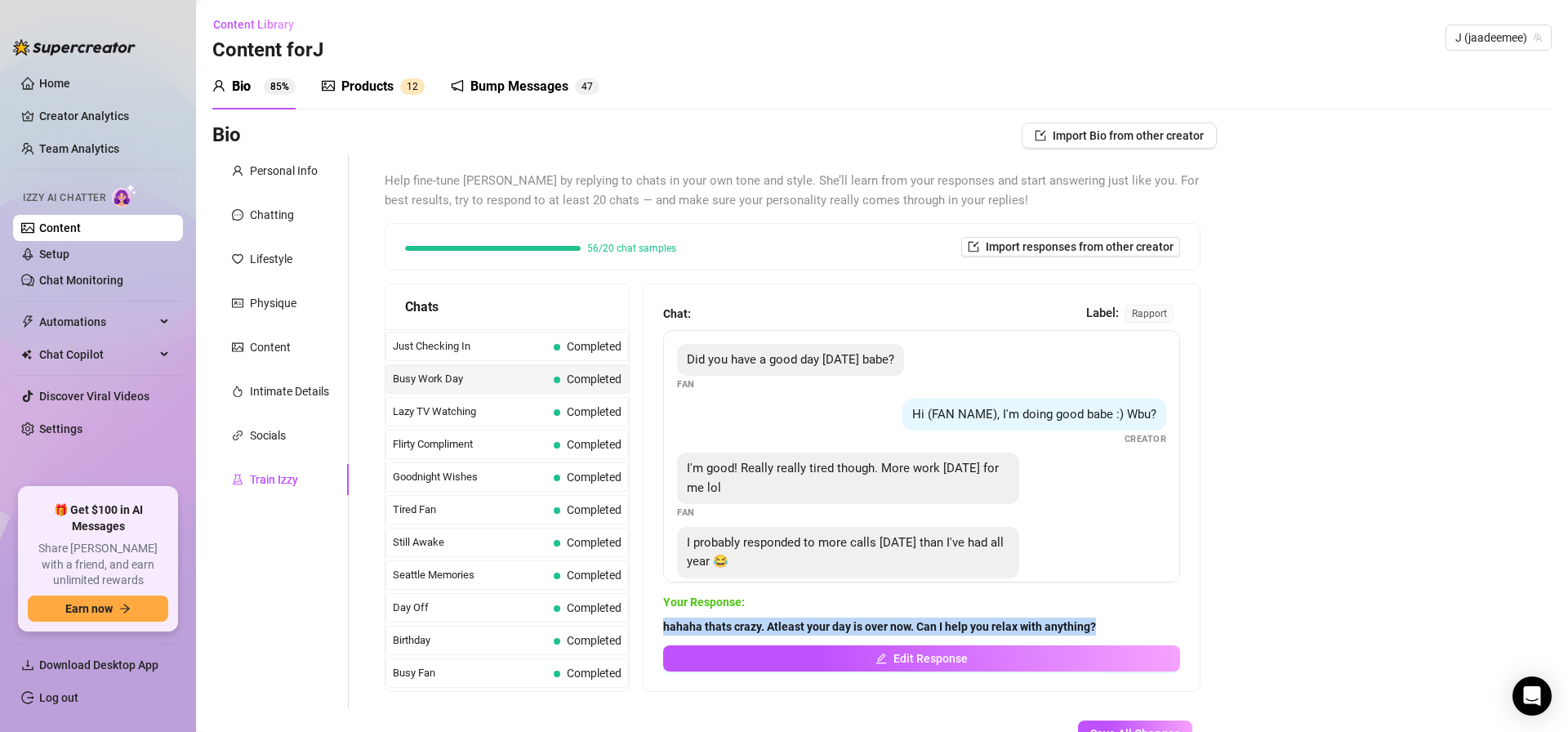
drag, startPoint x: 676, startPoint y: 620, endPoint x: 1121, endPoint y: 620, distance: 445.0
click at [1121, 620] on div "Chat: Label: rapport Did you have a good day [DATE] babe? Fan Hi (FAN NAME), I'…" at bounding box center [922, 487] width 556 height 407
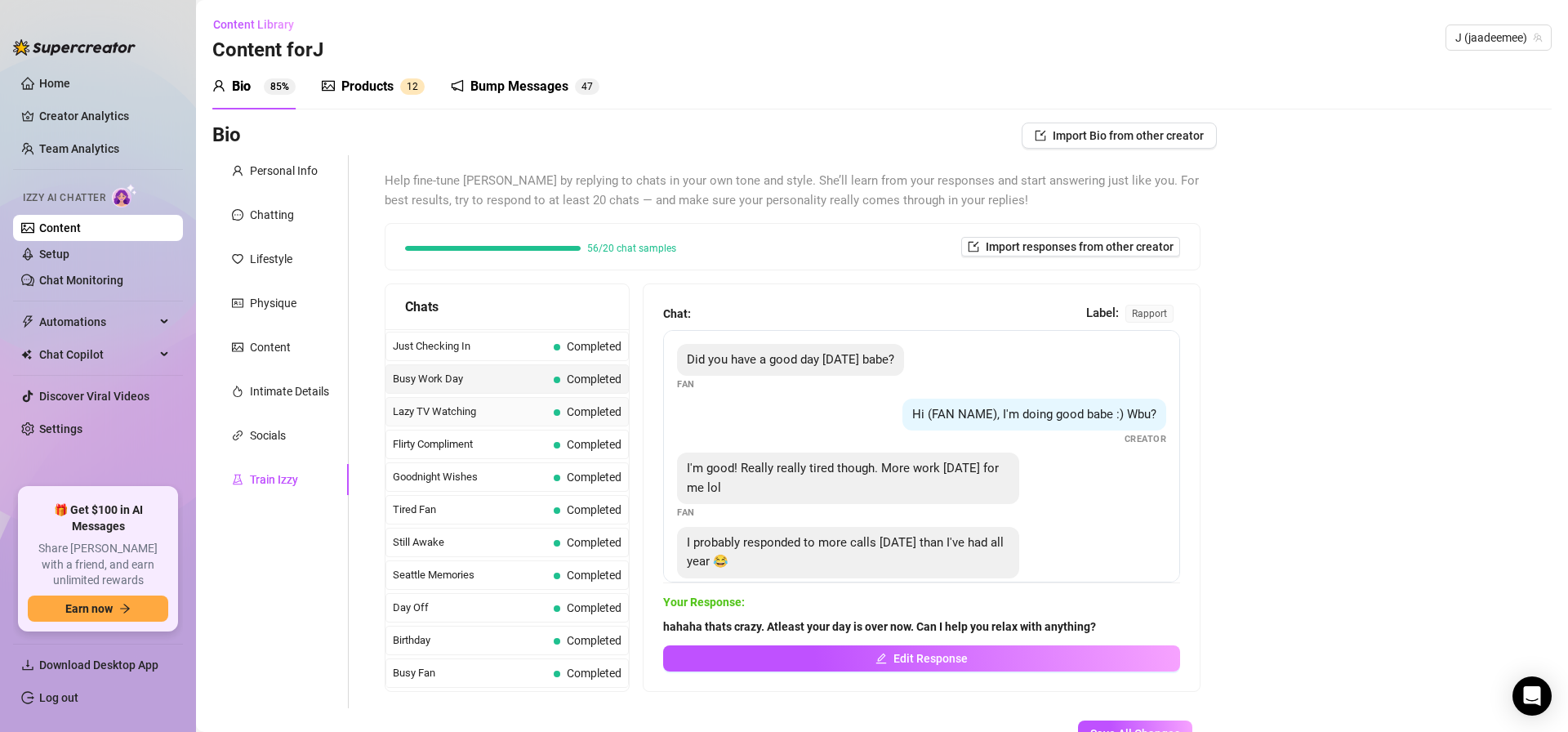
click at [553, 412] on span at bounding box center [556, 412] width 7 height 7
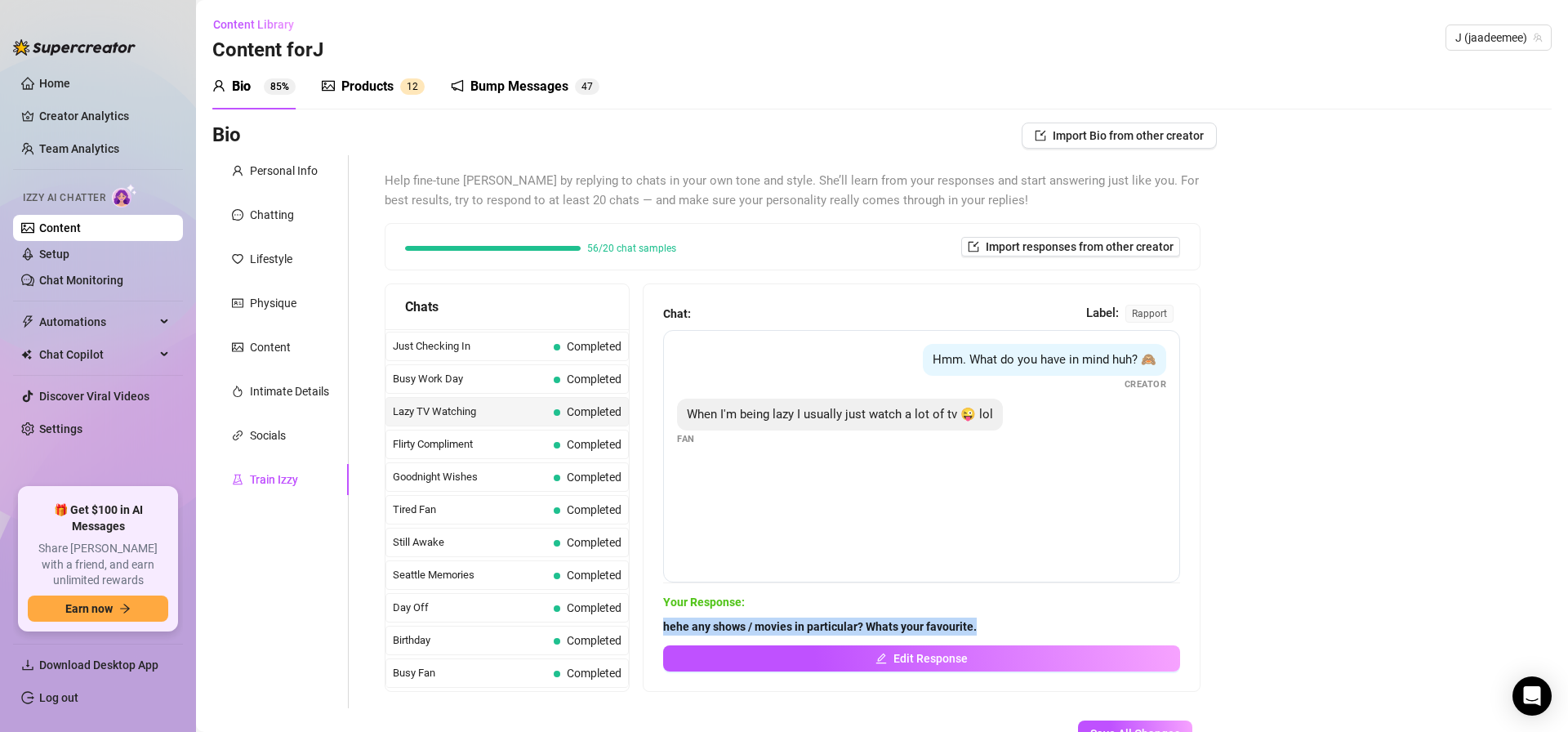
drag, startPoint x: 661, startPoint y: 624, endPoint x: 1050, endPoint y: 623, distance: 389.0
click at [1050, 623] on div "Chat: Label: rapport Hmm. What do you have in mind huh? 🙈 Creator When I'm bein…" at bounding box center [922, 487] width 556 height 407
click at [560, 455] on div "Flirty Compliment Completed" at bounding box center [507, 444] width 243 height 29
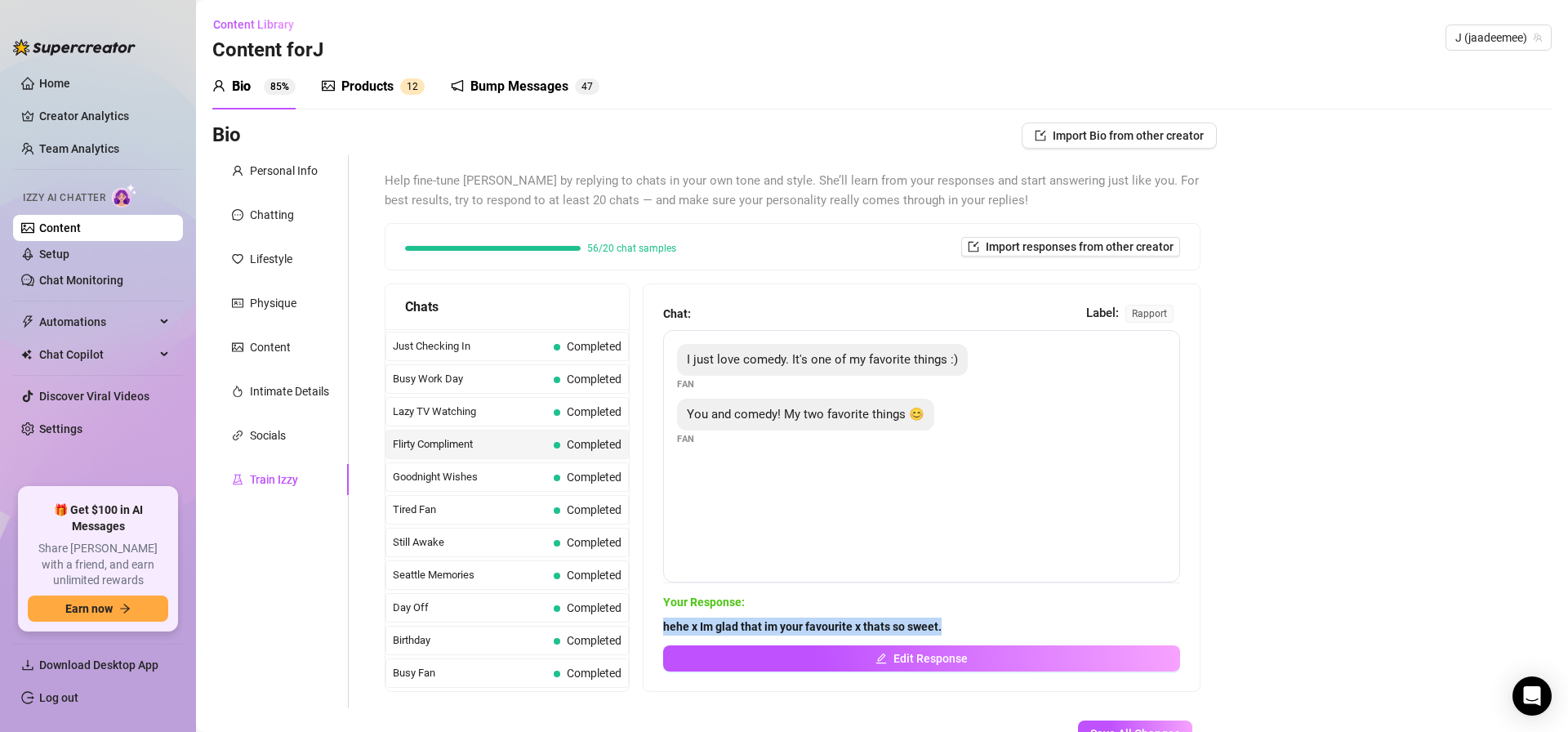
drag, startPoint x: 651, startPoint y: 633, endPoint x: 963, endPoint y: 623, distance: 312.2
click at [963, 623] on div "Chat: Label: rapport I just love comedy. It's one of my favorite things :) Fan …" at bounding box center [922, 487] width 556 height 407
click at [535, 475] on span "Goodnight Wishes" at bounding box center [470, 477] width 155 height 16
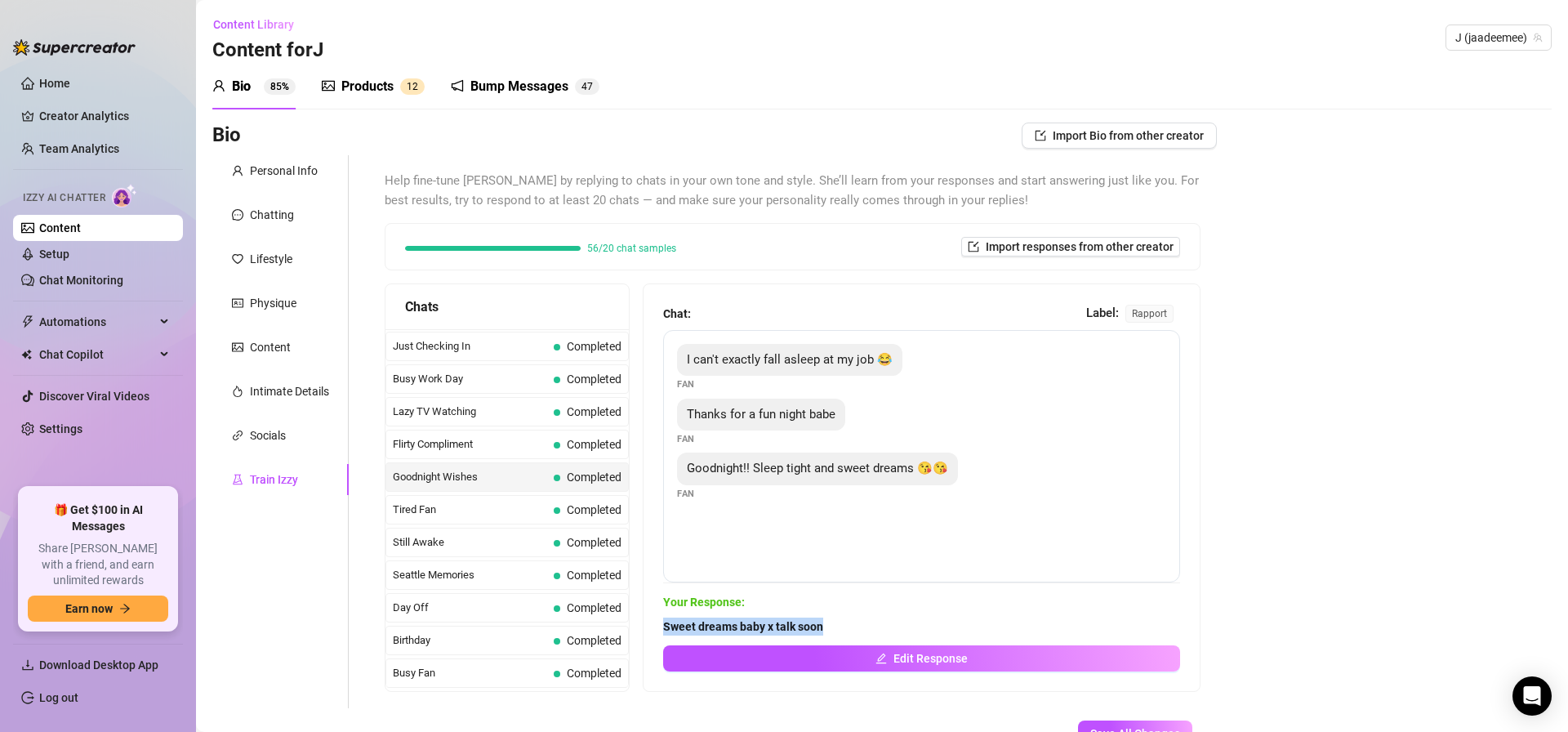
drag, startPoint x: 676, startPoint y: 626, endPoint x: 878, endPoint y: 622, distance: 202.0
click at [875, 622] on div "Chat: Label: rapport I can't exactly fall asleep at my job 😂 Fan Thanks for a f…" at bounding box center [922, 487] width 556 height 407
click at [435, 506] on span "Tired Fan" at bounding box center [470, 509] width 155 height 16
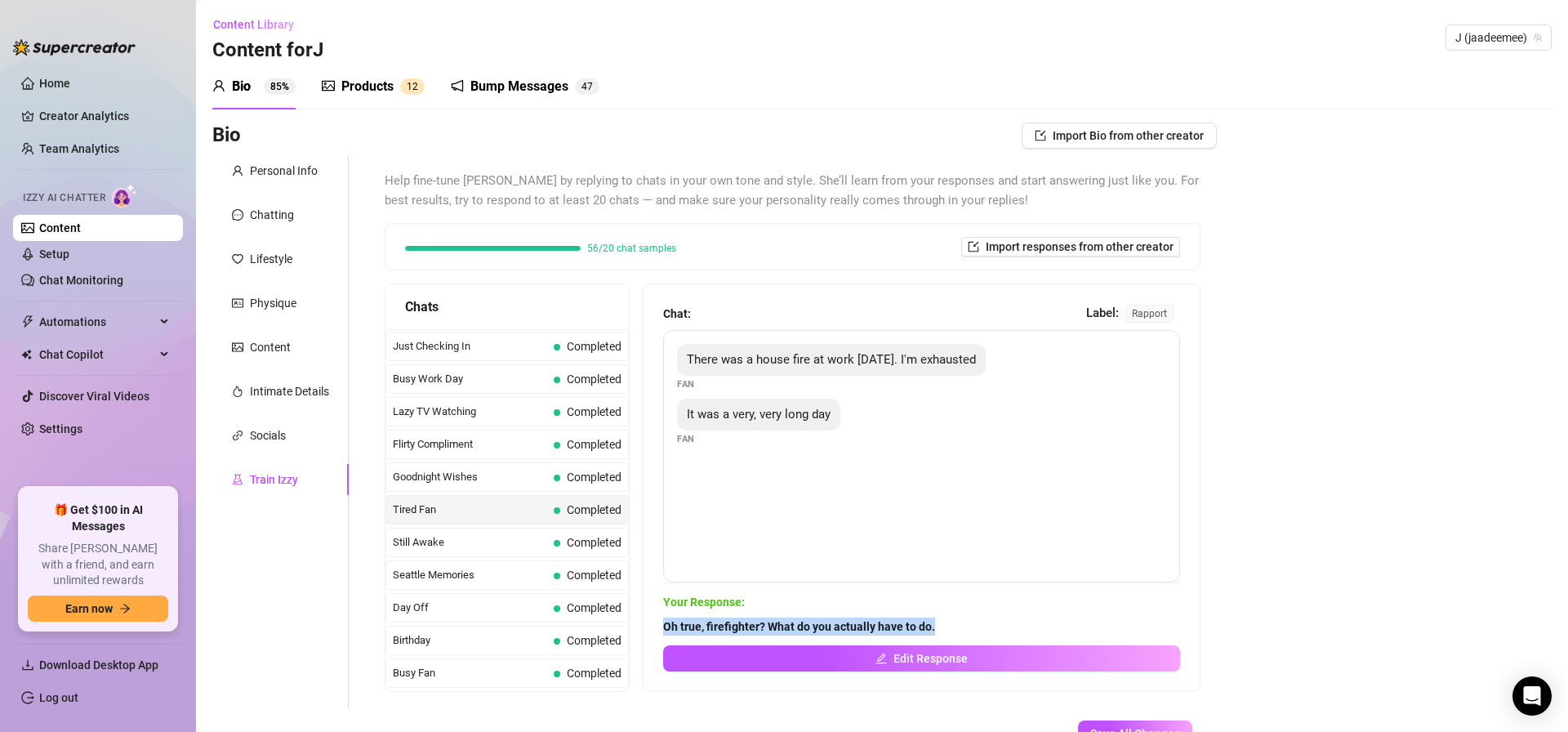
drag, startPoint x: 662, startPoint y: 629, endPoint x: 1010, endPoint y: 615, distance: 348.3
click at [1008, 621] on div "Chat: Label: rapport There was a house fire at work [DATE]. I'm exhausted Fan I…" at bounding box center [922, 487] width 556 height 407
click at [518, 550] on span "Still Awake" at bounding box center [470, 542] width 155 height 16
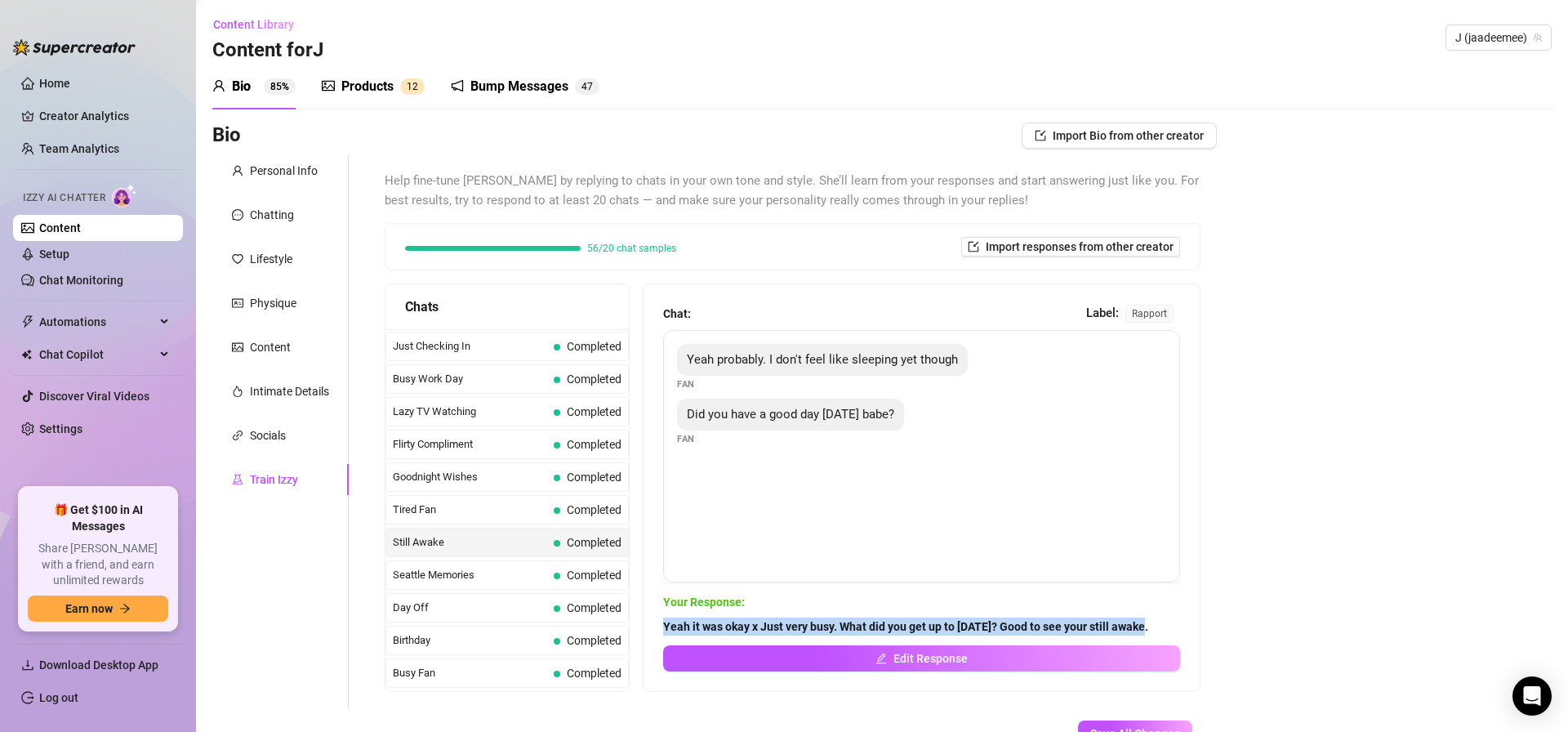
drag, startPoint x: 663, startPoint y: 625, endPoint x: 1156, endPoint y: 624, distance: 493.0
click at [1159, 625] on span "Yeah it was okay x Just very busy. What did you get up to [DATE]? Good to see y…" at bounding box center [922, 626] width 517 height 18
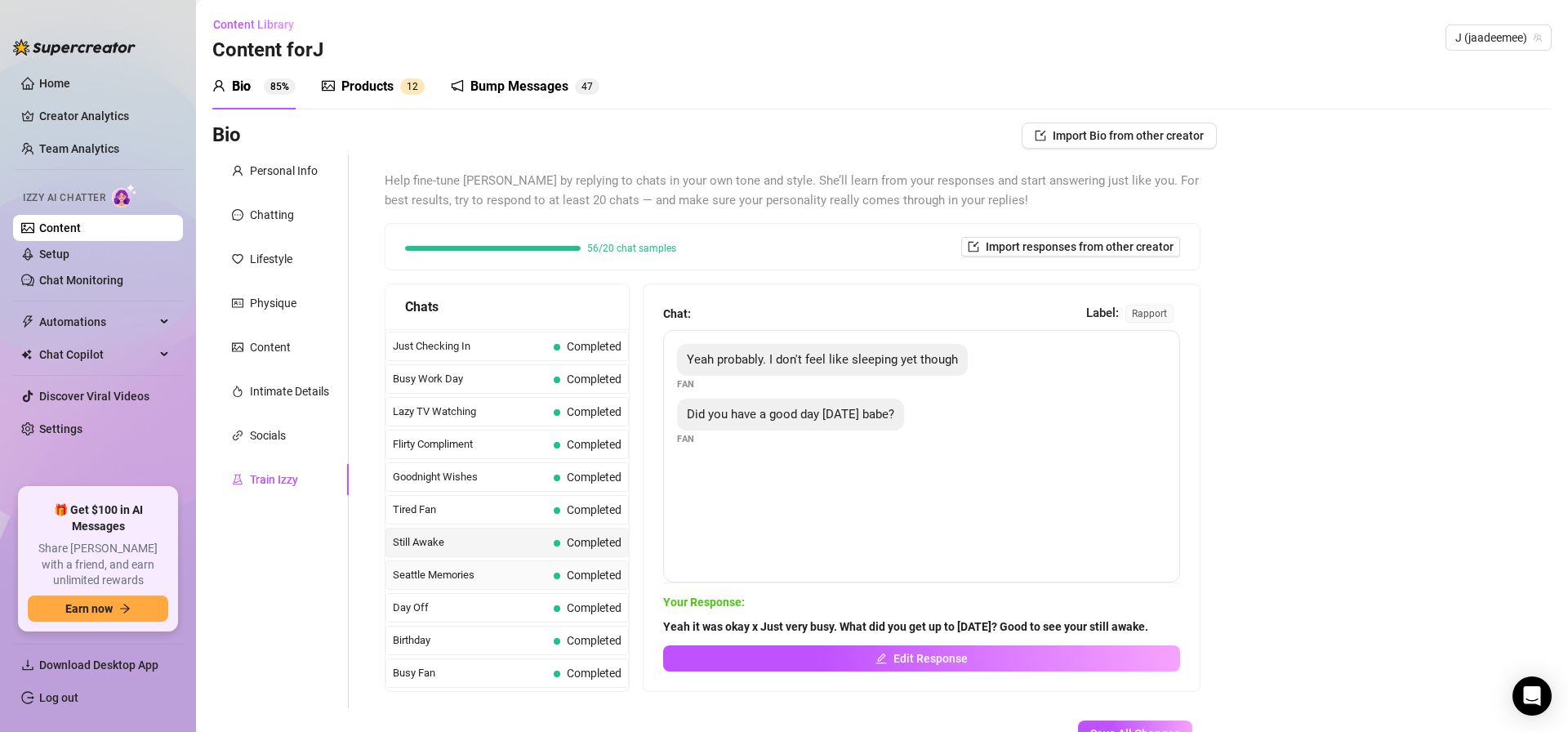
drag, startPoint x: 530, startPoint y: 574, endPoint x: 549, endPoint y: 578, distance: 19.4
click at [530, 574] on span "Seattle Memories" at bounding box center [470, 574] width 155 height 16
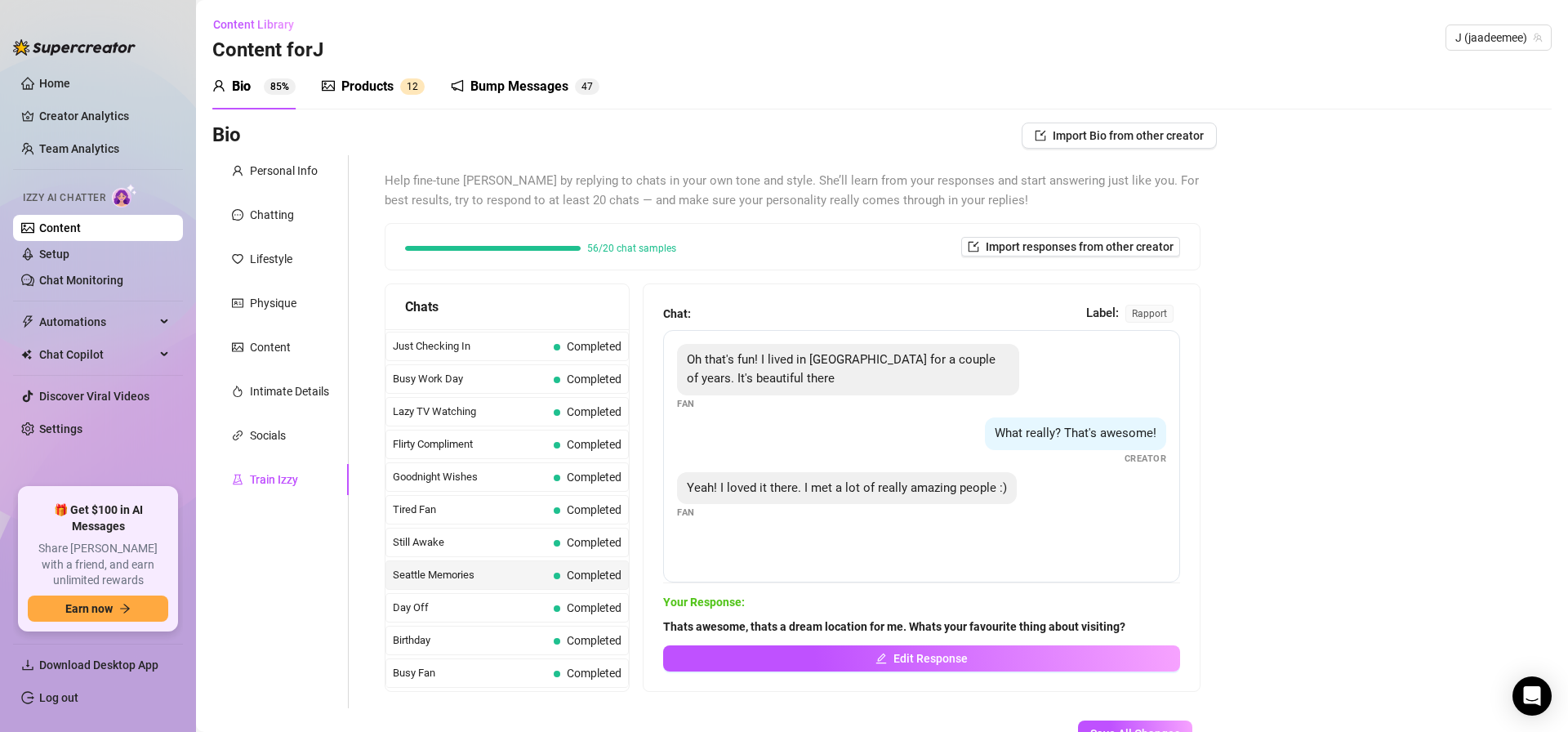
click at [685, 631] on span "Thats awesome, thats a dream location for me. Whats your favourite thing about …" at bounding box center [922, 626] width 517 height 18
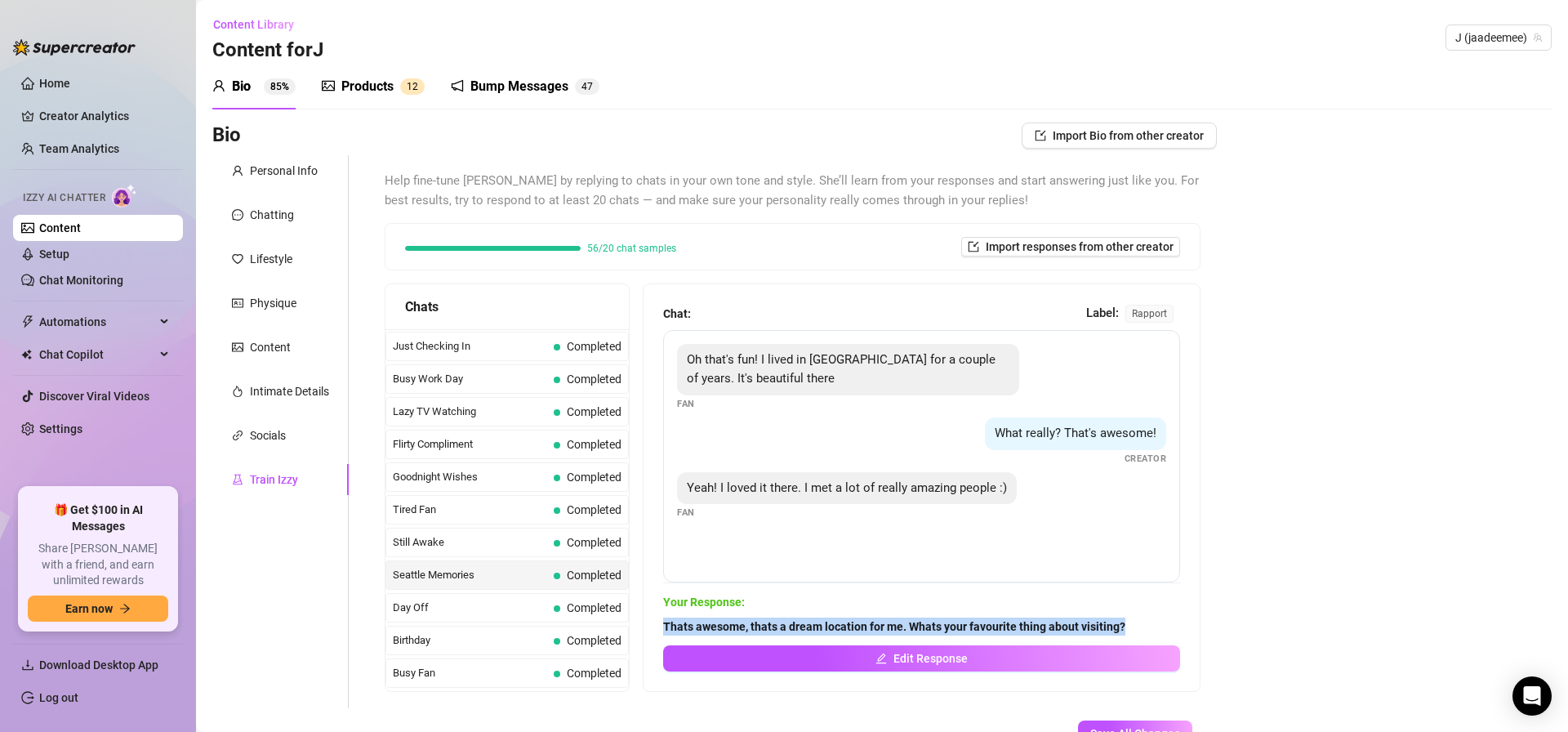
drag, startPoint x: 680, startPoint y: 624, endPoint x: 1234, endPoint y: 629, distance: 554.0
click at [1234, 629] on div "Bio Import Bio from other creator Personal Info Chatting Lifestyle Physique Con…" at bounding box center [882, 462] width 1339 height 680
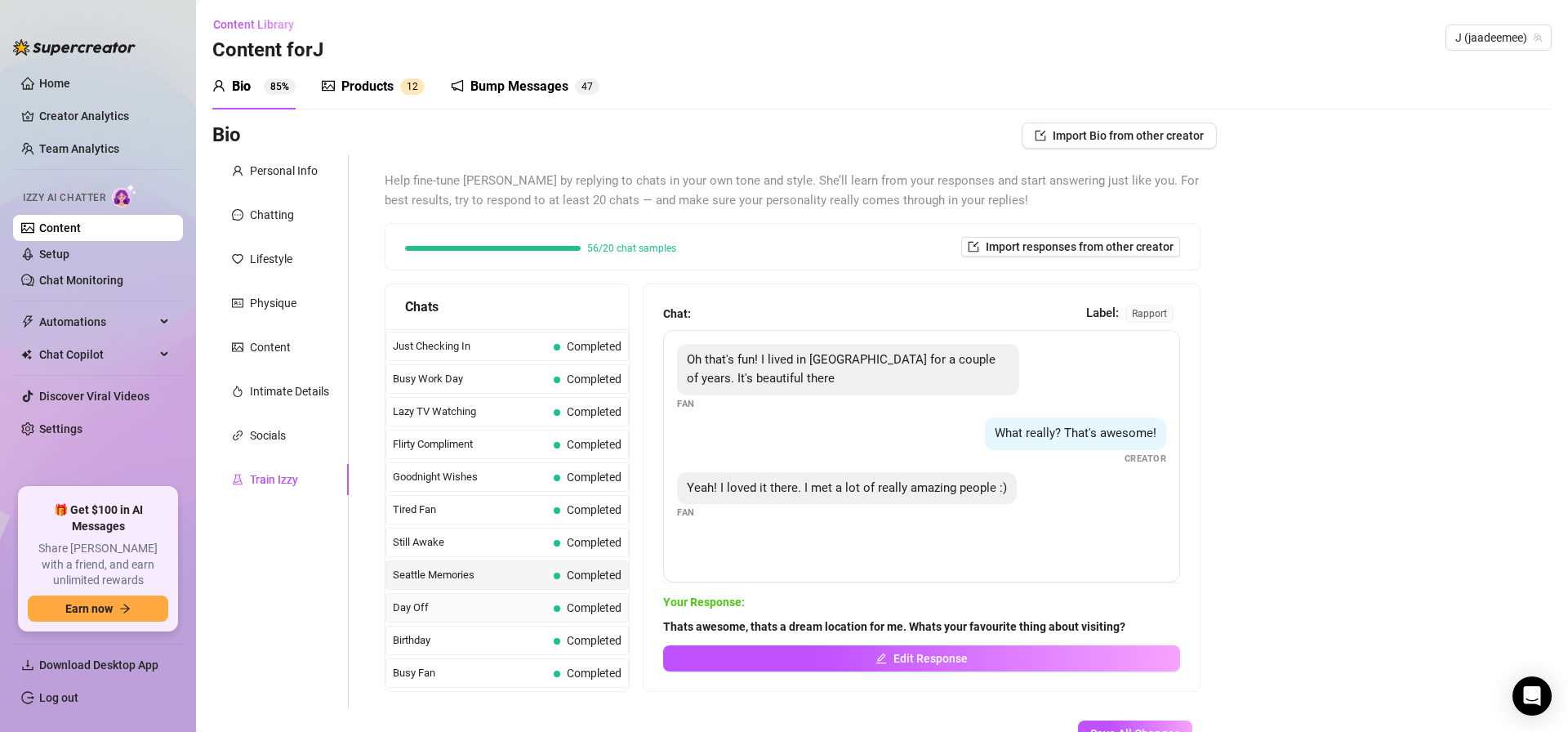
drag, startPoint x: 474, startPoint y: 611, endPoint x: 498, endPoint y: 617, distance: 24.7
click at [474, 611] on span "Day Off" at bounding box center [470, 608] width 155 height 16
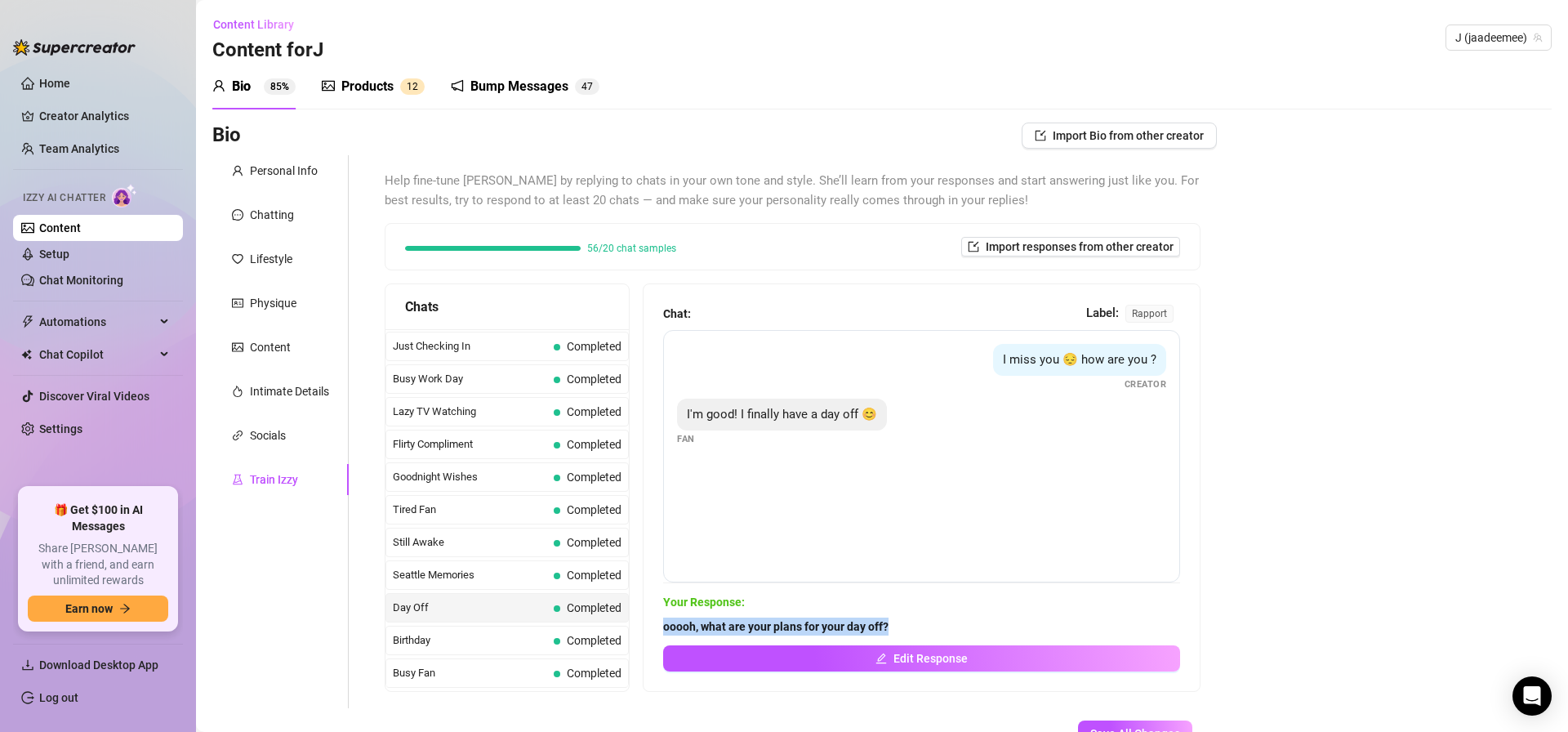
drag, startPoint x: 663, startPoint y: 628, endPoint x: 946, endPoint y: 631, distance: 283.0
click at [943, 630] on span "ooooh, what are your plans for your day off?" at bounding box center [922, 626] width 517 height 18
click at [412, 636] on span "Birthday" at bounding box center [470, 640] width 155 height 16
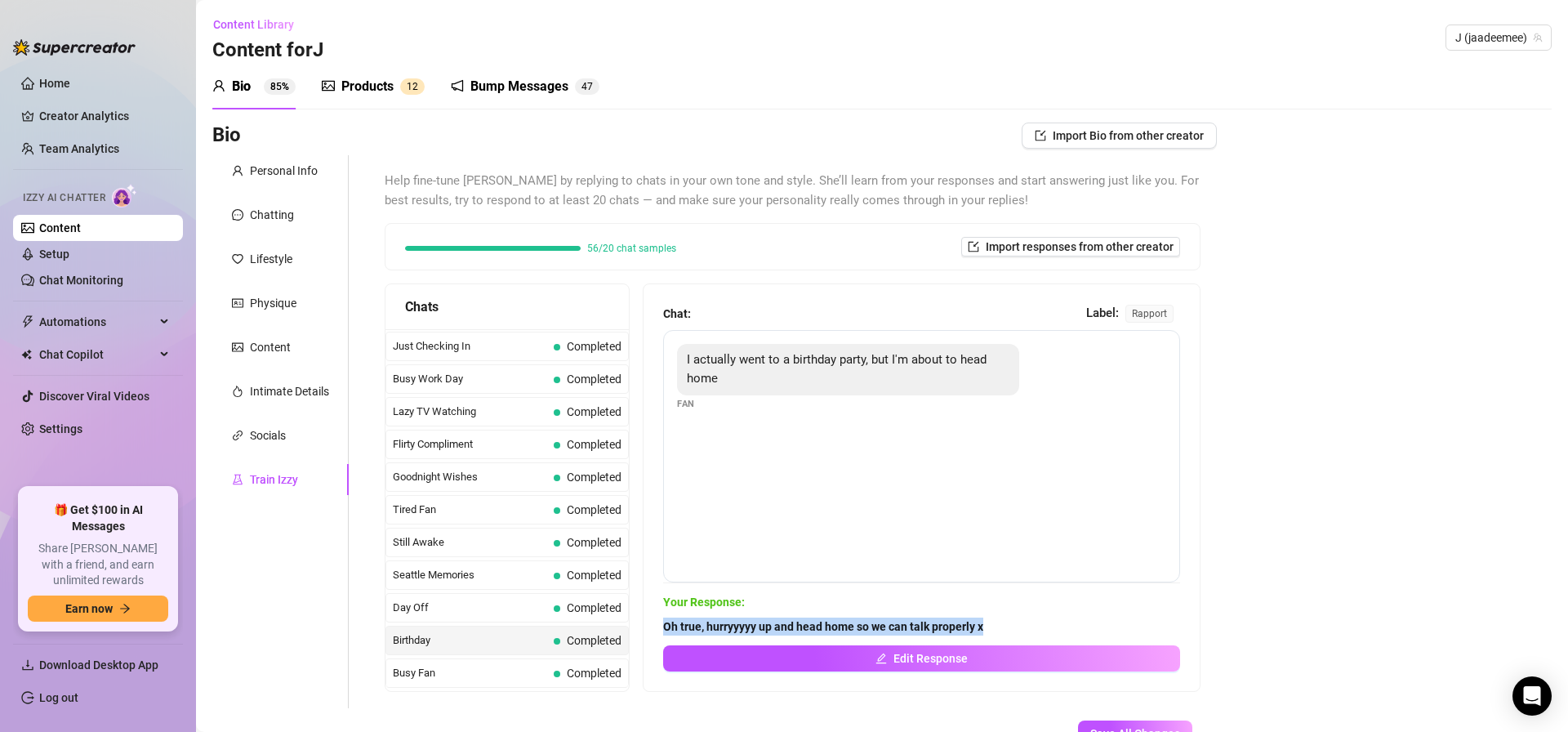
drag, startPoint x: 654, startPoint y: 627, endPoint x: 1106, endPoint y: 620, distance: 452.1
click at [1106, 620] on div "Chat: Label: rapport I actually went to a birthday party, but I'm about to head…" at bounding box center [922, 487] width 556 height 407
click at [428, 665] on span "Busy Fan" at bounding box center [470, 672] width 155 height 16
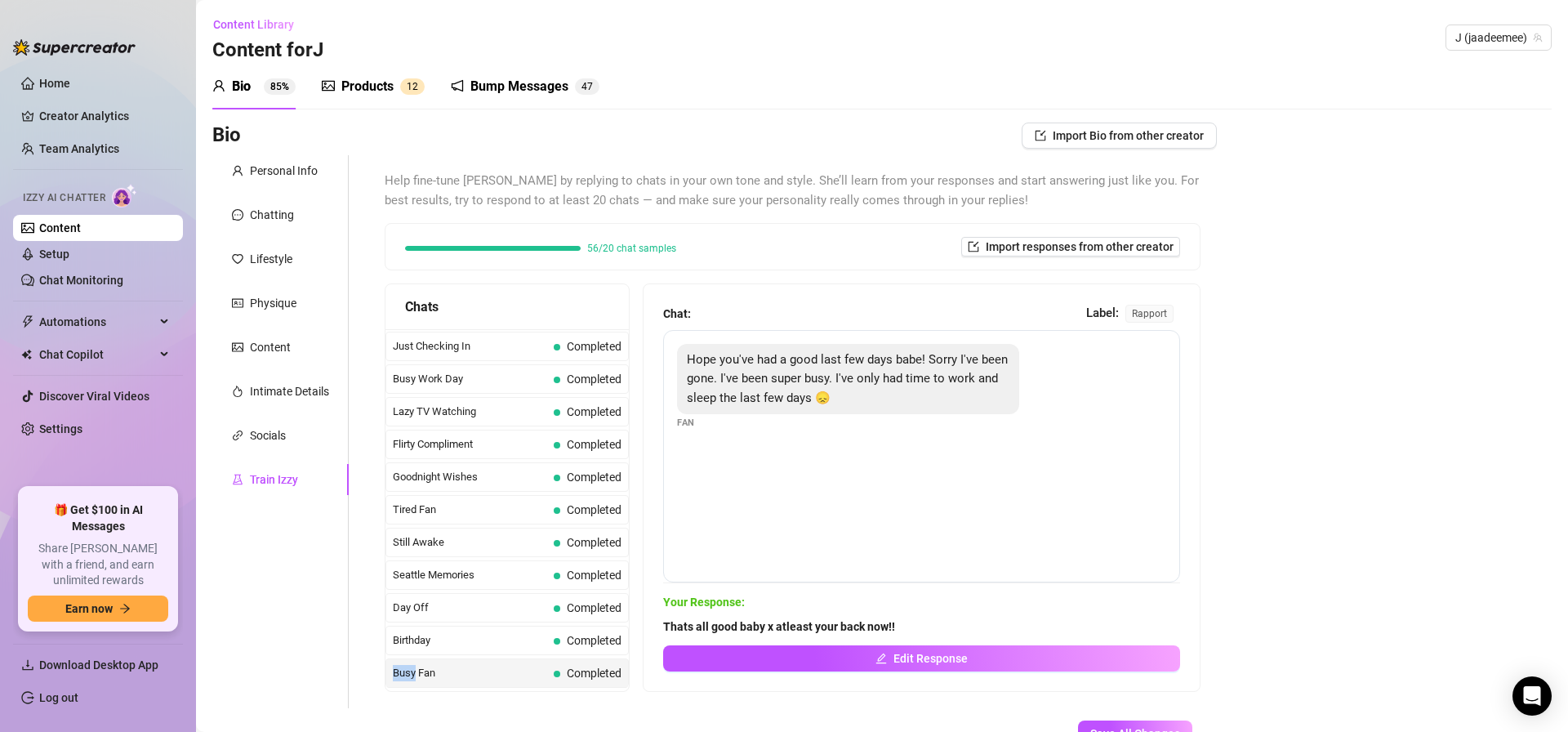
click at [428, 665] on span "Busy Fan" at bounding box center [470, 672] width 155 height 16
drag, startPoint x: 694, startPoint y: 626, endPoint x: 926, endPoint y: 625, distance: 232.0
click at [924, 627] on div "Chat: Label: rapport Hope you've had a good last few days babe! Sorry I've been…" at bounding box center [922, 487] width 556 height 407
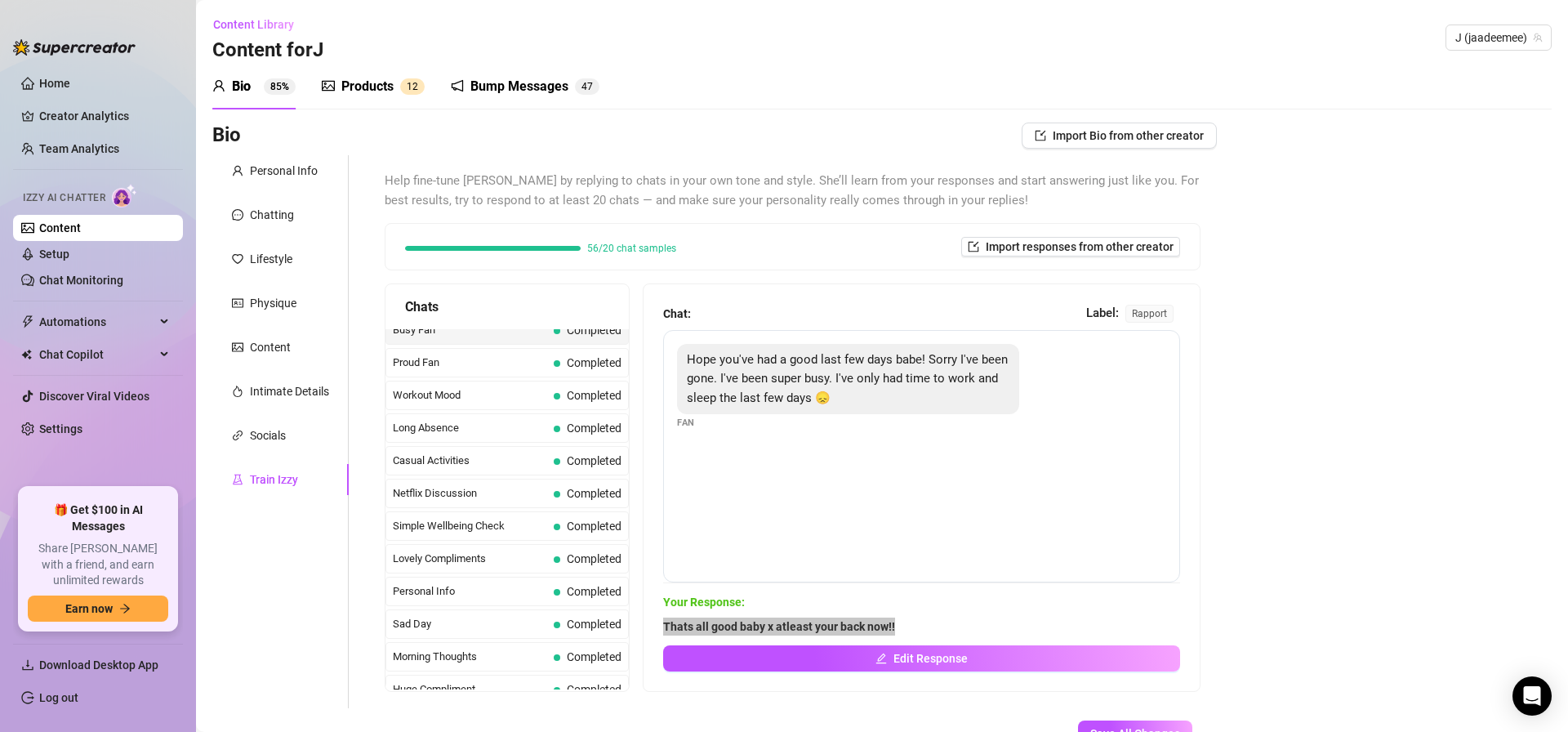
scroll to position [1425, 0]
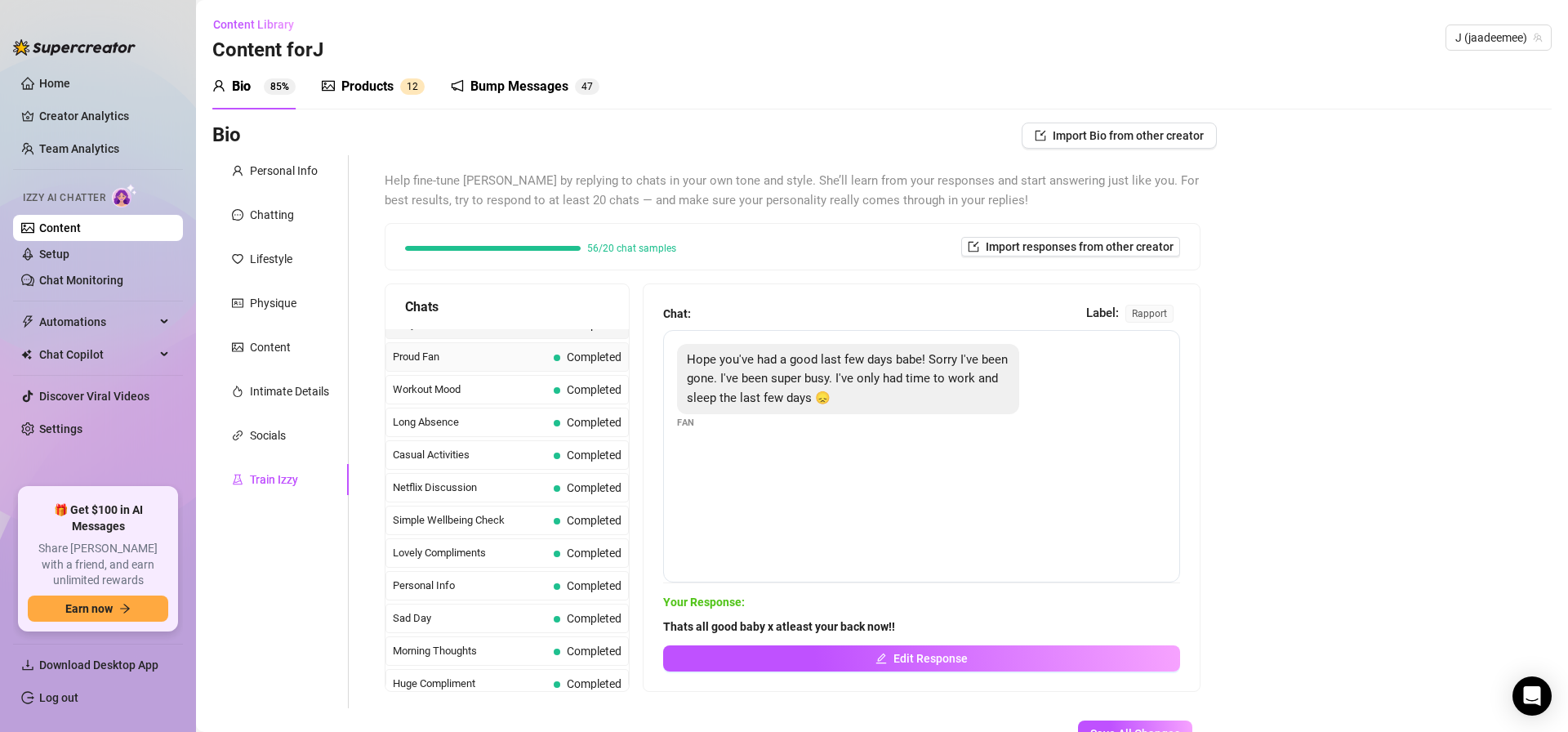
drag, startPoint x: 469, startPoint y: 353, endPoint x: 515, endPoint y: 367, distance: 48.1
click at [469, 353] on span "Proud Fan" at bounding box center [470, 356] width 155 height 16
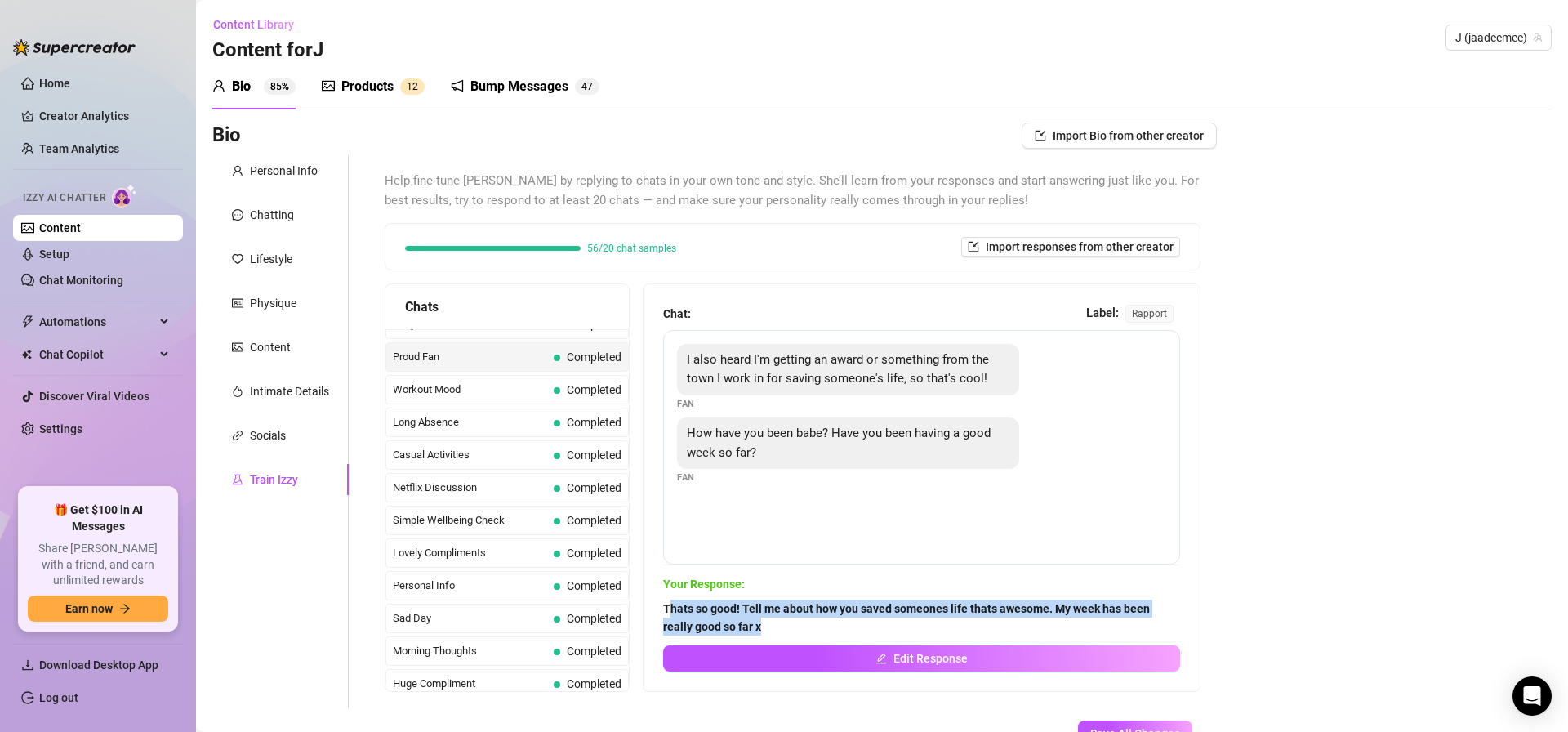
drag, startPoint x: 667, startPoint y: 608, endPoint x: 748, endPoint y: 632, distance: 84.5
click at [748, 633] on span "Thats so good! Tell me about how you saved someones life thats awesome. My week…" at bounding box center [922, 618] width 517 height 36
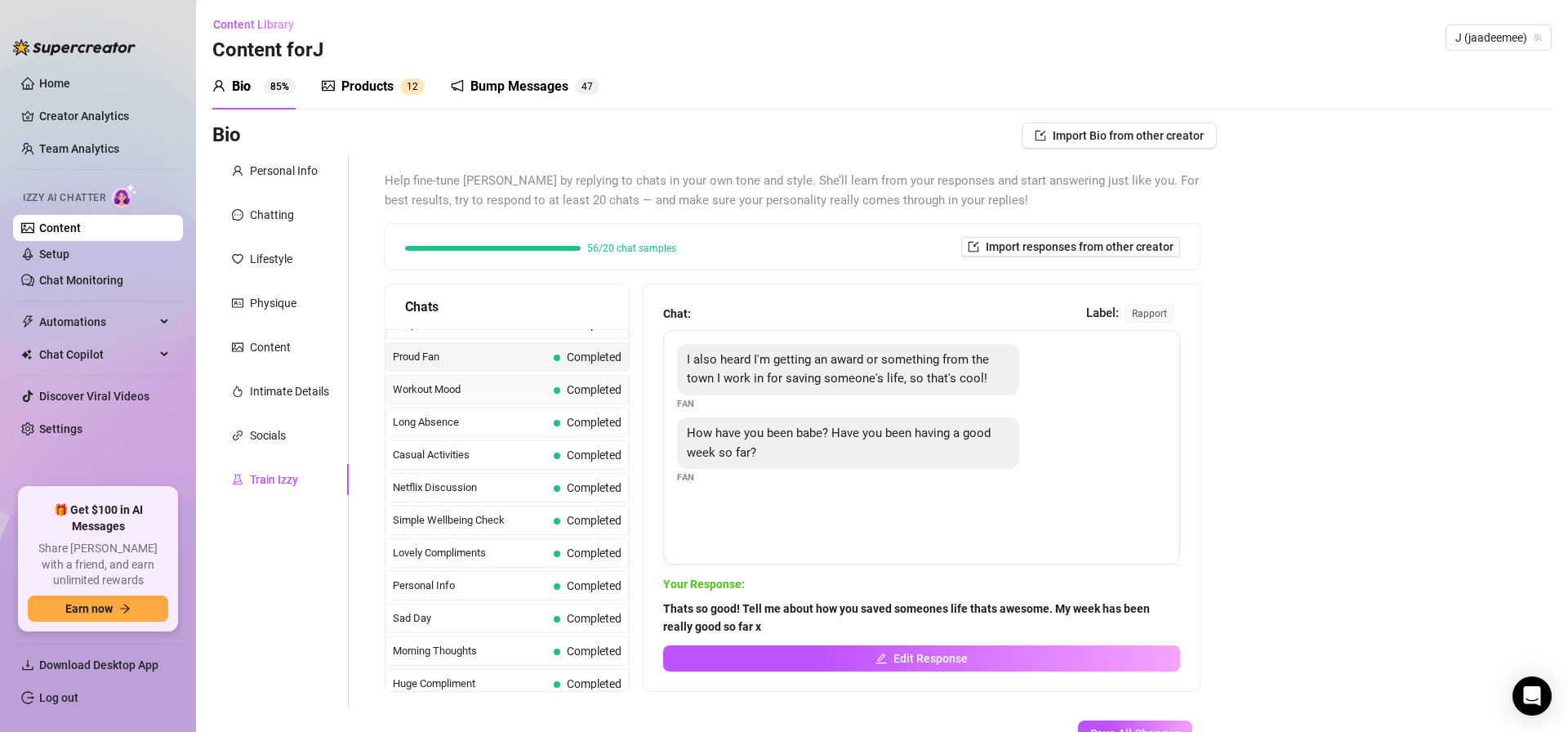
click at [426, 391] on span "Workout Mood" at bounding box center [470, 389] width 155 height 16
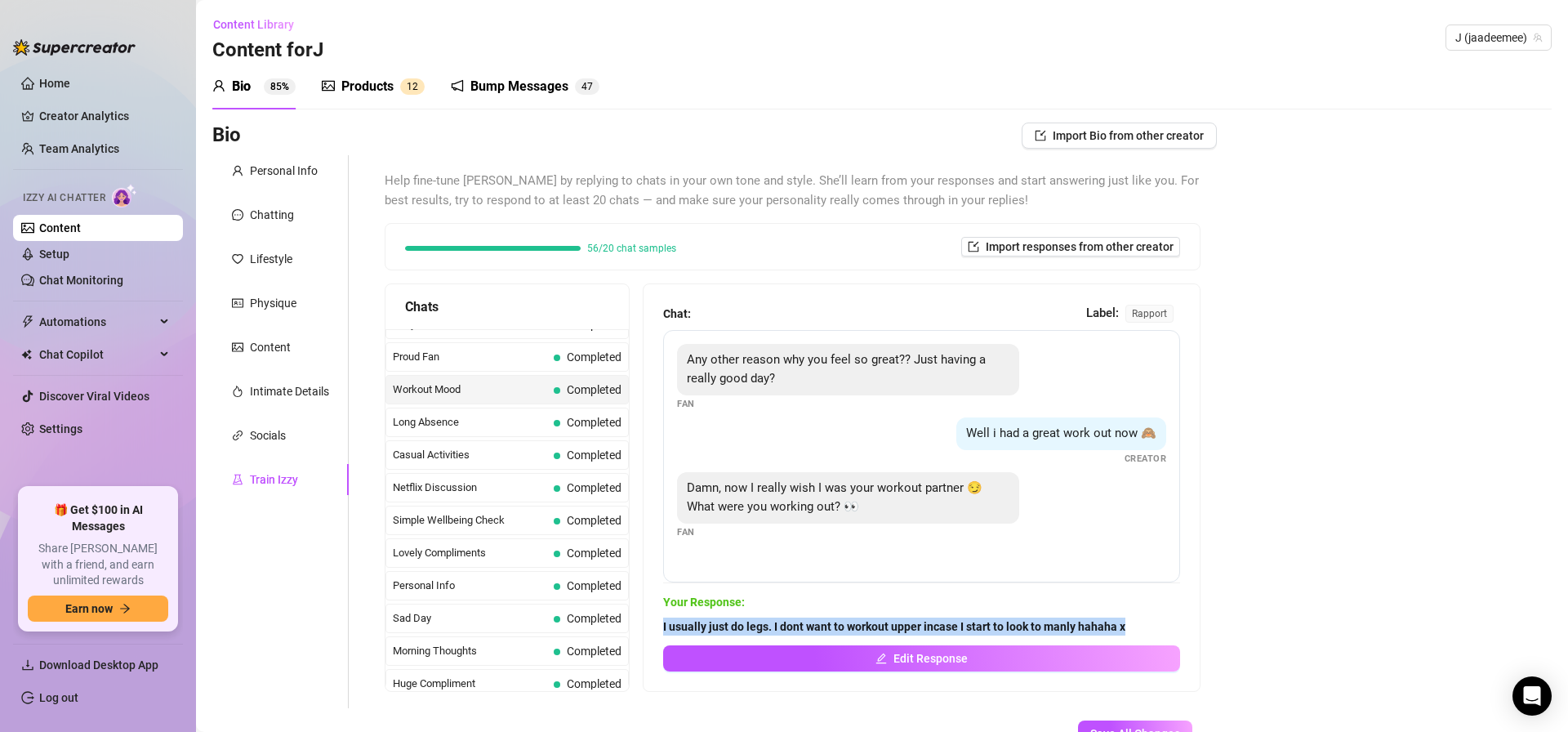
drag, startPoint x: 755, startPoint y: 629, endPoint x: 1162, endPoint y: 629, distance: 407.0
click at [1163, 631] on span "I usually just do legs. I dont want to workout upper incase I start to look to …" at bounding box center [922, 626] width 517 height 18
click at [439, 422] on span "Long Absence" at bounding box center [470, 422] width 155 height 16
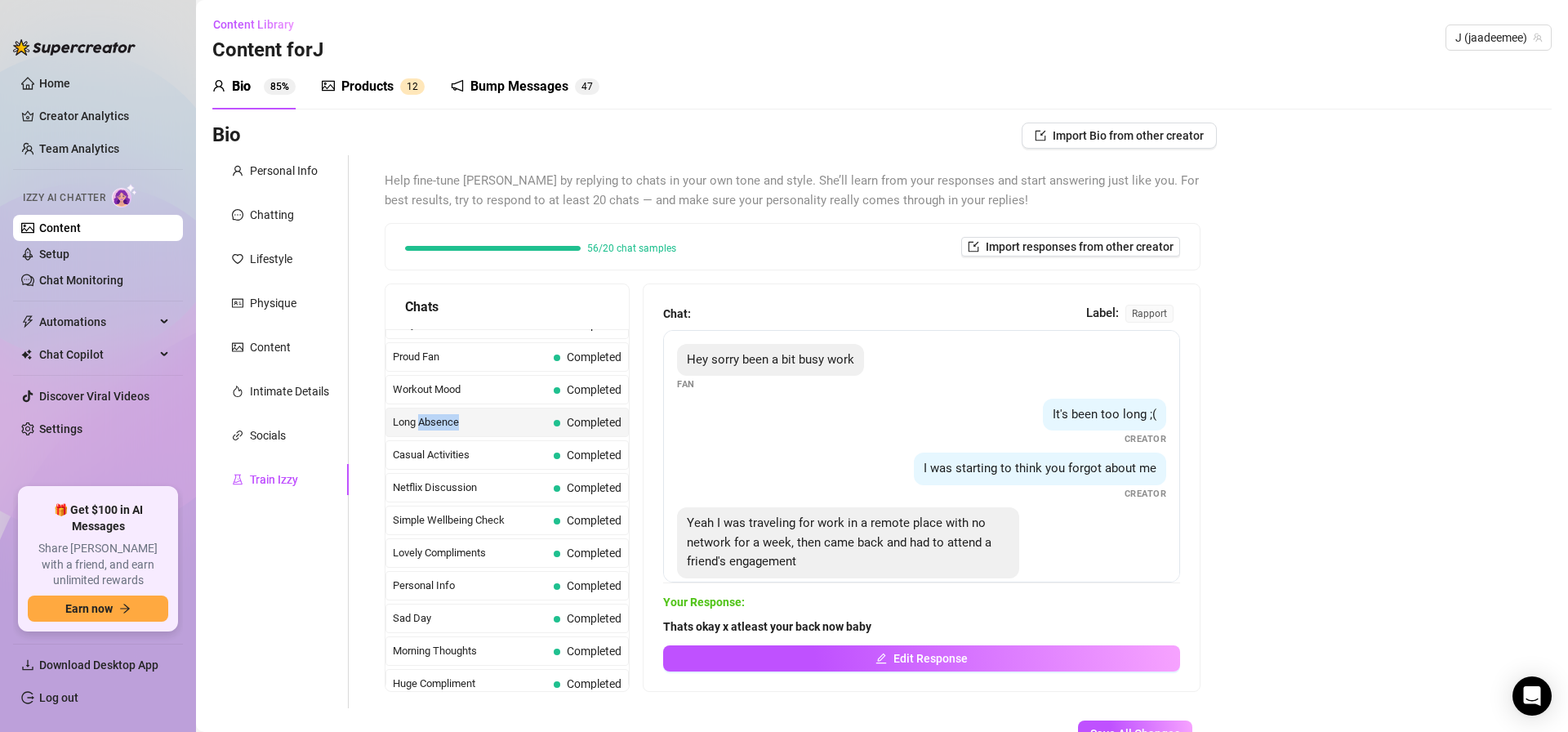
click at [439, 422] on span "Long Absence" at bounding box center [470, 422] width 155 height 16
drag, startPoint x: 715, startPoint y: 629, endPoint x: 913, endPoint y: 629, distance: 198.0
click at [910, 629] on div "Chat: Label: rapport Hey sorry been a bit busy work Fan It's been too long ;( C…" at bounding box center [922, 487] width 556 height 407
click at [551, 449] on div "Casual Activities Completed" at bounding box center [507, 455] width 243 height 29
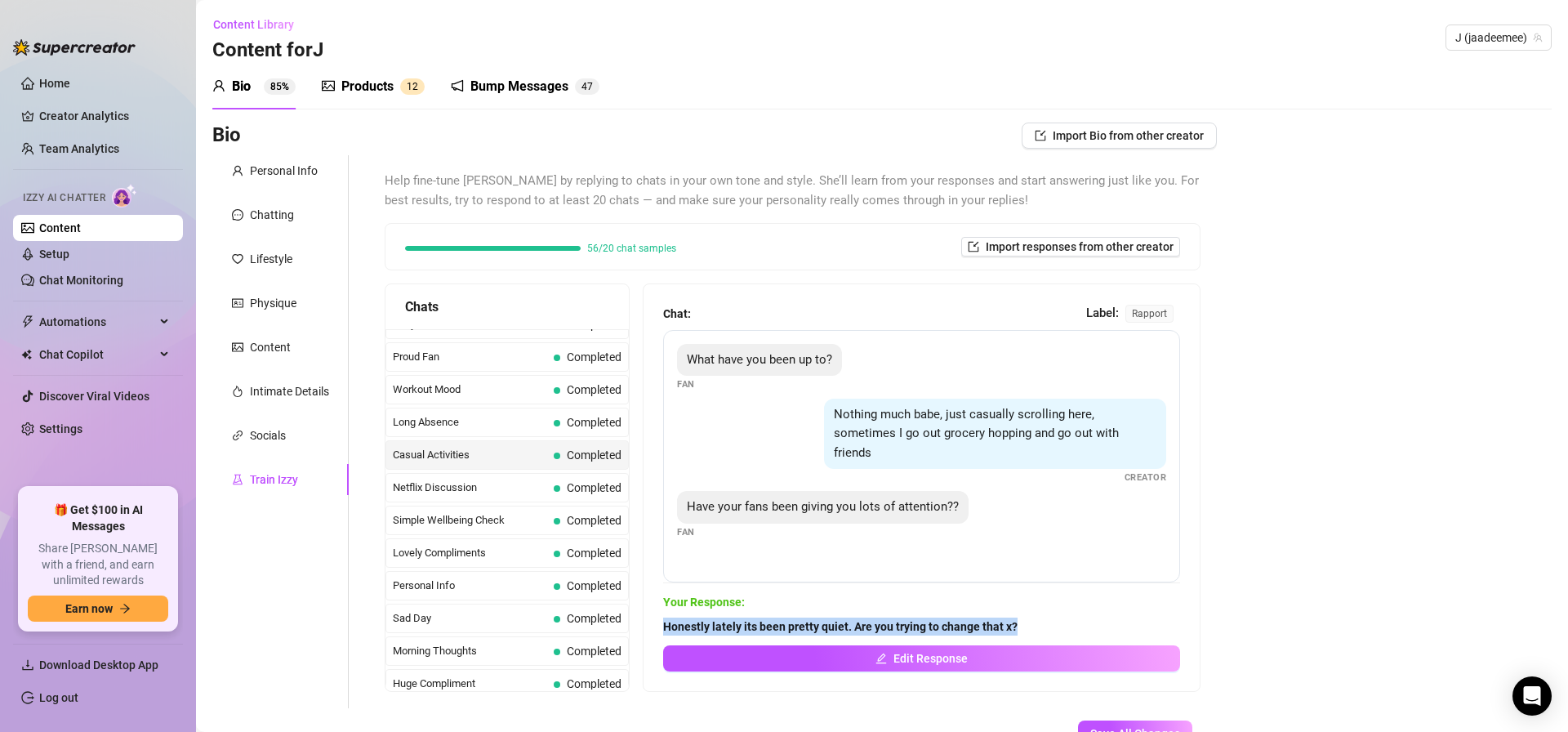
drag, startPoint x: 697, startPoint y: 626, endPoint x: 1062, endPoint y: 619, distance: 365.1
click at [1063, 620] on div "Chat: Label: rapport What have you been up to? Fan Nothing much babe, just casu…" at bounding box center [922, 487] width 556 height 407
click at [515, 482] on span "Netflix Discussion" at bounding box center [470, 487] width 155 height 16
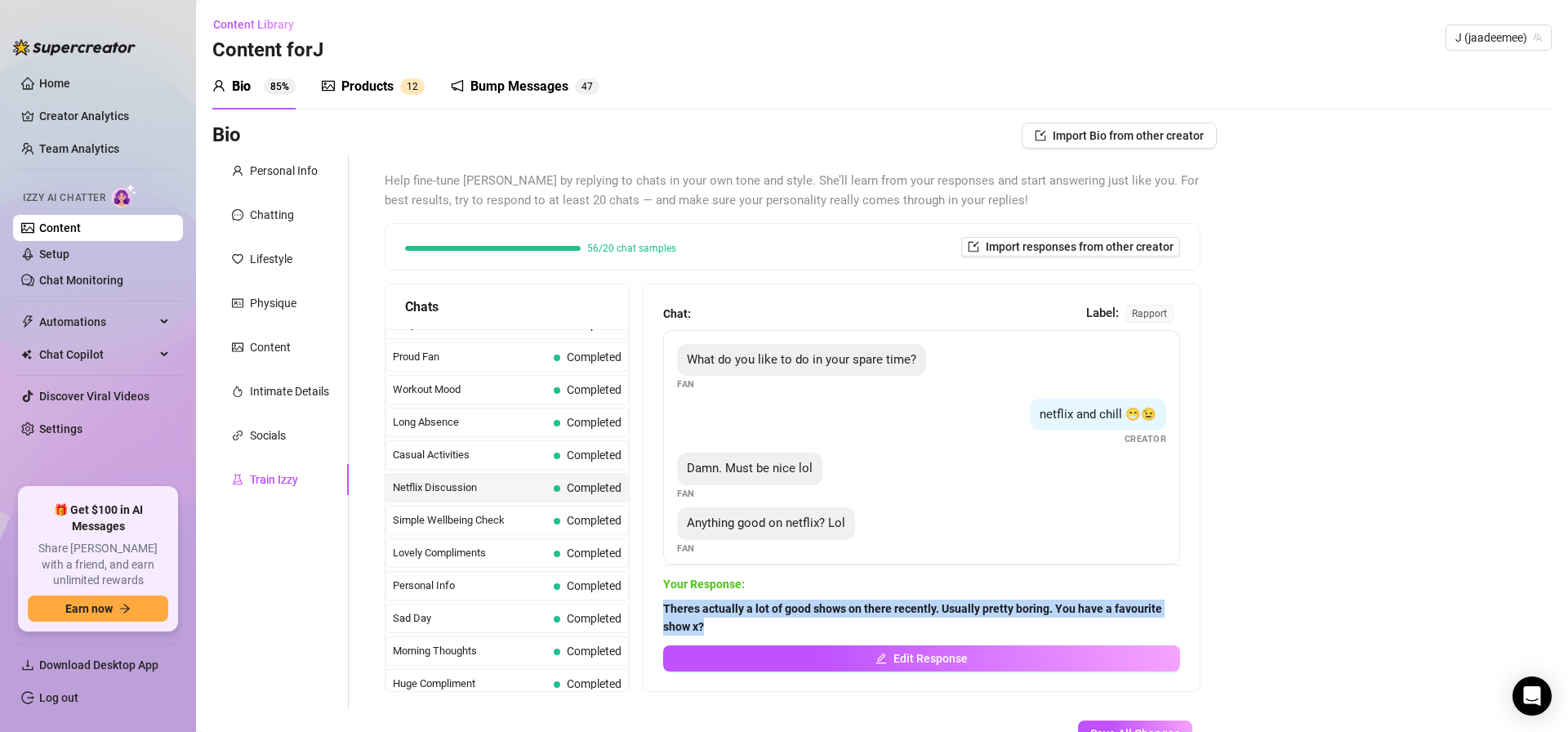
drag, startPoint x: 690, startPoint y: 610, endPoint x: 759, endPoint y: 624, distance: 70.4
click at [759, 624] on div "Chat: Label: rapport What do you like to do in your spare time? Fan netflix and…" at bounding box center [922, 487] width 556 height 407
click at [506, 514] on span "Simple Wellbeing Check" at bounding box center [470, 519] width 155 height 16
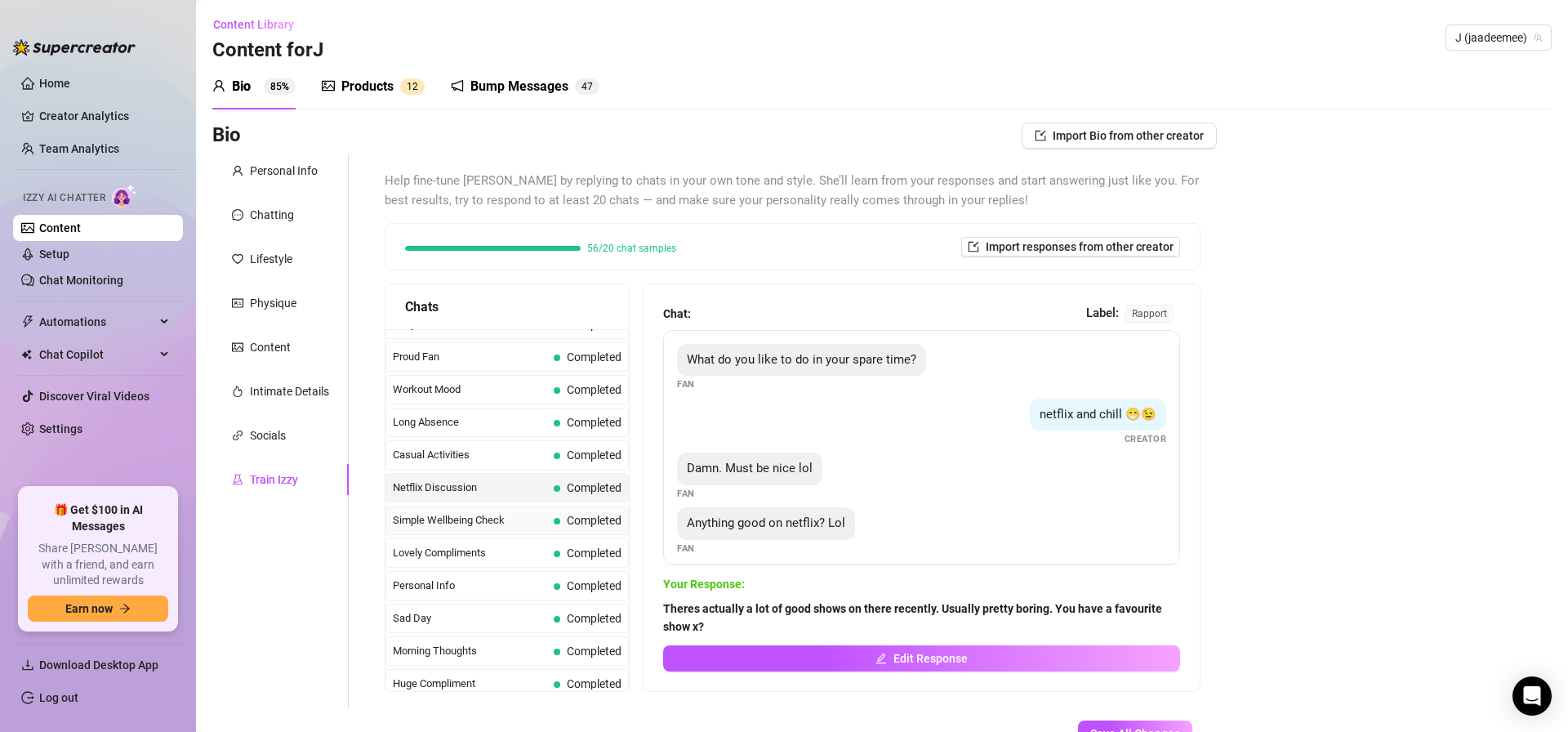
click at [506, 514] on span "Simple Wellbeing Check" at bounding box center [470, 519] width 155 height 16
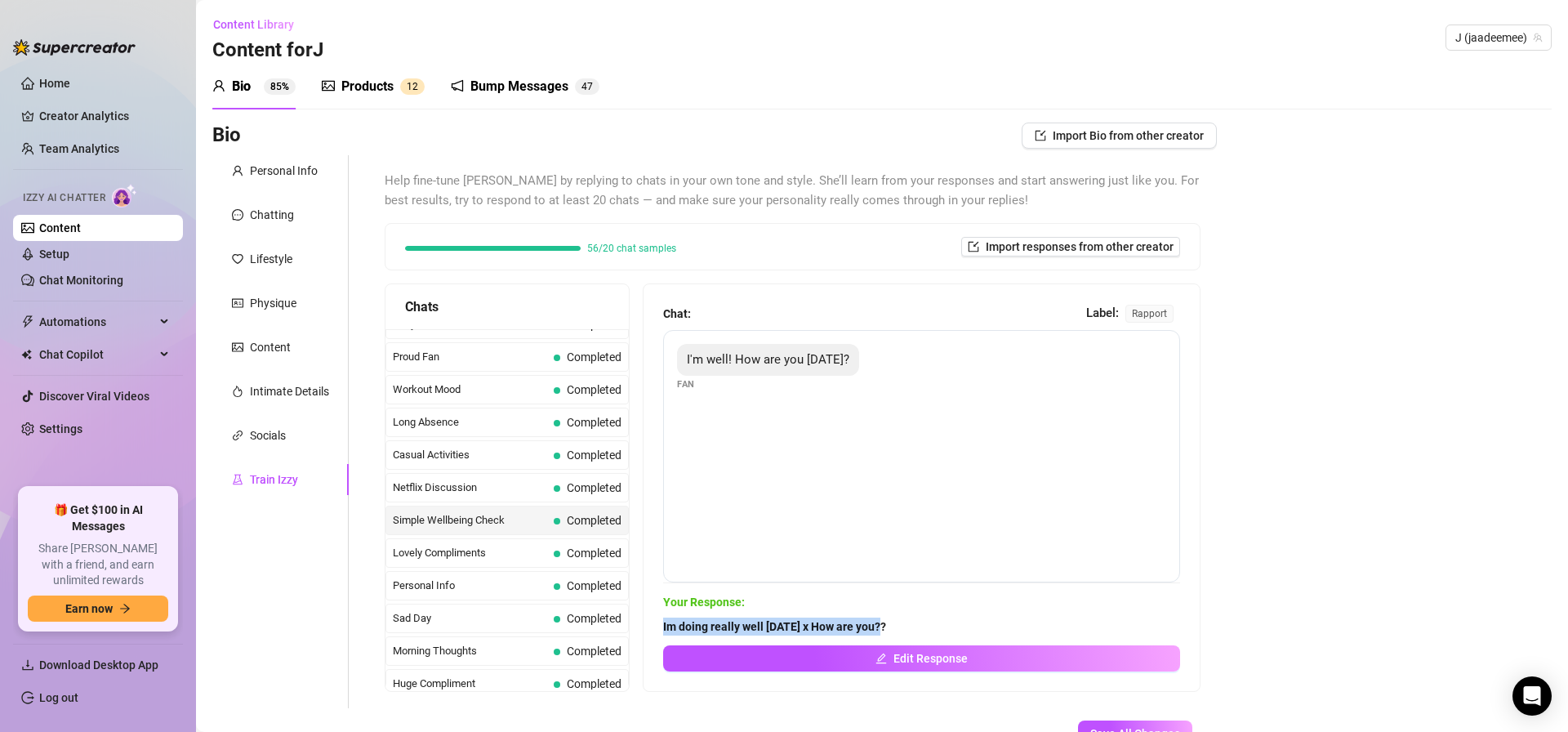
drag, startPoint x: 659, startPoint y: 635, endPoint x: 962, endPoint y: 629, distance: 303.1
click at [962, 629] on div "Chat: Label: rapport I'm well! How are you [DATE]? Fan Your Response: [PERSON_N…" at bounding box center [922, 487] width 556 height 407
click at [449, 556] on span "Lovely Compliments" at bounding box center [470, 553] width 155 height 16
drag, startPoint x: 646, startPoint y: 629, endPoint x: 880, endPoint y: 629, distance: 234.0
click at [881, 629] on div "Chat: Label: rapport I like you Fan The camera loves you Fan Your Response: I l…" at bounding box center [922, 487] width 556 height 407
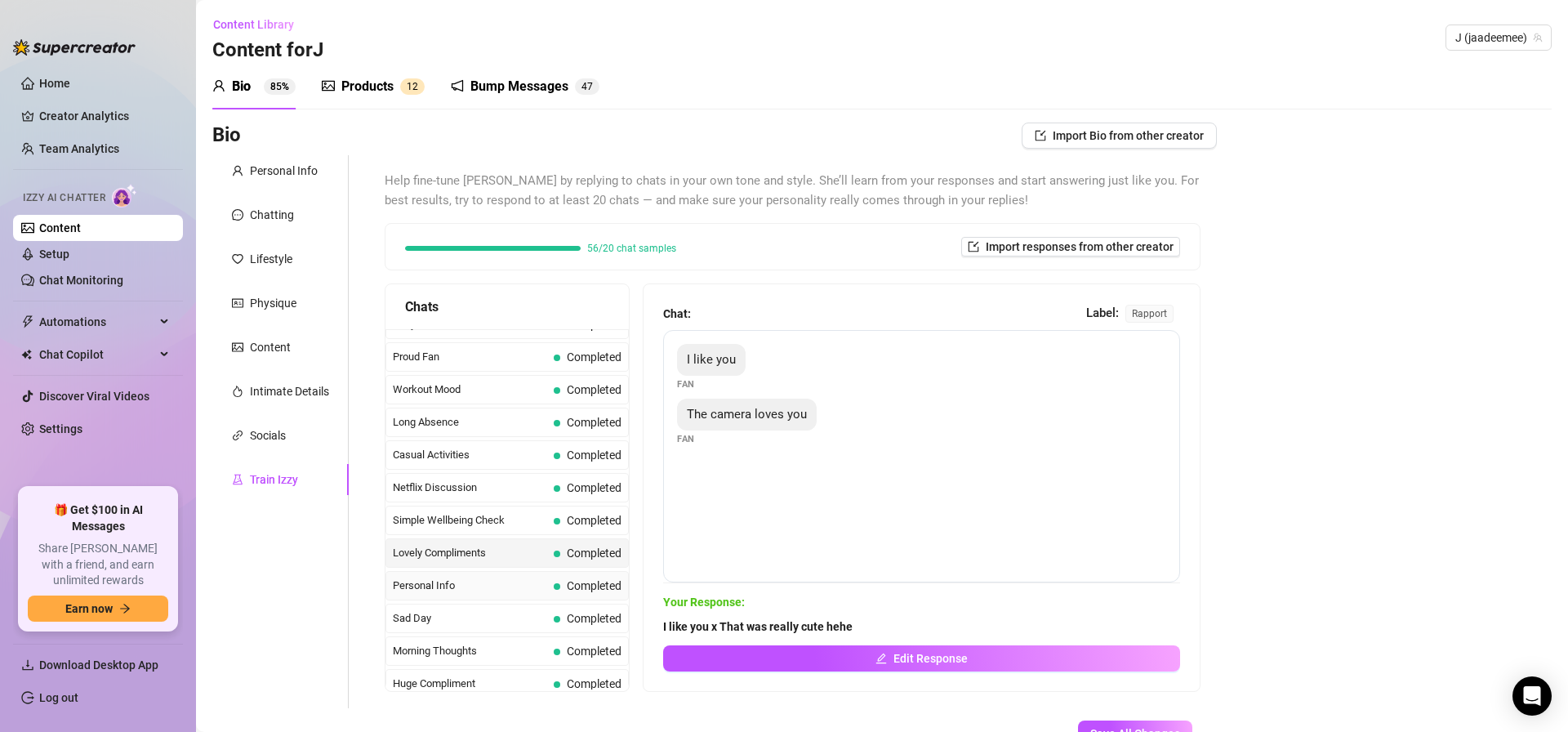
click at [488, 589] on span "Personal Info" at bounding box center [470, 585] width 155 height 16
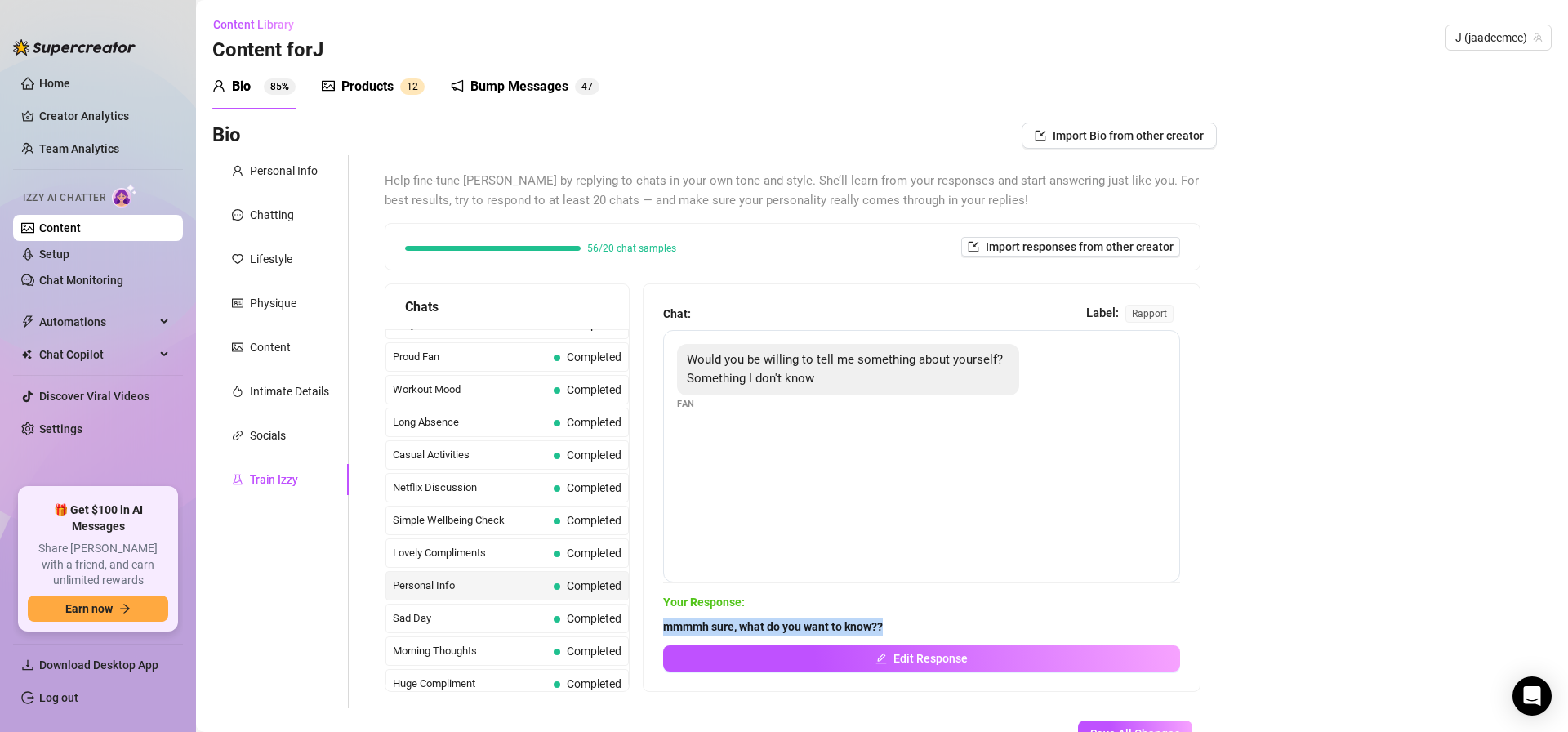
drag, startPoint x: 702, startPoint y: 626, endPoint x: 918, endPoint y: 622, distance: 216.0
click at [918, 622] on div "Chat: Label: rapport Would you be willing to tell me something about yourself? …" at bounding box center [922, 487] width 556 height 407
click at [549, 622] on div "Sad Day Completed" at bounding box center [507, 618] width 243 height 29
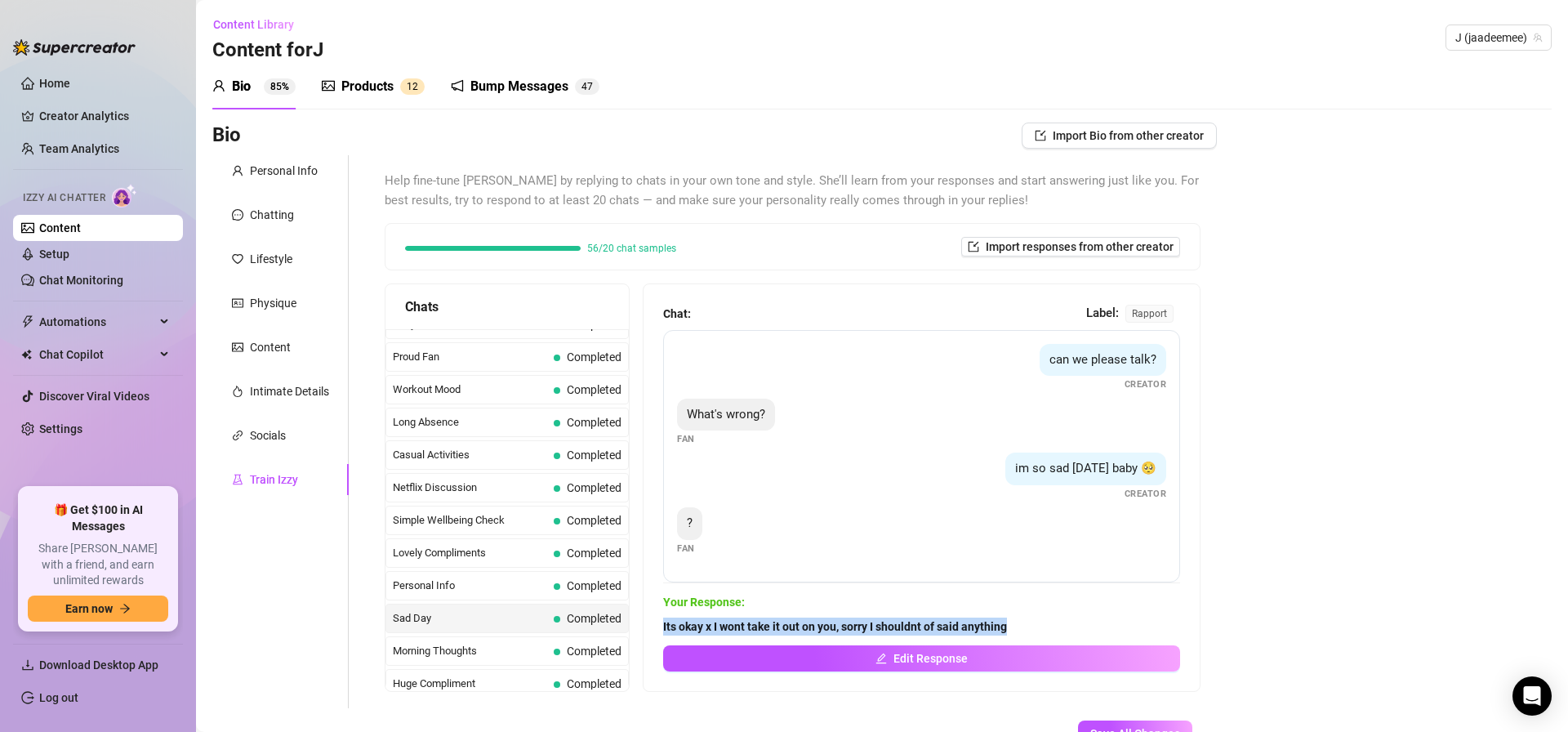
drag, startPoint x: 662, startPoint y: 626, endPoint x: 1069, endPoint y: 639, distance: 407.2
click at [1041, 639] on div "Chat: Label: rapport can we please talk? Creator What's wrong? Fan im so sad [D…" at bounding box center [922, 487] width 556 height 407
click at [495, 646] on span "Morning Thoughts" at bounding box center [470, 650] width 155 height 16
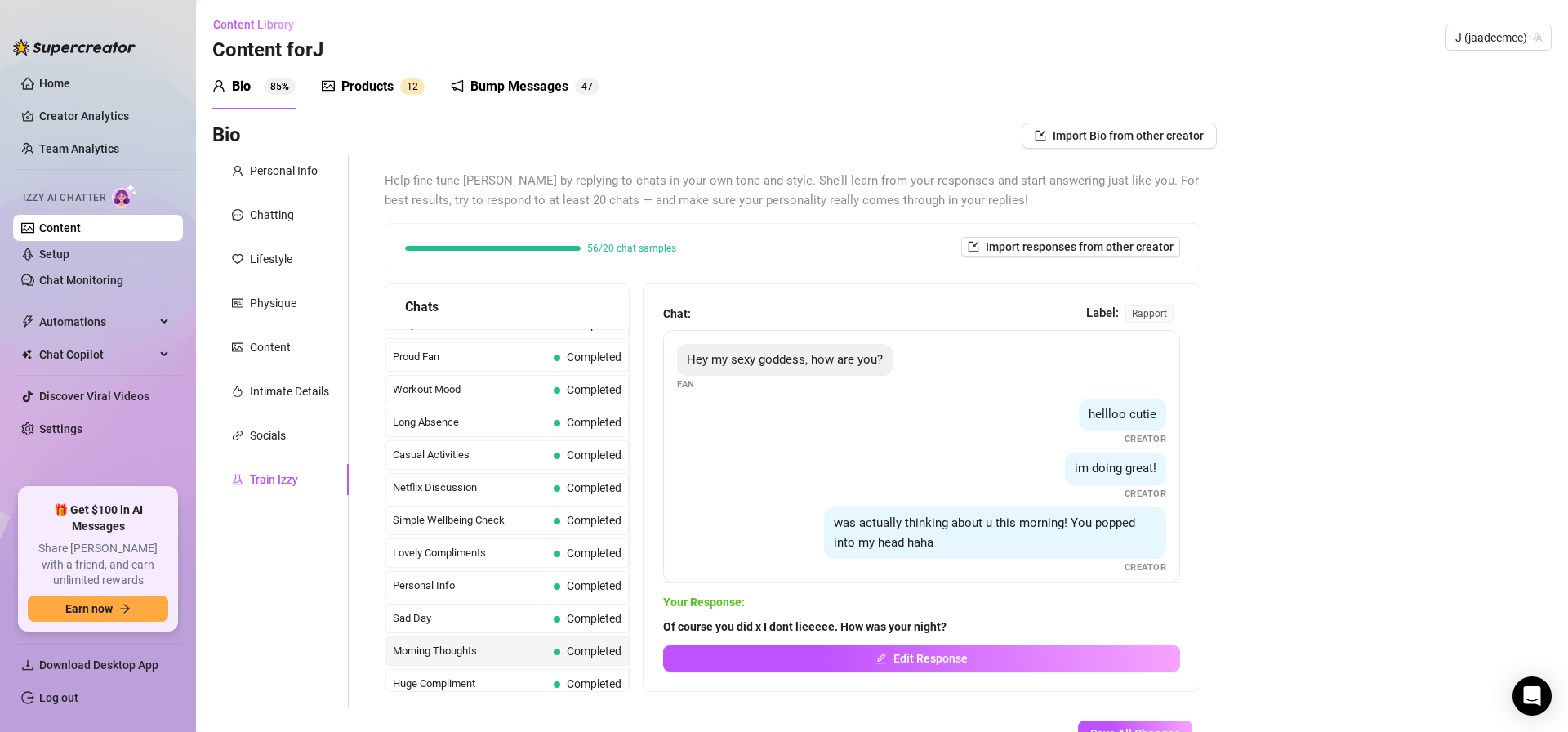
drag, startPoint x: 495, startPoint y: 646, endPoint x: 535, endPoint y: 648, distance: 40.0
click at [494, 646] on span "Morning Thoughts" at bounding box center [470, 650] width 155 height 16
drag, startPoint x: 669, startPoint y: 629, endPoint x: 1007, endPoint y: 624, distance: 338.0
click at [1010, 625] on span "Of course you did x I dont lieeeee. How was your night?" at bounding box center [922, 626] width 517 height 18
click at [521, 679] on span "Huge Compliment" at bounding box center [470, 684] width 155 height 16
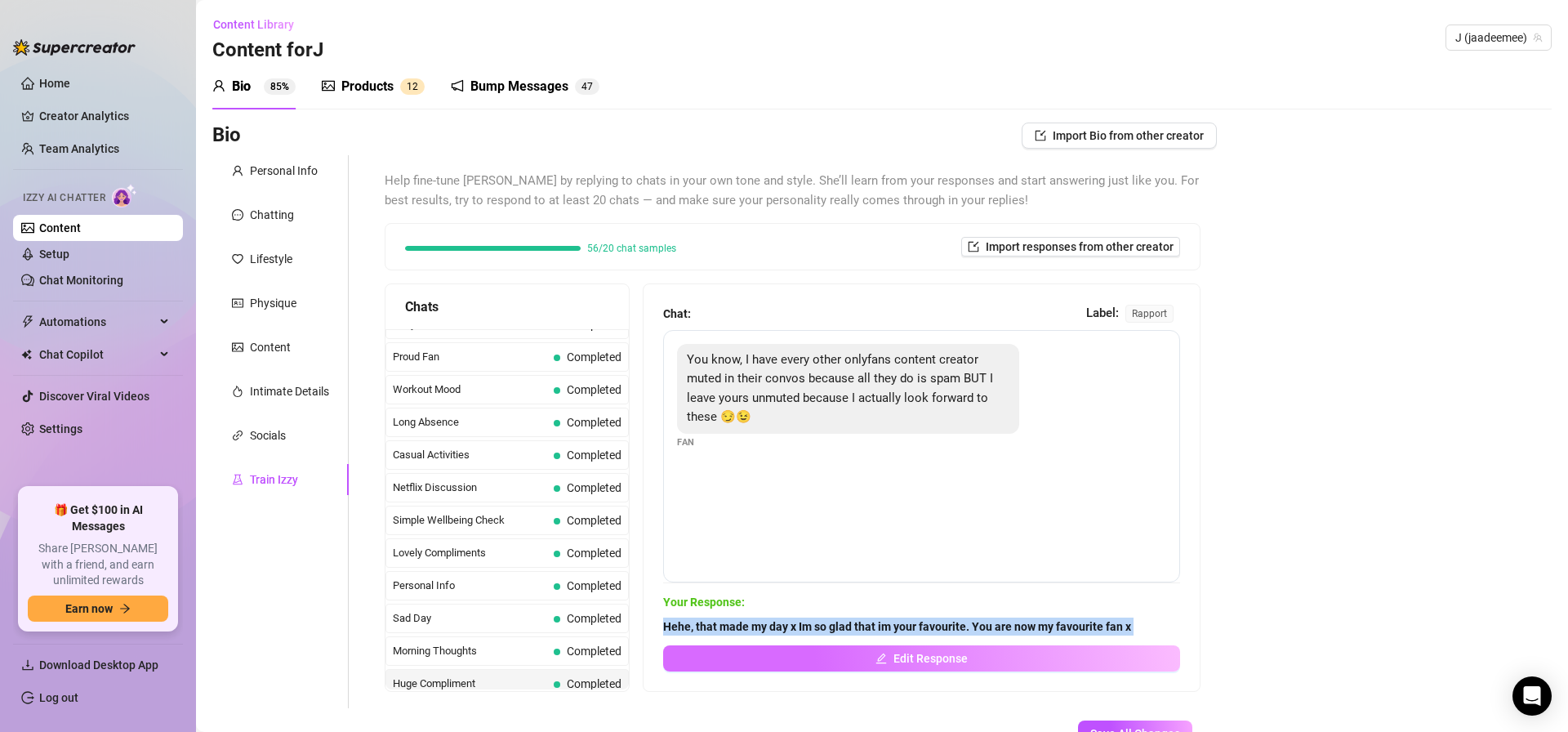
drag, startPoint x: 714, startPoint y: 635, endPoint x: 1097, endPoint y: 656, distance: 383.6
click at [1097, 656] on div "Hehe, that made my day x Im so glad that im your favourite. You are now my favo…" at bounding box center [922, 644] width 517 height 54
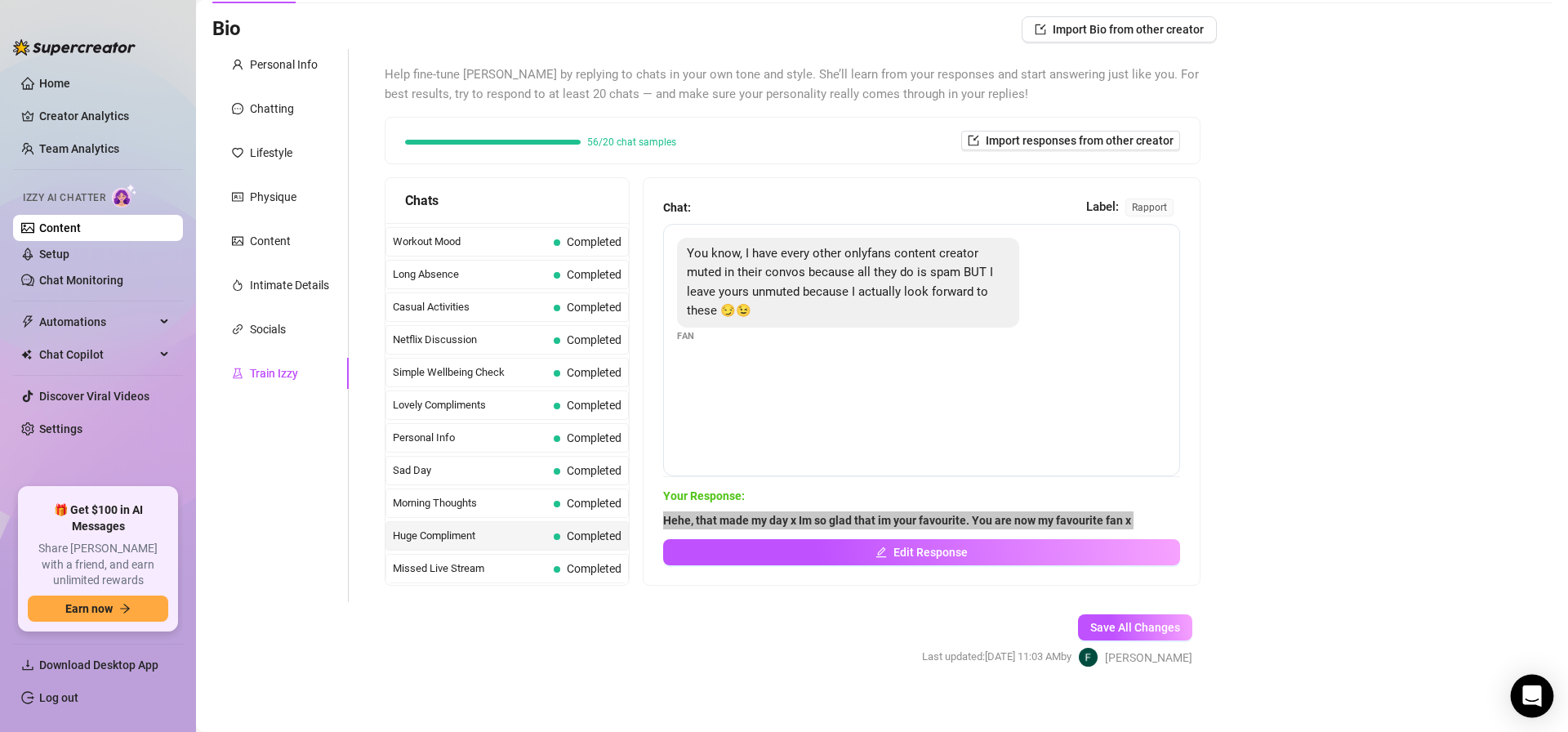
scroll to position [120, 0]
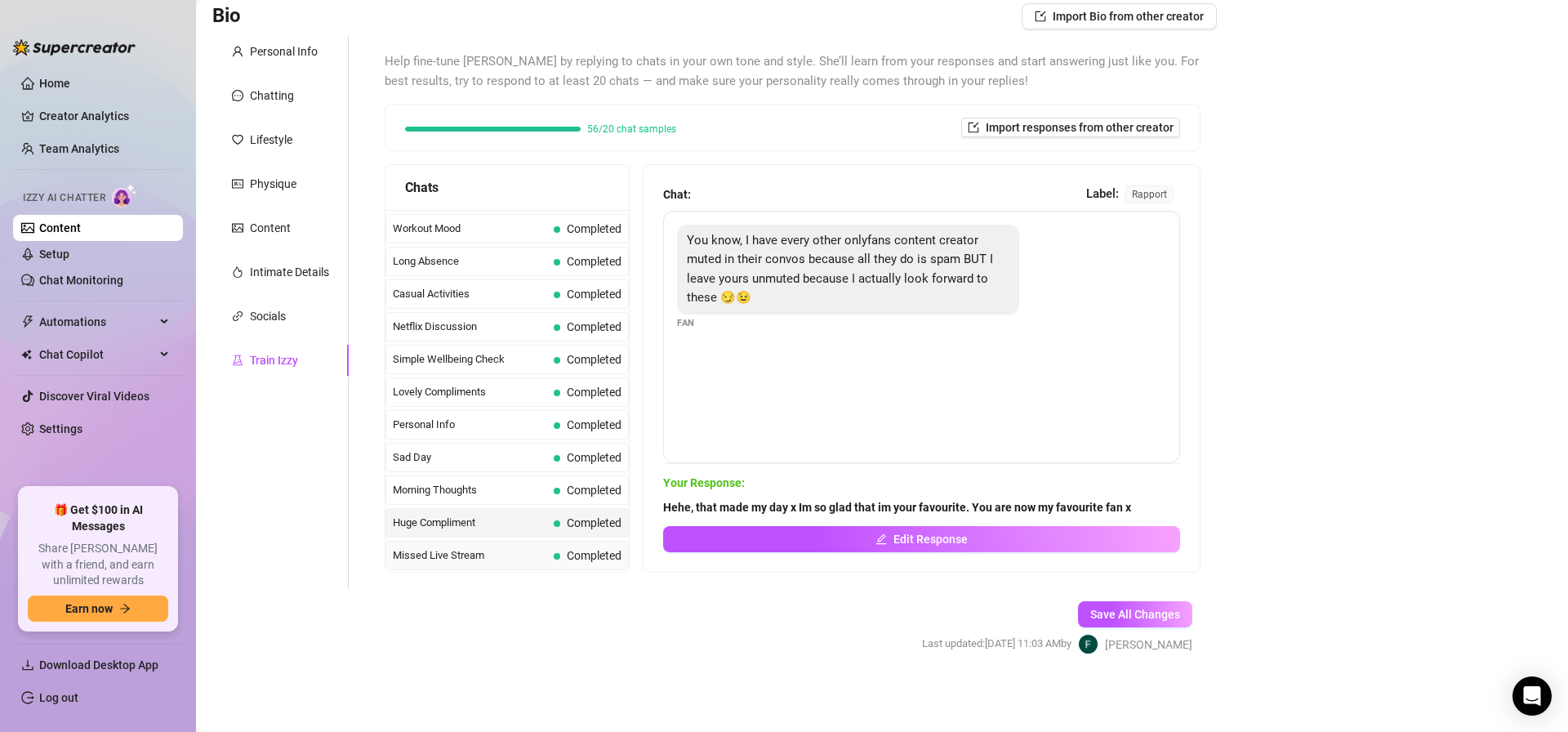
click at [553, 556] on span at bounding box center [556, 556] width 7 height 7
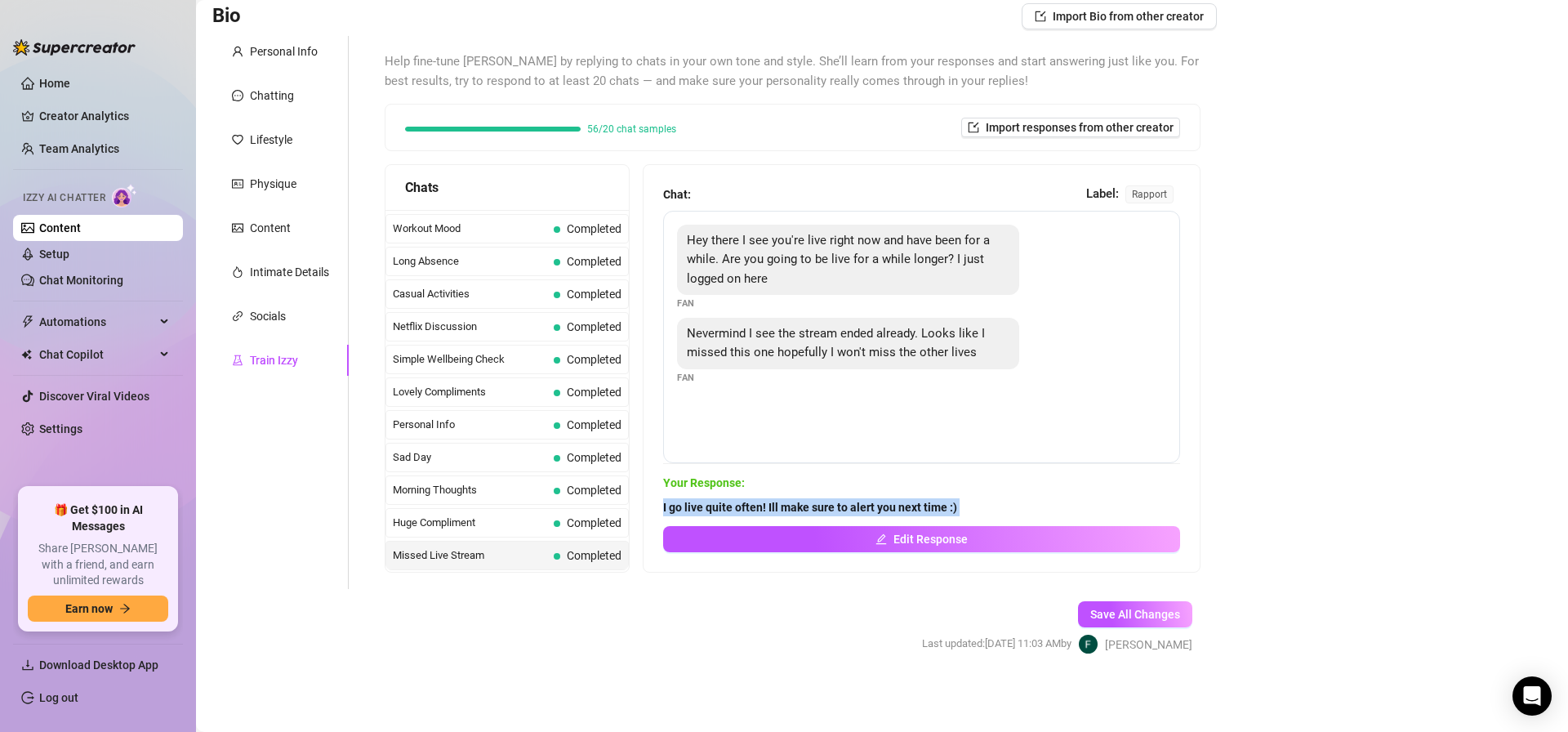
drag, startPoint x: 660, startPoint y: 507, endPoint x: 1044, endPoint y: 524, distance: 384.4
click at [1038, 524] on div "Chat: Label: rapport Hey there I see you're live right now and have been for a …" at bounding box center [922, 368] width 556 height 407
